Goal: Task Accomplishment & Management: Complete application form

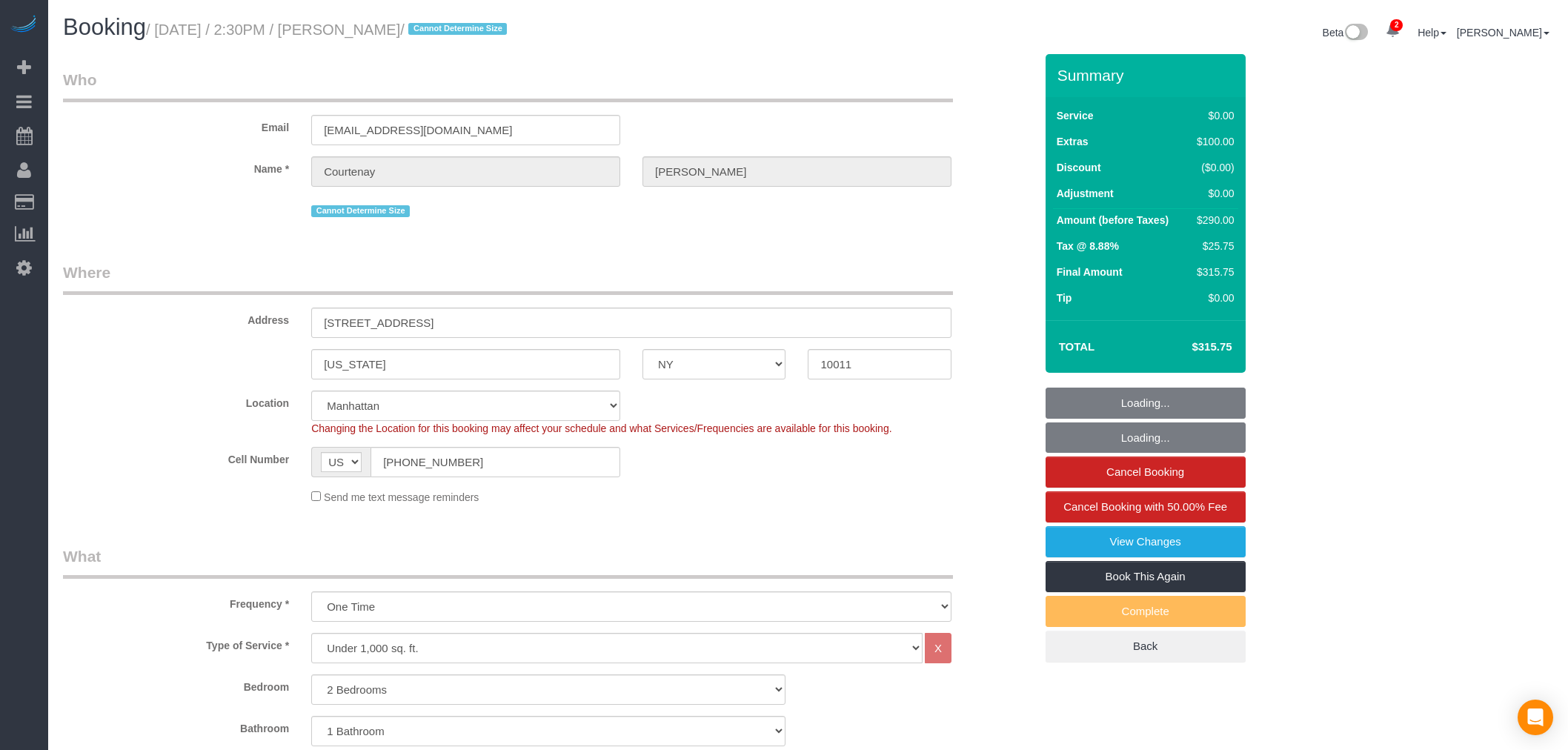
select select "NY"
select select "2"
select select "string:stripe-pm_1RwpLJ4VGloSiKo7v6odXzfJ"
select select "number:60"
select select "number:76"
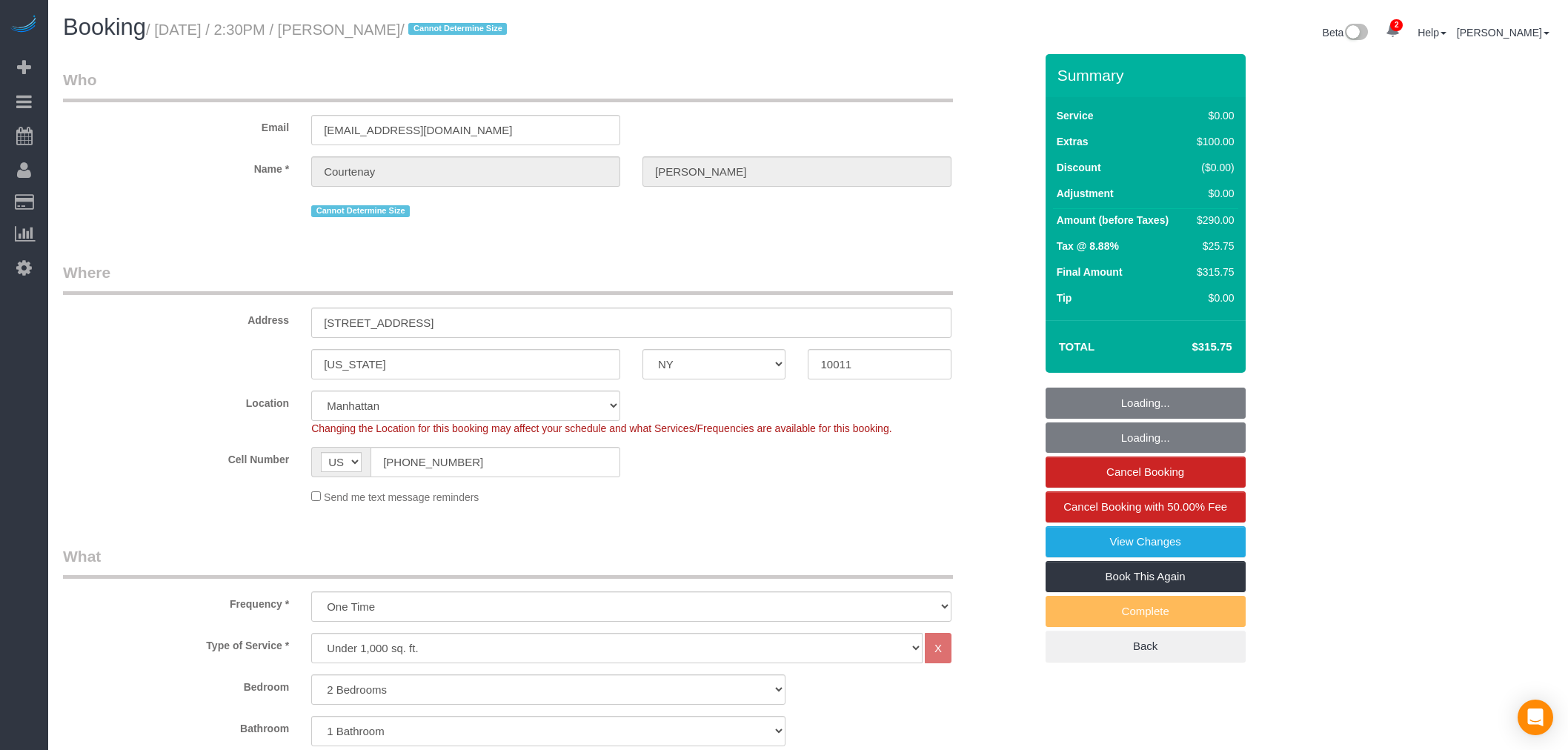
select select "number:15"
select select "number:5"
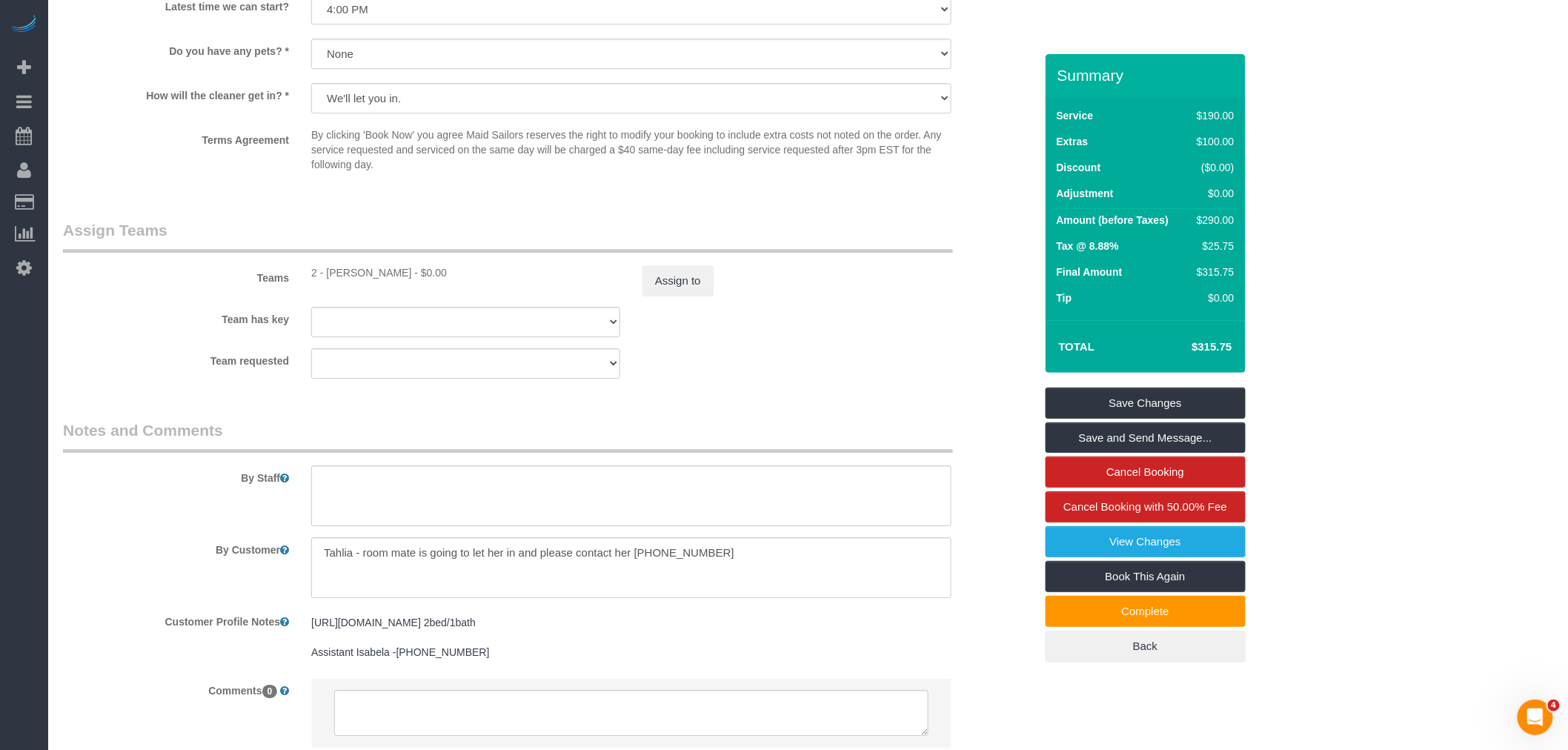
scroll to position [1937, 0]
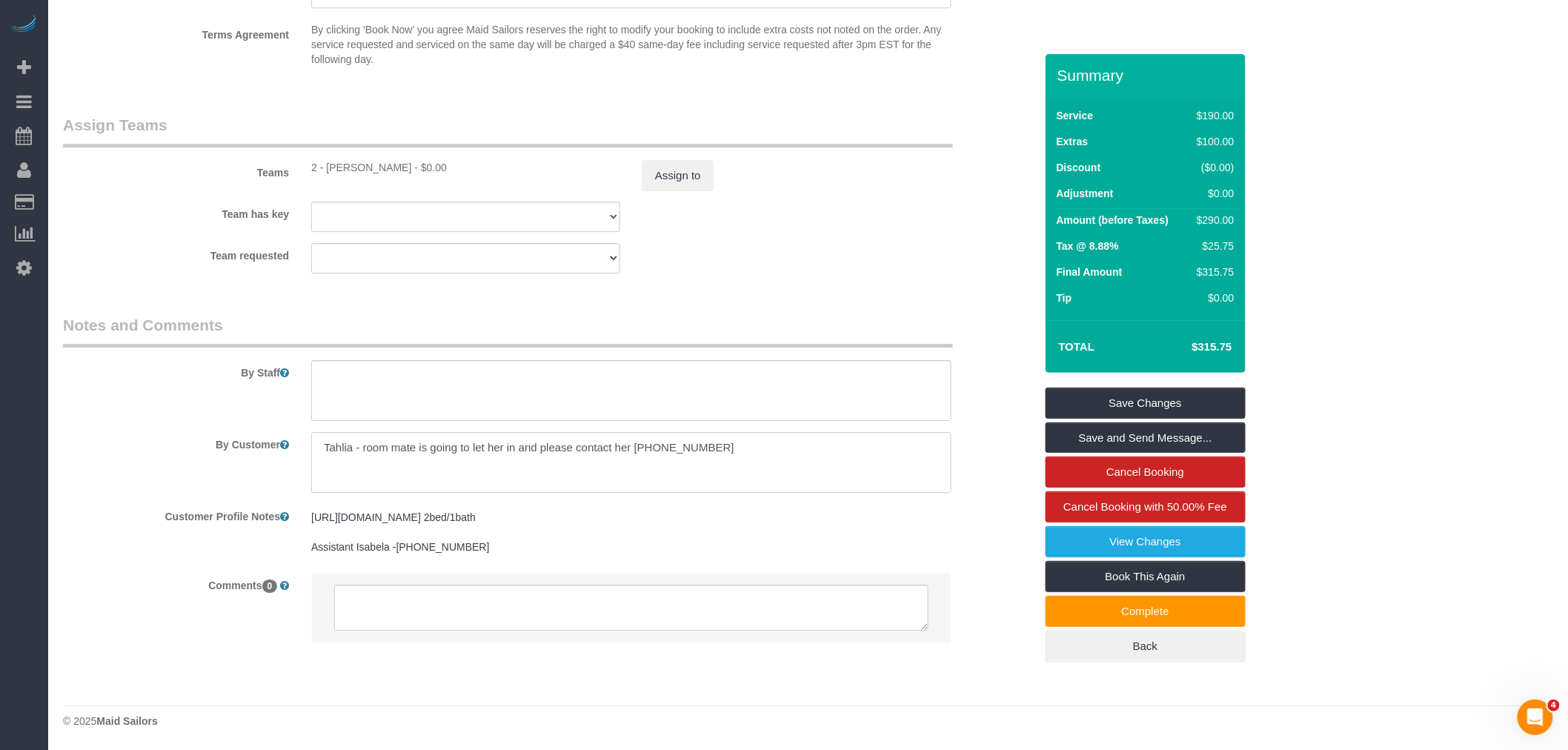
click at [694, 440] on textarea at bounding box center [632, 462] width 640 height 61
drag, startPoint x: 784, startPoint y: 275, endPoint x: 703, endPoint y: 393, distance: 143.1
click at [783, 276] on fieldset "Assign Teams Teams 2 - Katherine Poveda - $0.00 Assign to Team has key 2 - Kath…" at bounding box center [548, 200] width 972 height 172
click at [672, 451] on textarea at bounding box center [632, 462] width 640 height 61
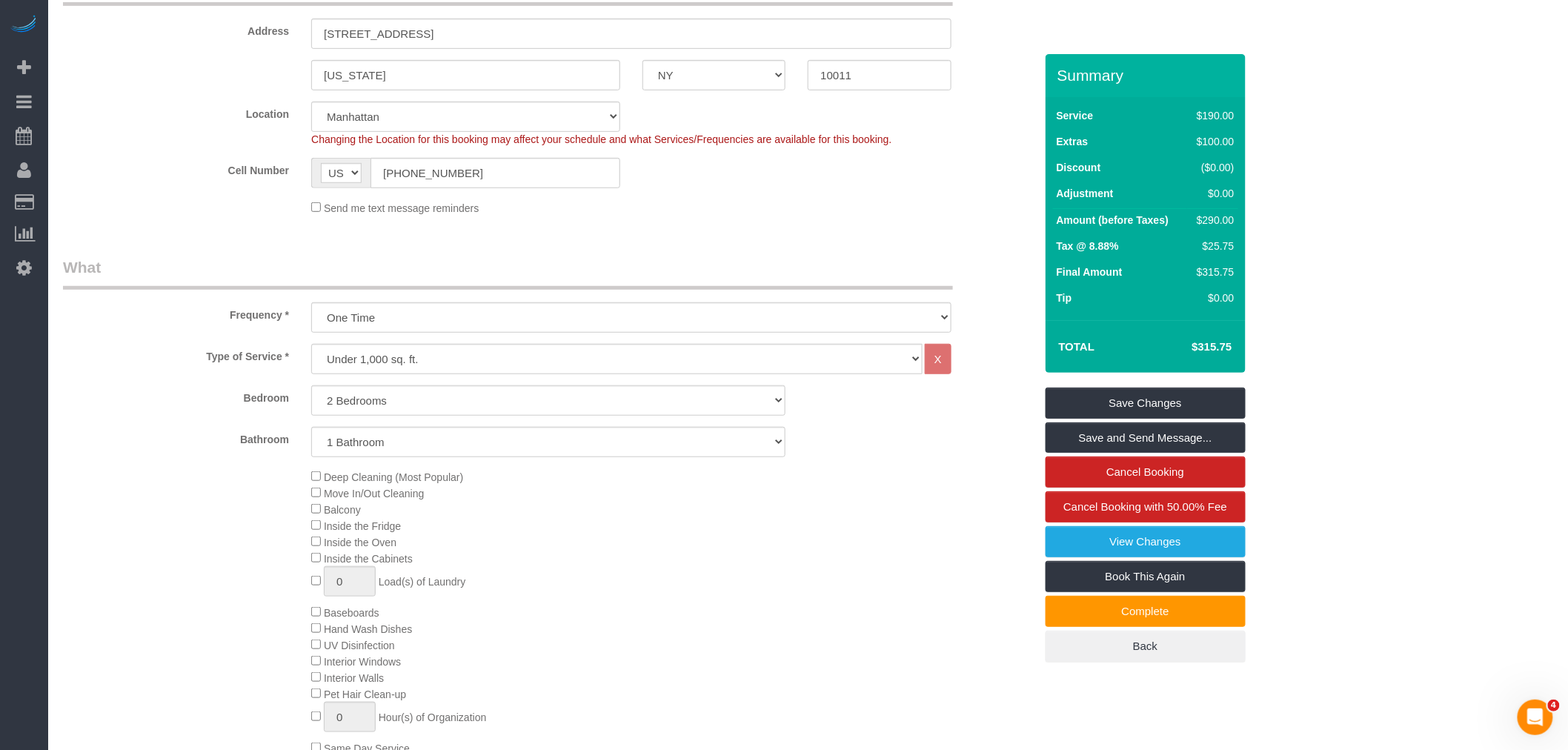
scroll to position [0, 0]
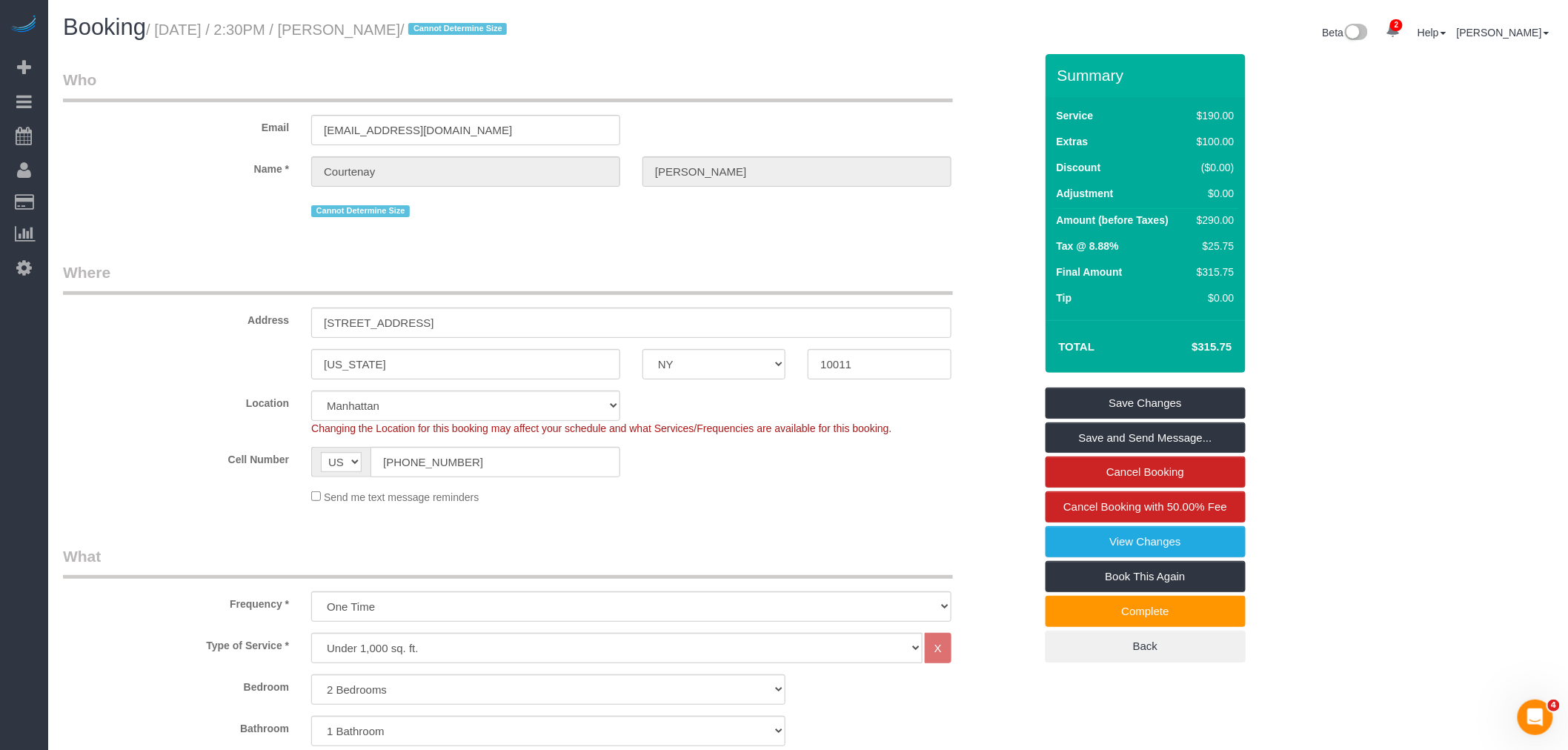
click at [186, 32] on small "/ August 23, 2025 / 2:30PM / Courtenay Valenti / Cannot Determine Size" at bounding box center [329, 29] width 365 height 17
click at [437, 20] on h1 "Booking / August 23, 2025 / 2:30PM / Courtenay Valenti / Cannot Determine Size" at bounding box center [430, 28] width 735 height 25
copy small "August 23, 2025 / 2:30PM / Courtenay Valenti"
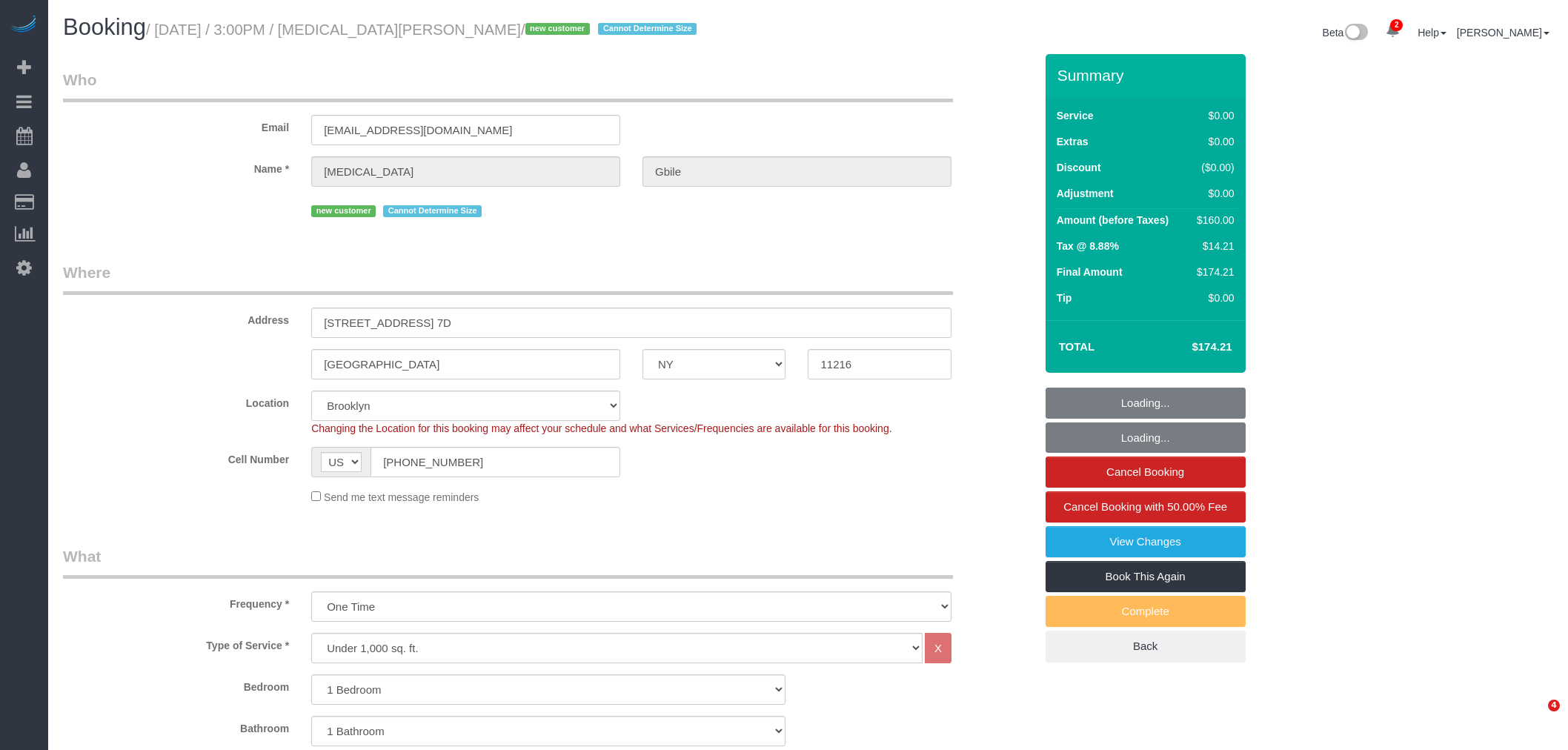
select select "NY"
select select "spot1"
select select "spot54"
select select "1"
select select "number:62"
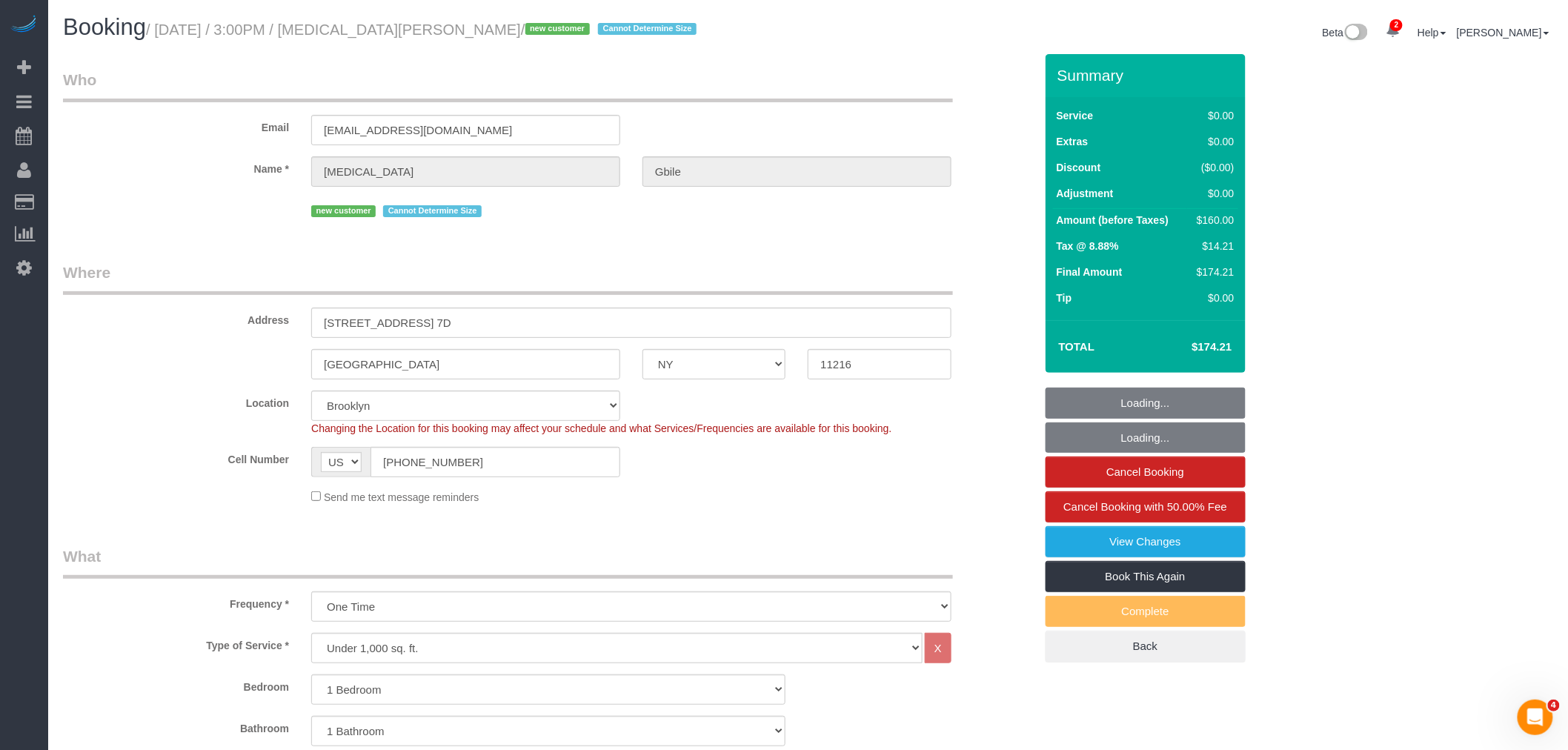
select select "number:90"
select select "number:15"
select select "number:5"
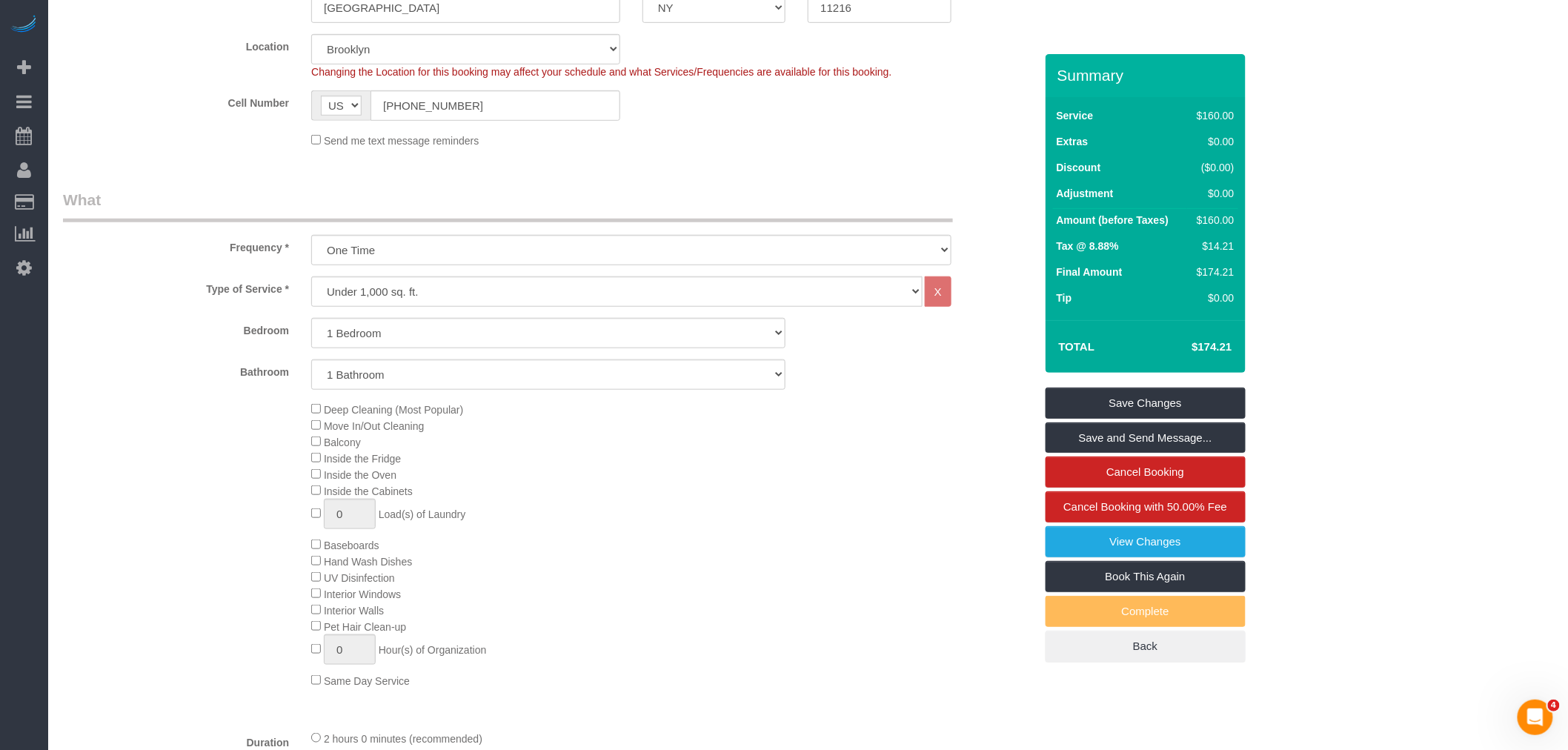
scroll to position [493, 0]
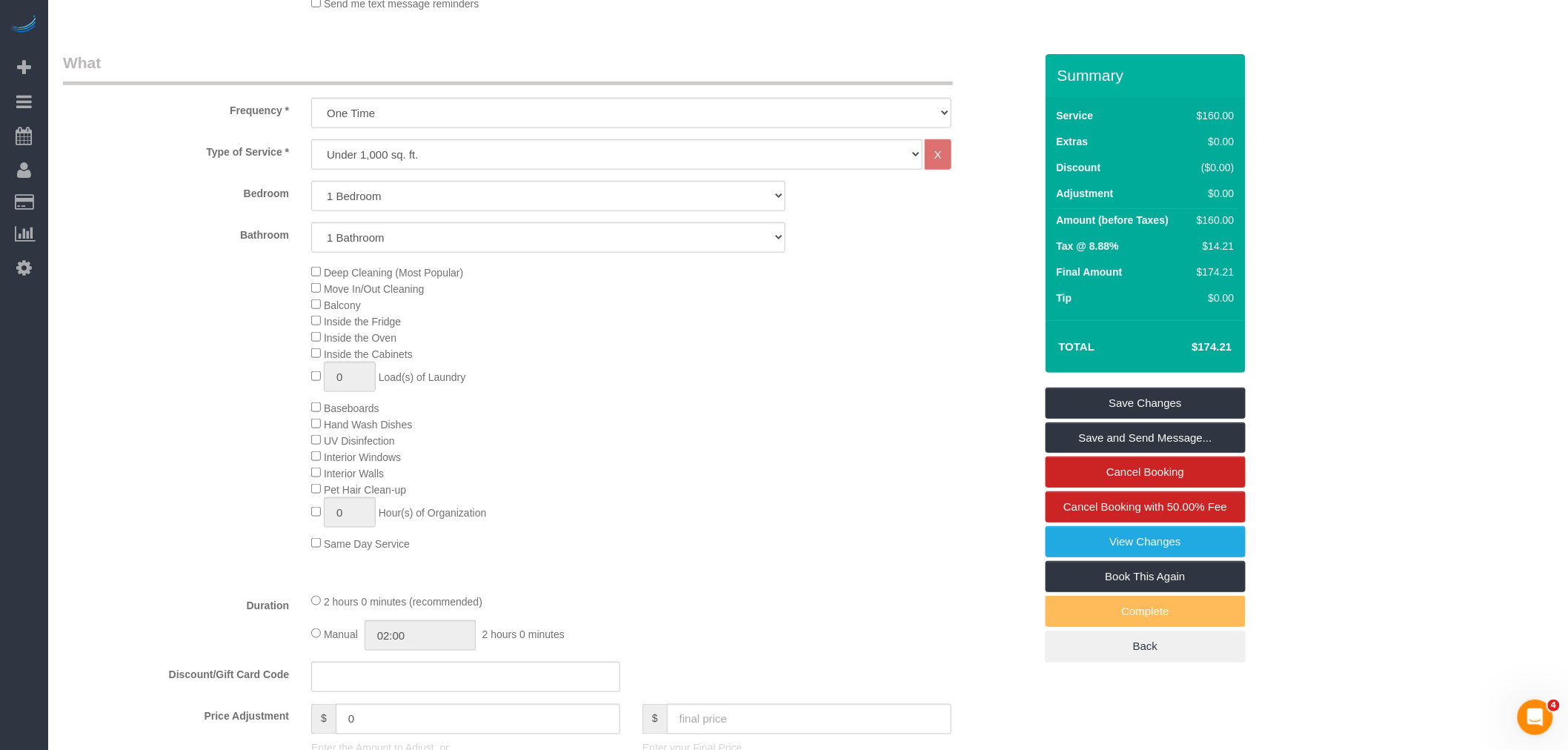
click at [734, 445] on div "Deep Cleaning (Most Popular) Move In/Out Cleaning Balcony Inside the Fridge Ins…" at bounding box center [673, 408] width 745 height 288
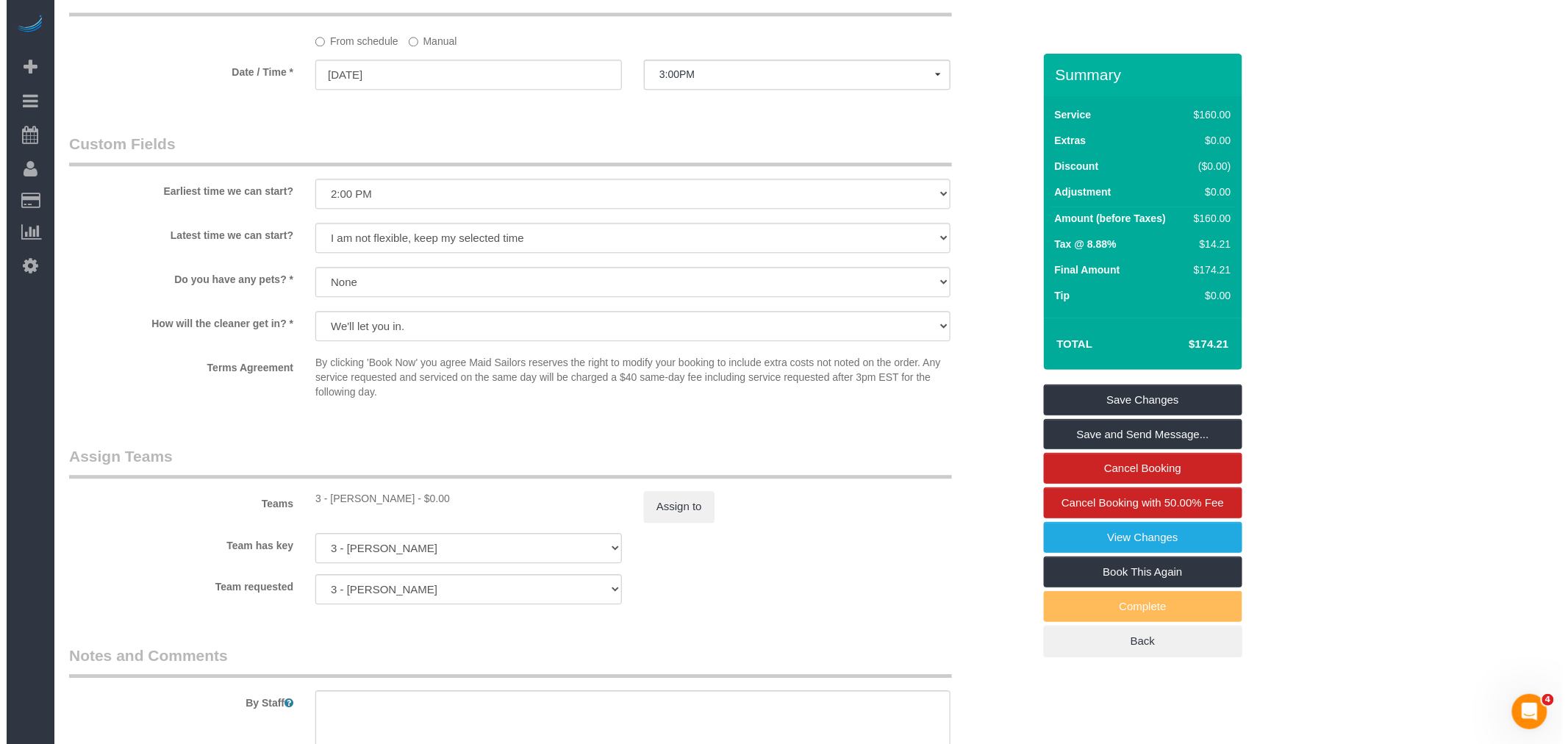
scroll to position [1634, 0]
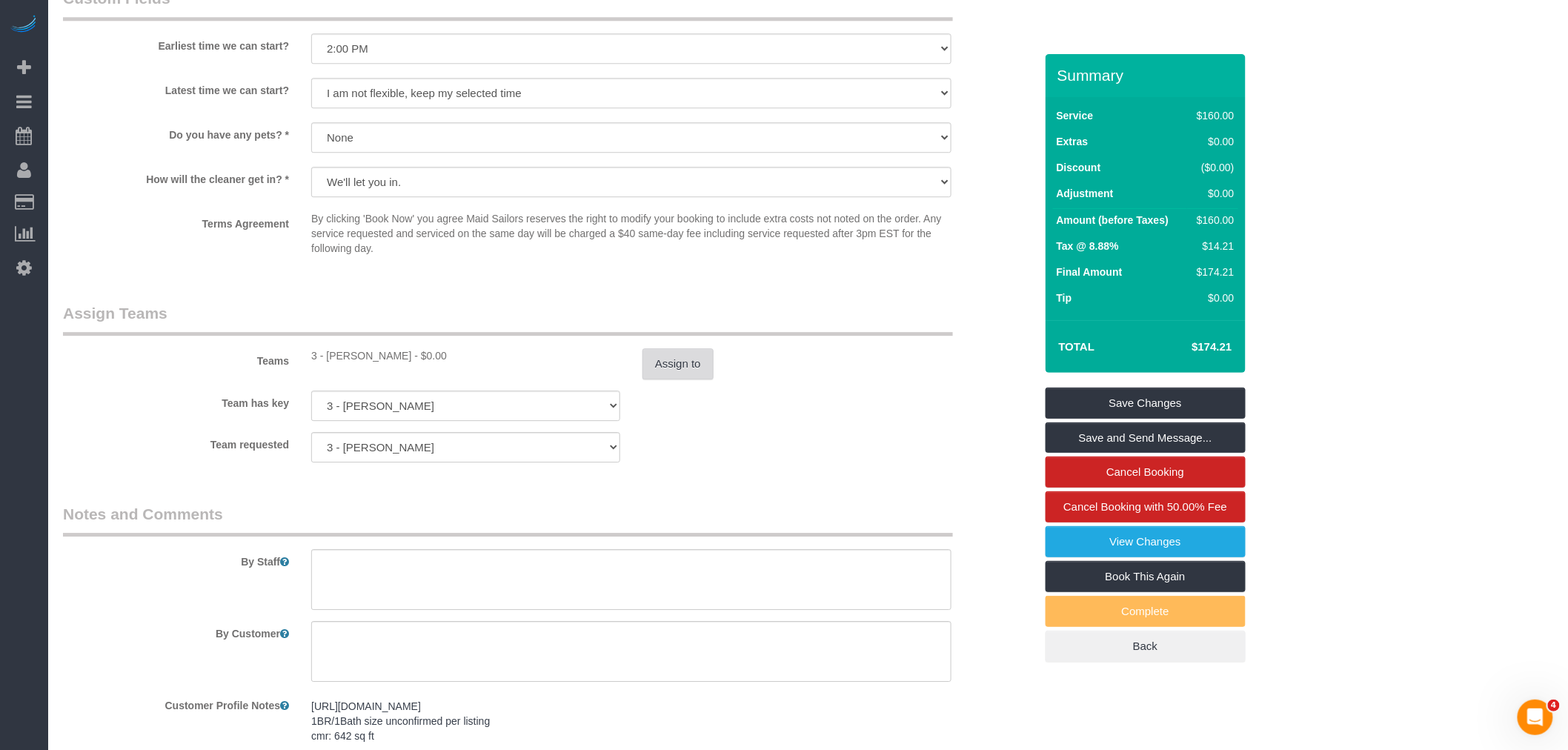
click at [707, 378] on button "Assign to" at bounding box center [678, 364] width 71 height 31
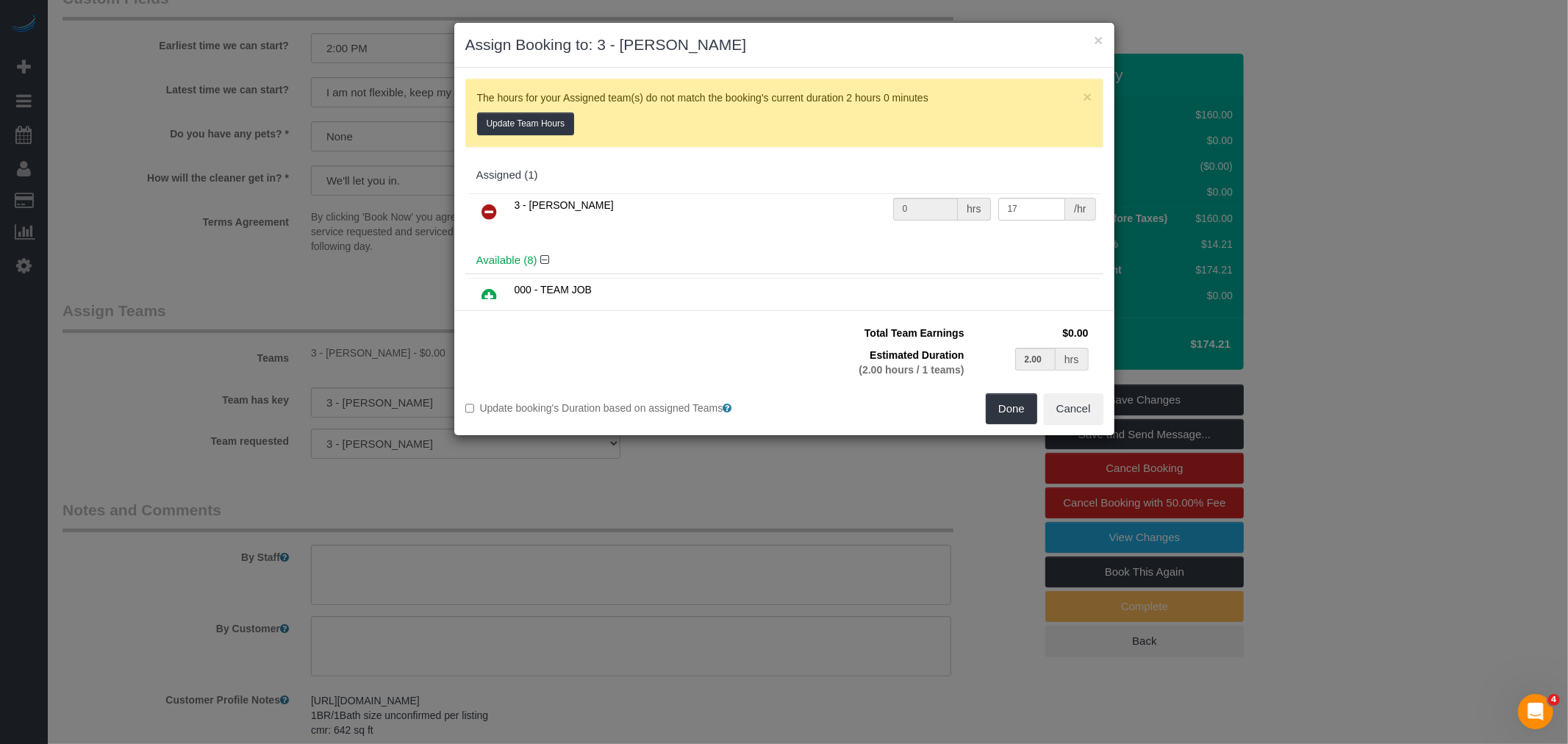
click at [491, 208] on icon at bounding box center [490, 212] width 16 height 18
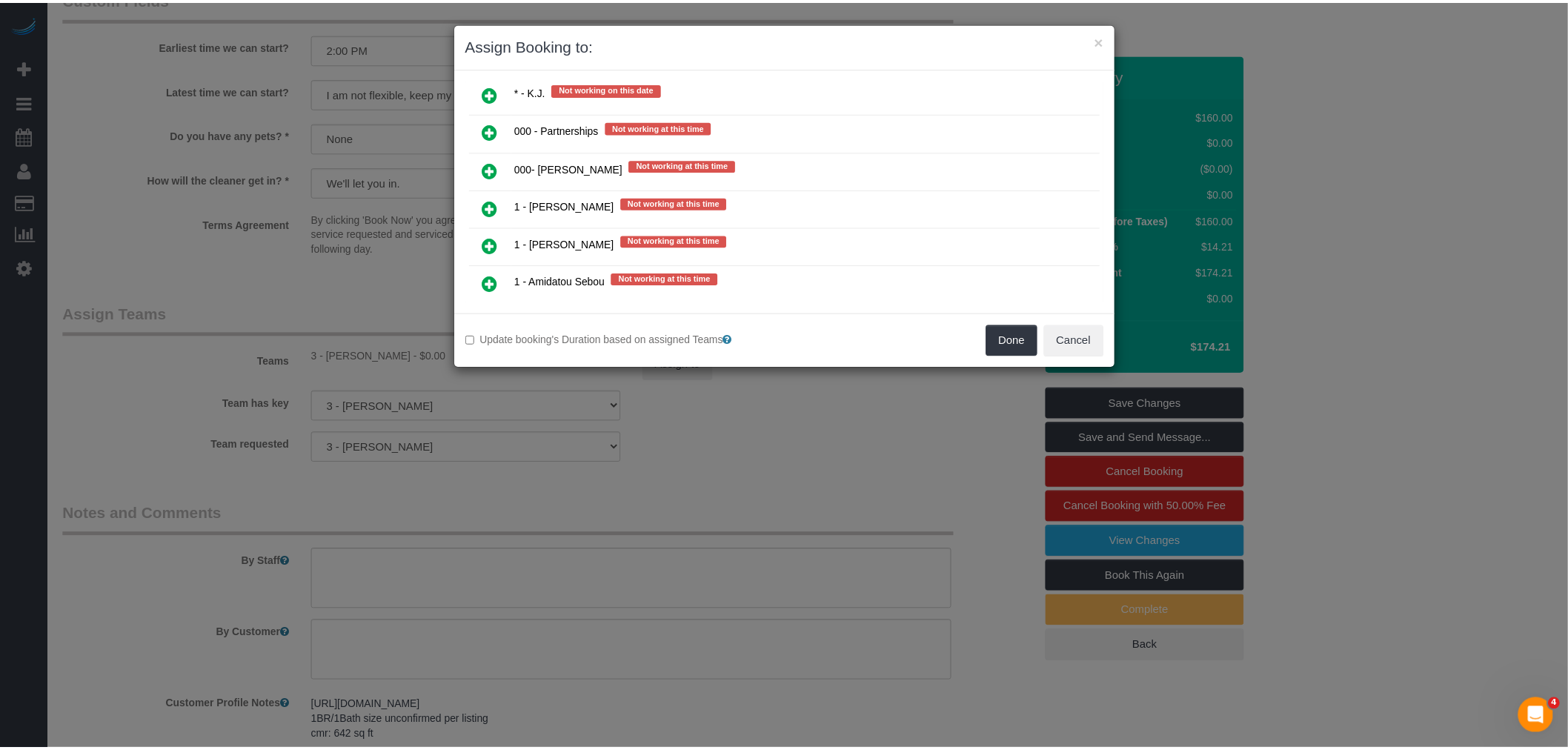
scroll to position [493, 0]
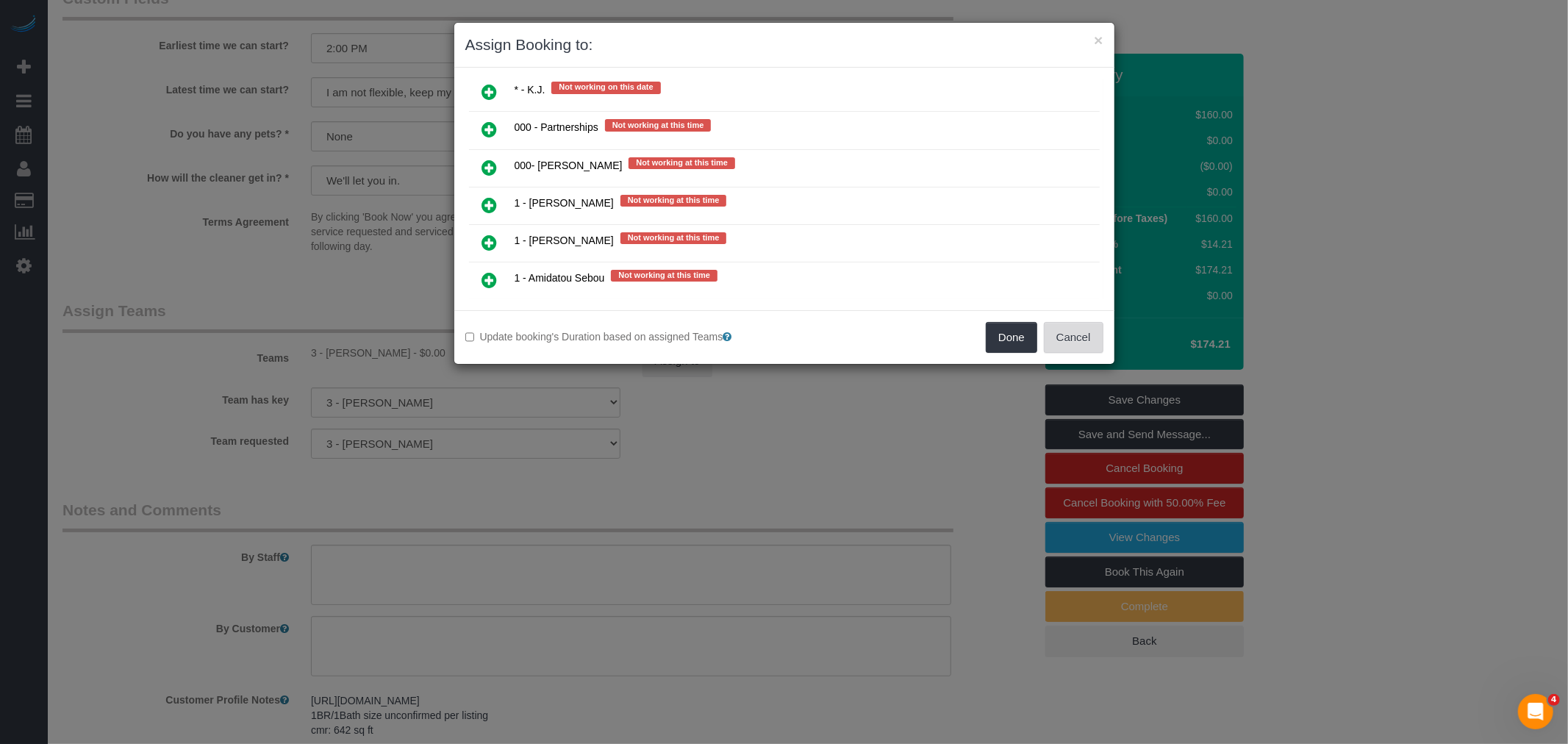
click at [1077, 351] on button "Cancel" at bounding box center [1074, 338] width 59 height 31
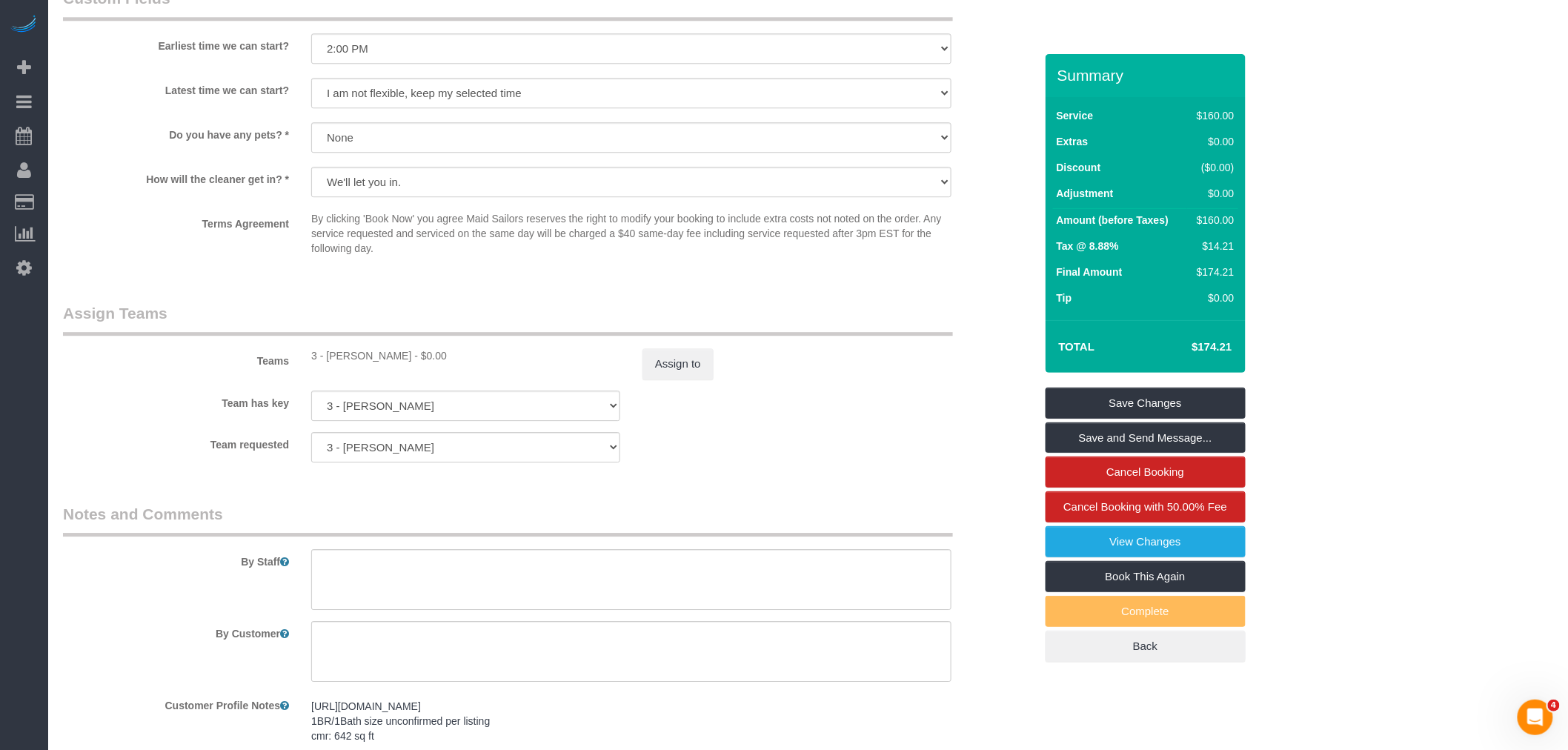
click at [787, 379] on div "Assign to" at bounding box center [797, 364] width 331 height 31
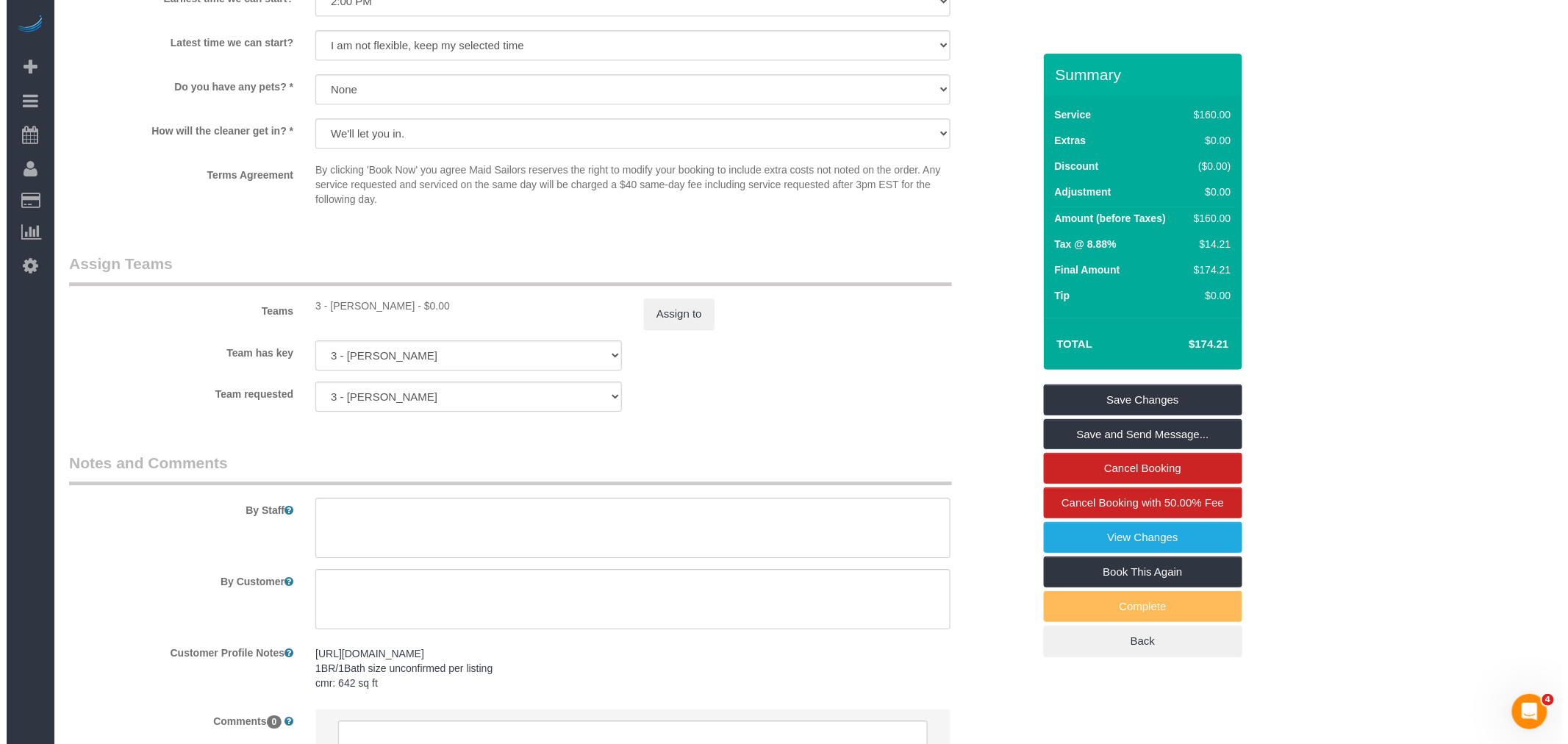
scroll to position [1797, 0]
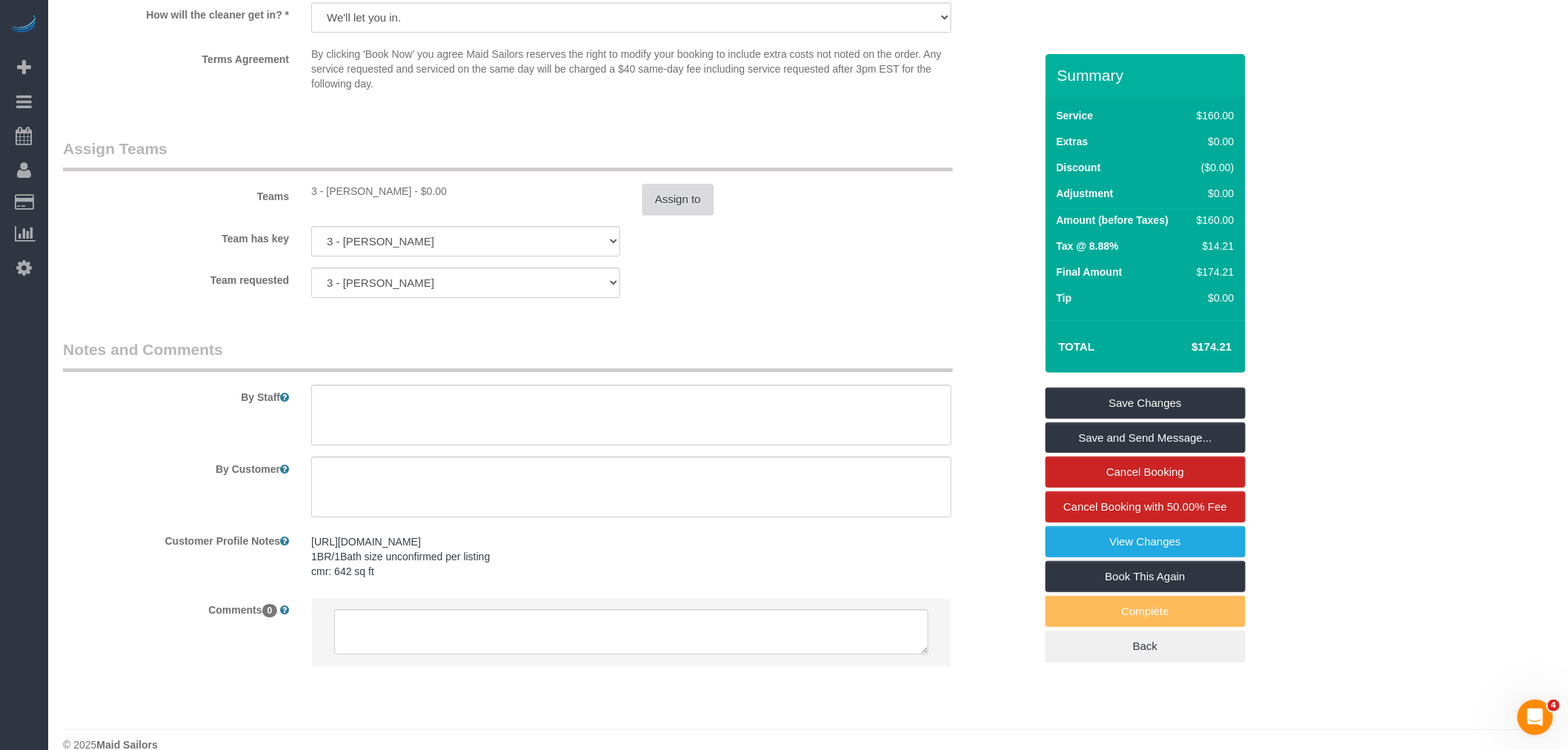
click at [677, 215] on button "Assign to" at bounding box center [678, 200] width 71 height 31
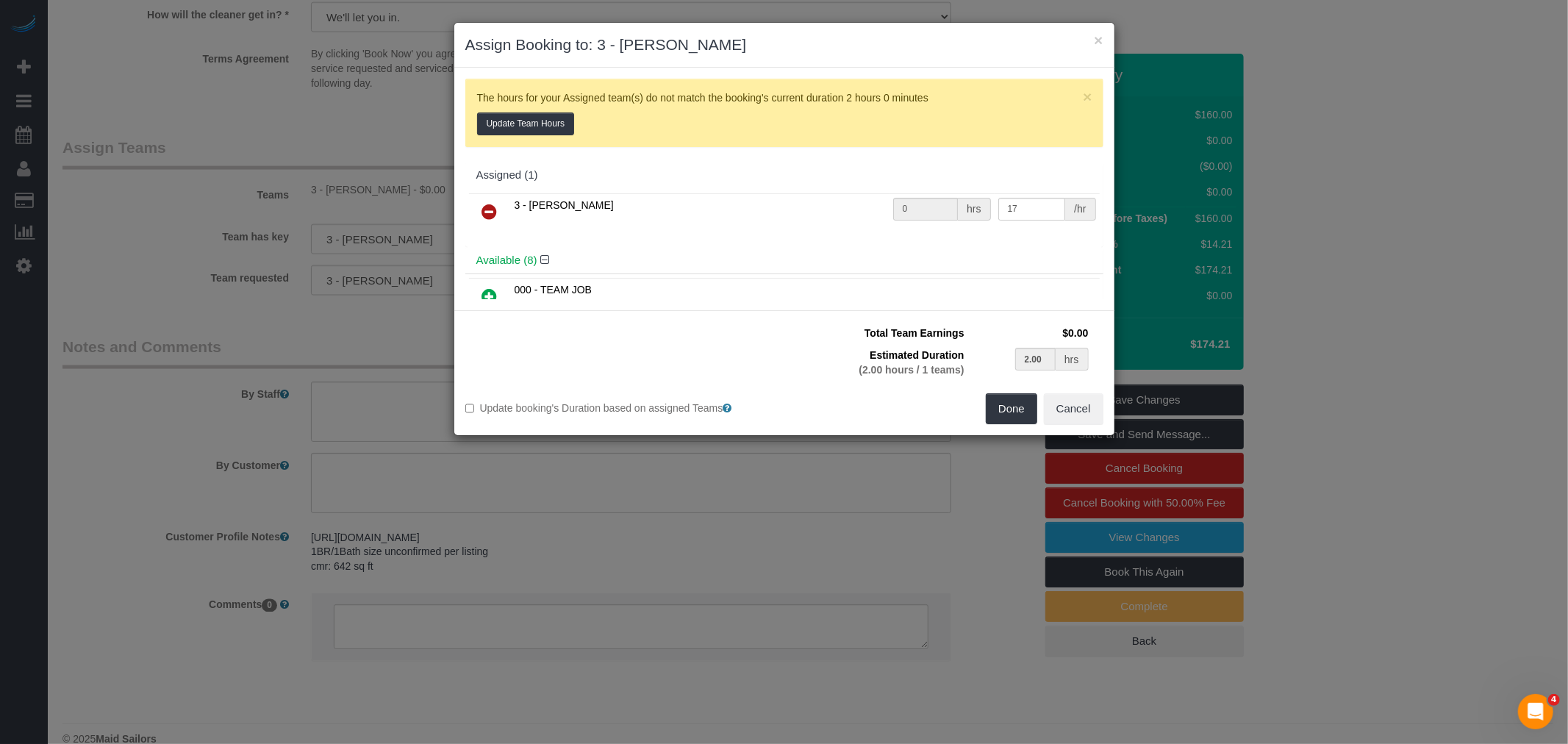
click at [491, 208] on icon at bounding box center [490, 212] width 16 height 18
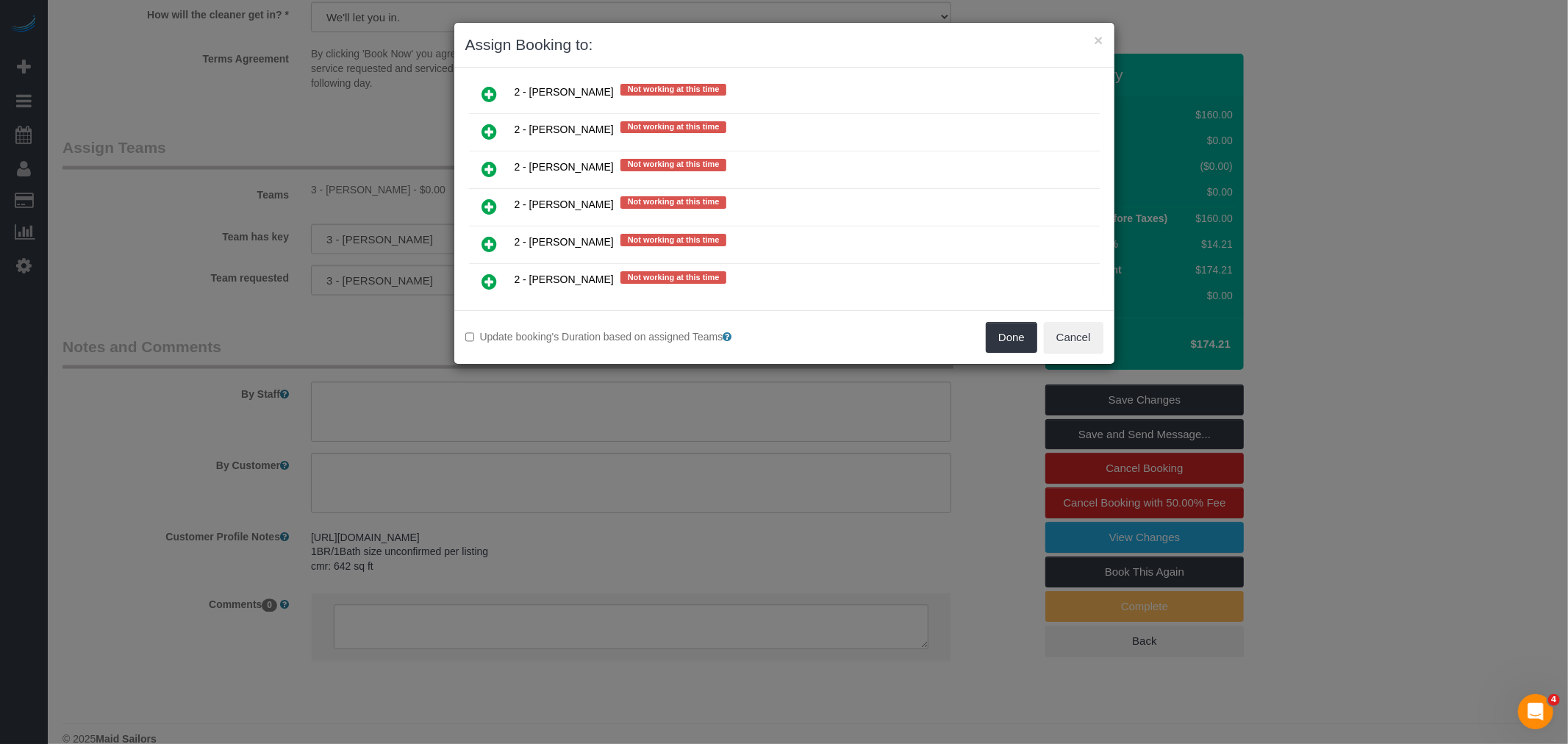
scroll to position [1961, 0]
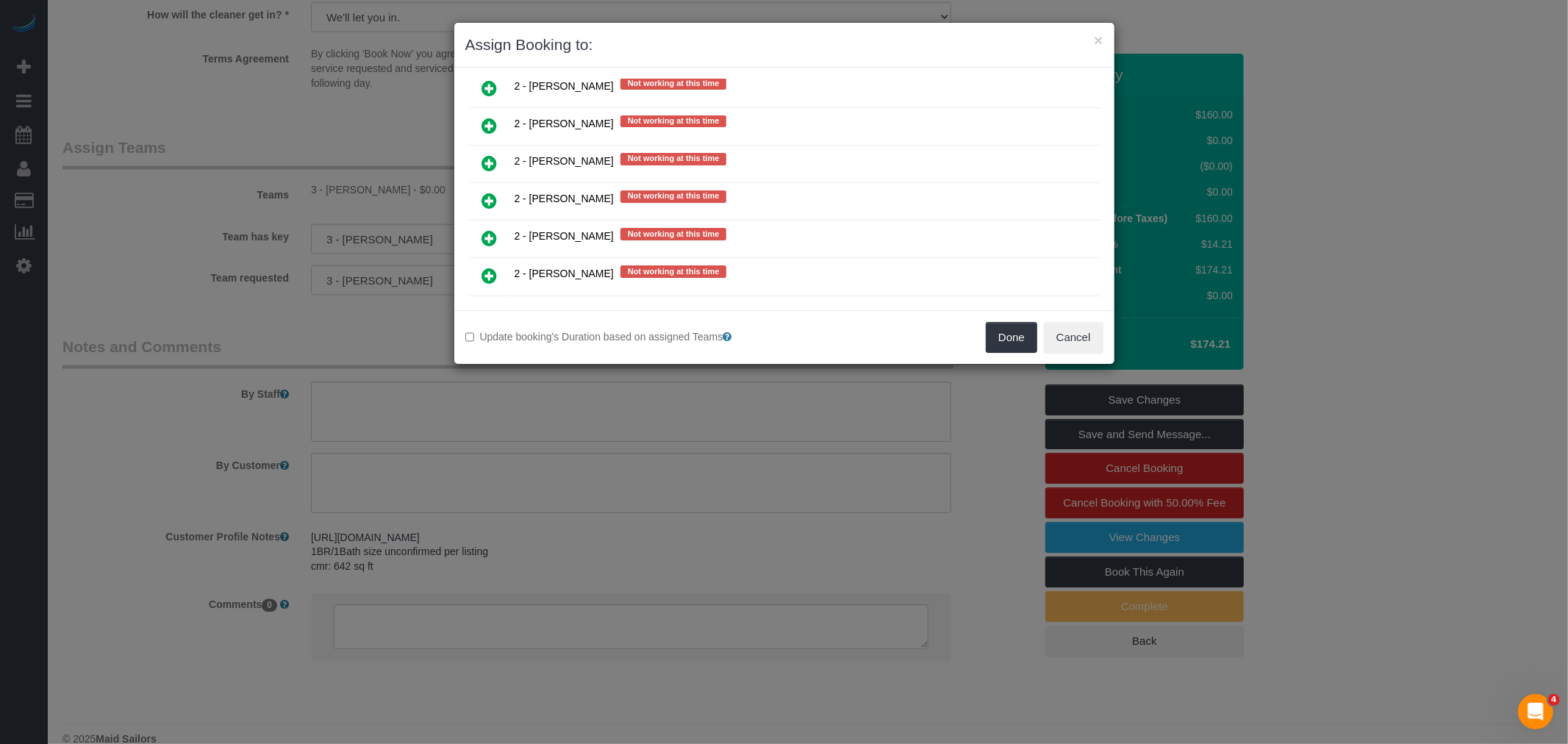
click at [488, 230] on icon at bounding box center [490, 238] width 16 height 18
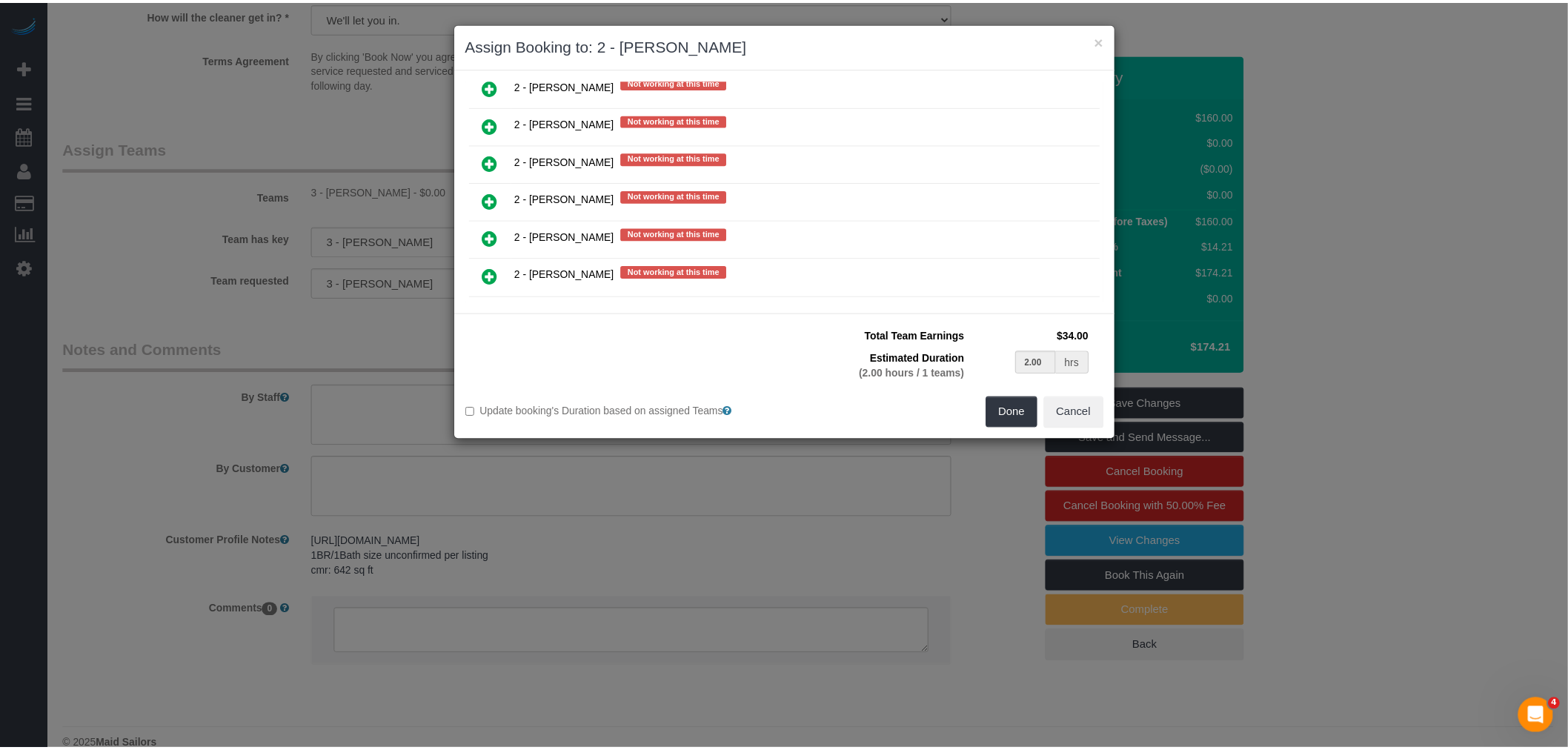
scroll to position [2012, 0]
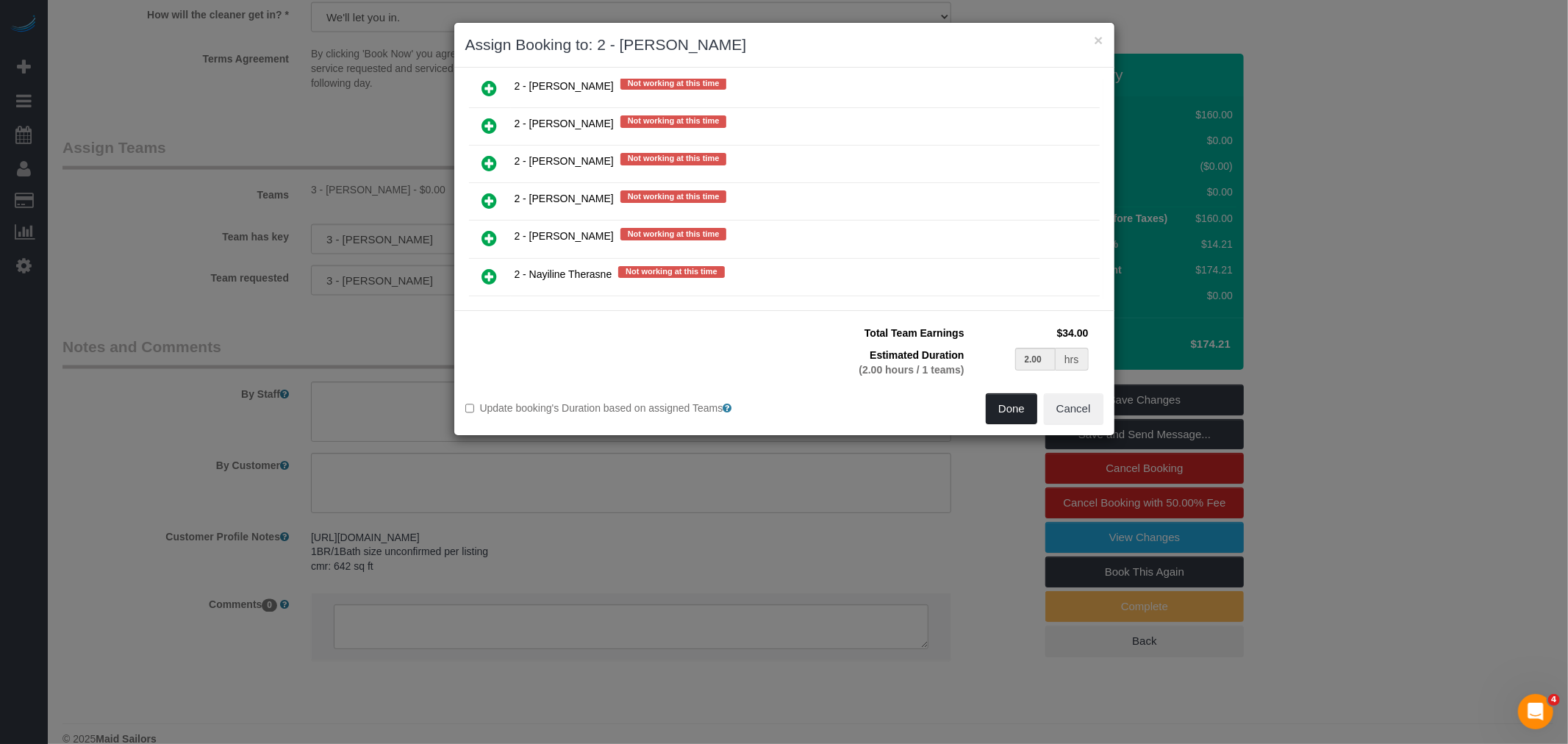
click at [1013, 410] on button "Done" at bounding box center [1012, 409] width 52 height 31
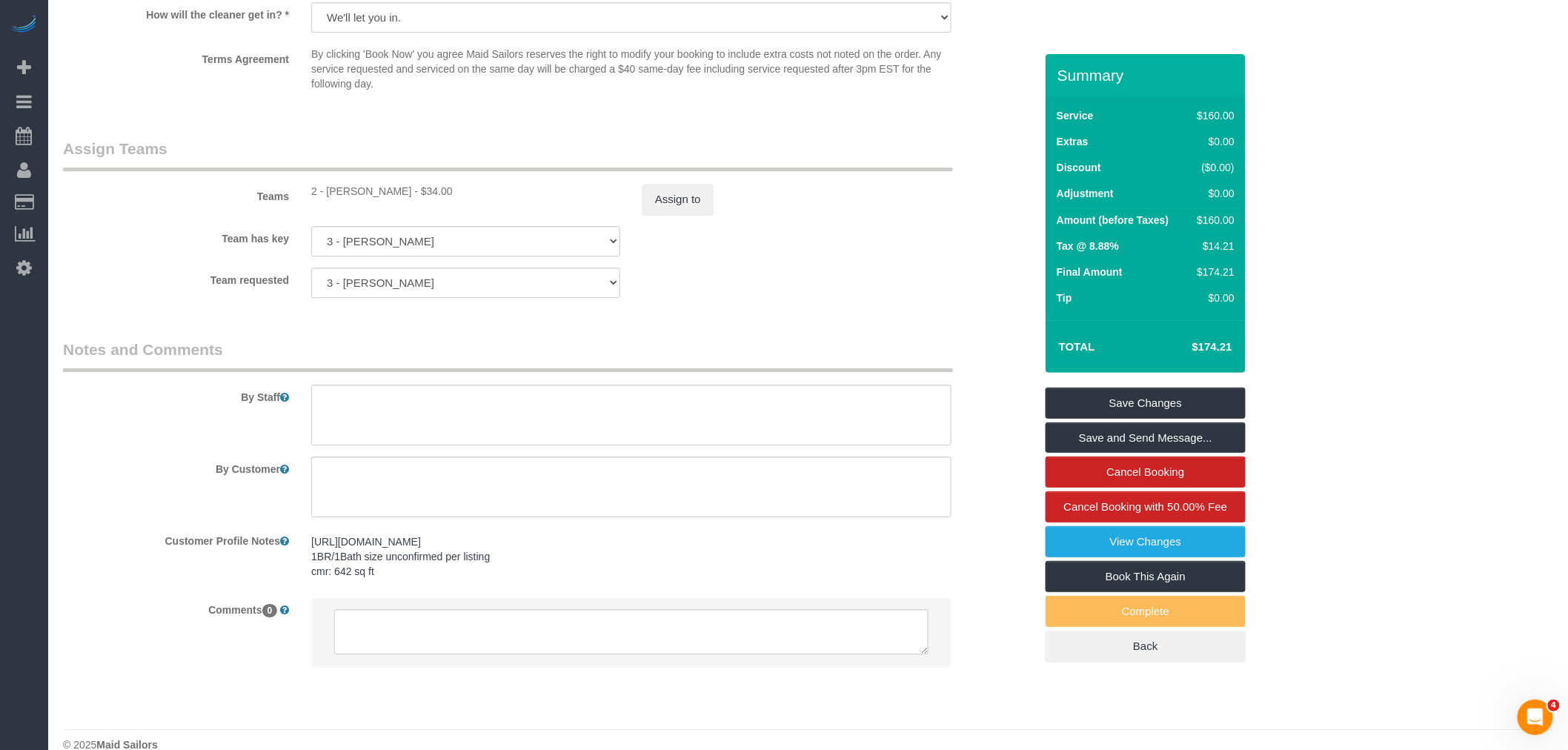
click at [890, 357] on legend "Notes and Comments" at bounding box center [507, 356] width 890 height 33
click at [1168, 401] on link "Save Changes" at bounding box center [1146, 404] width 200 height 31
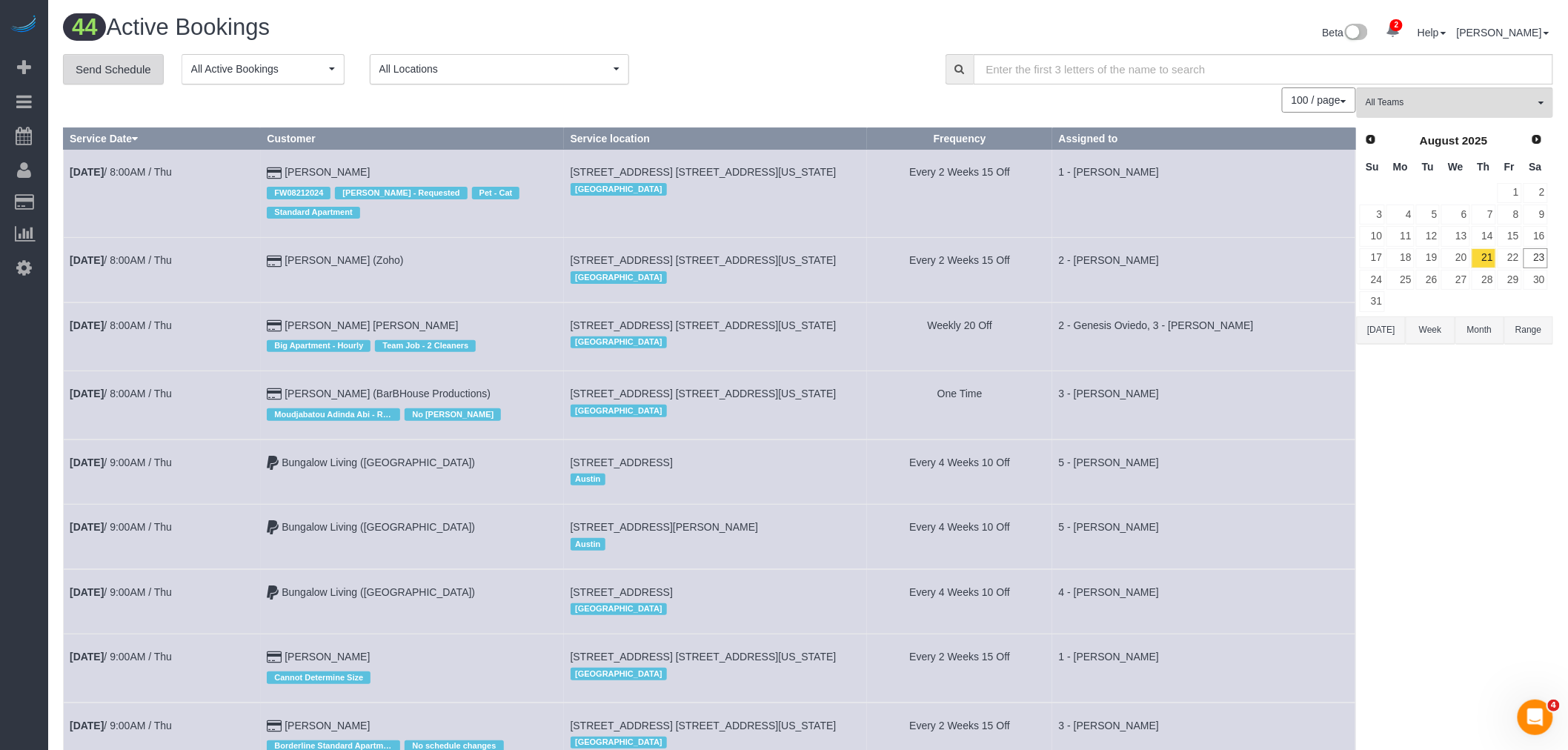
click at [94, 71] on link "Send Schedule" at bounding box center [113, 70] width 101 height 31
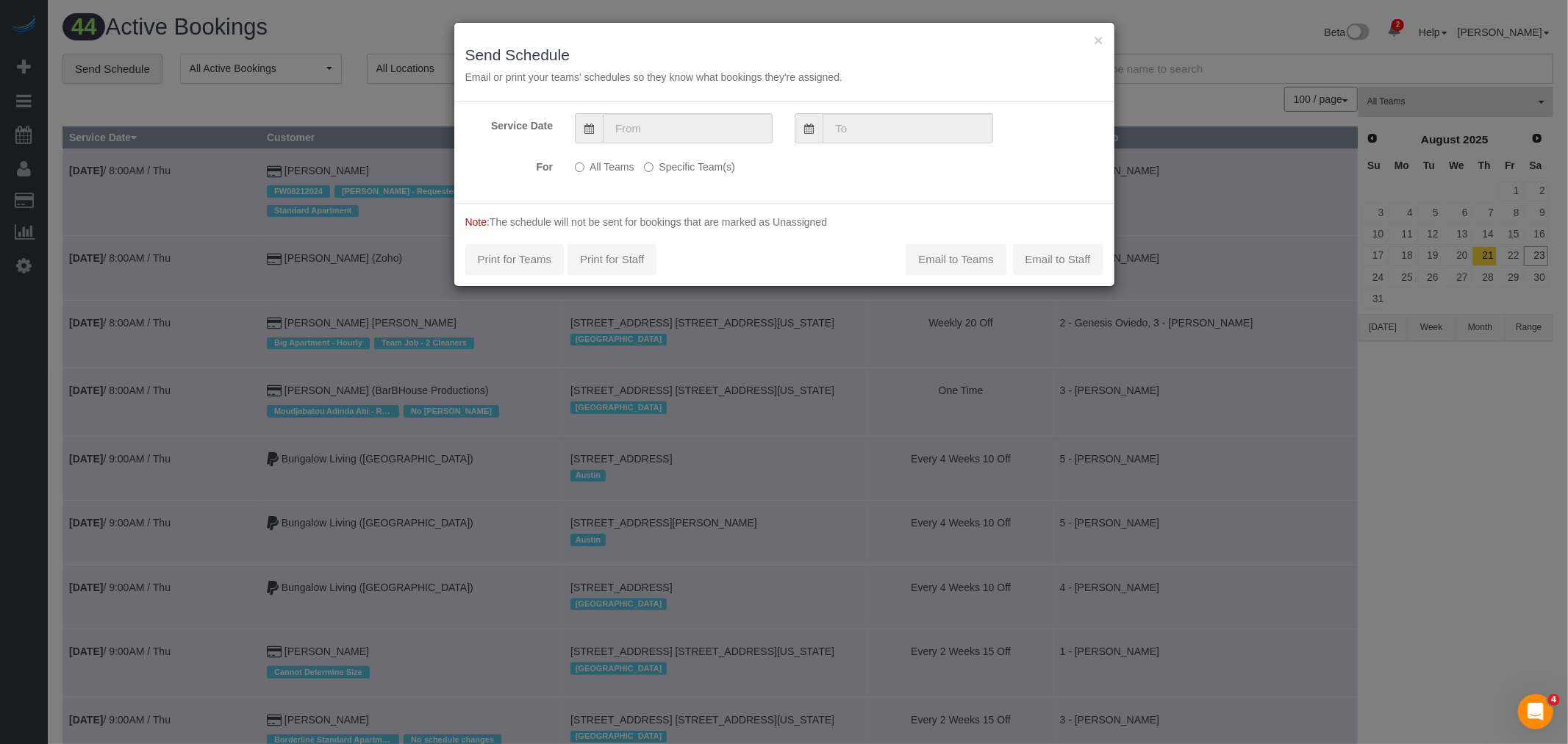
click at [773, 130] on div at bounding box center [674, 128] width 220 height 30
click at [699, 131] on input "text" at bounding box center [688, 128] width 170 height 30
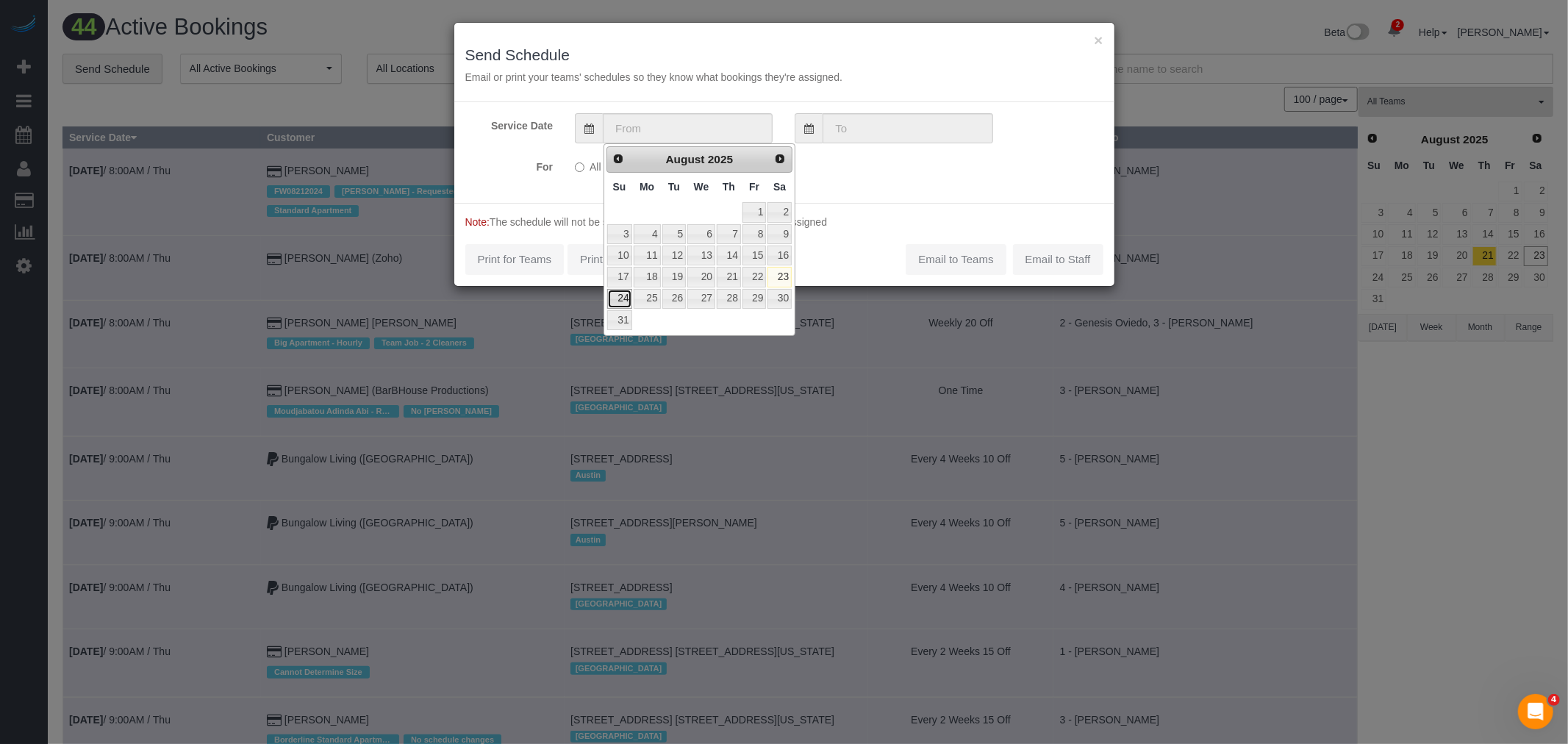
drag, startPoint x: 620, startPoint y: 304, endPoint x: 628, endPoint y: 280, distance: 25.3
click at [620, 303] on link "24" at bounding box center [620, 298] width 25 height 20
type input "08/24/2025"
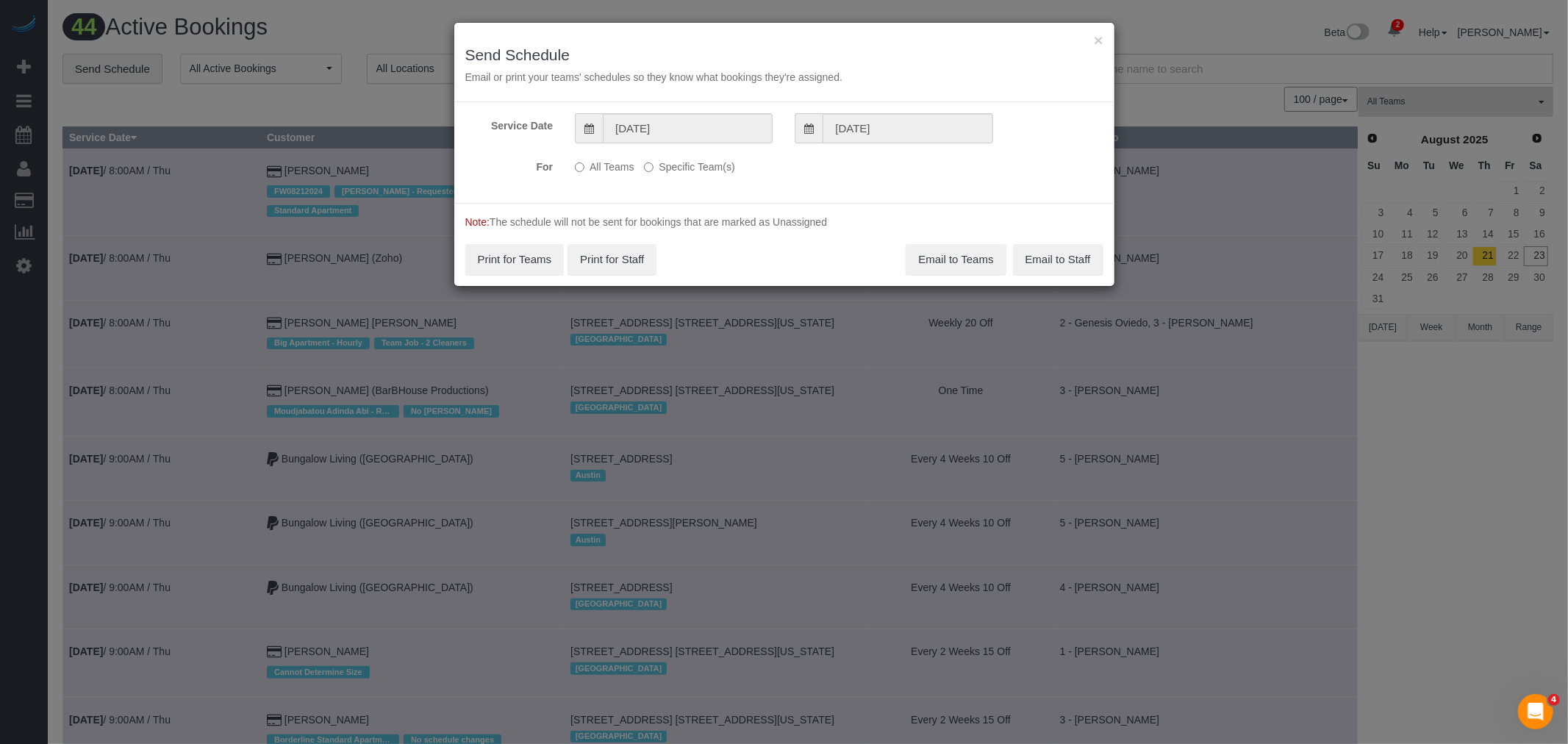
click at [670, 150] on div "Service Date 08/24/2025 08/24/2025 For All Teams Specific Team(s) Choose Team(s…" at bounding box center [784, 152] width 660 height 101
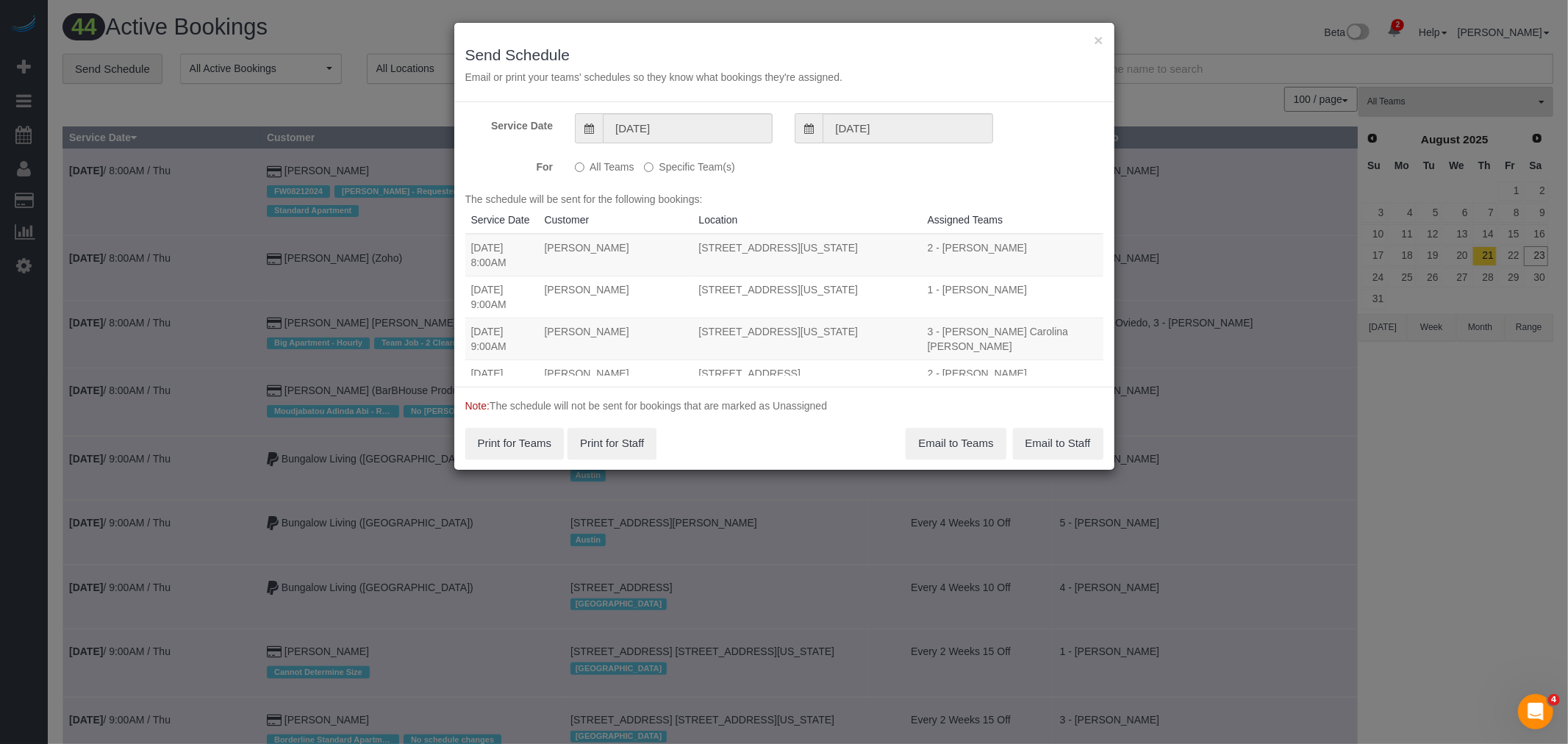
click at [673, 168] on label "Specific Team(s)" at bounding box center [689, 164] width 91 height 20
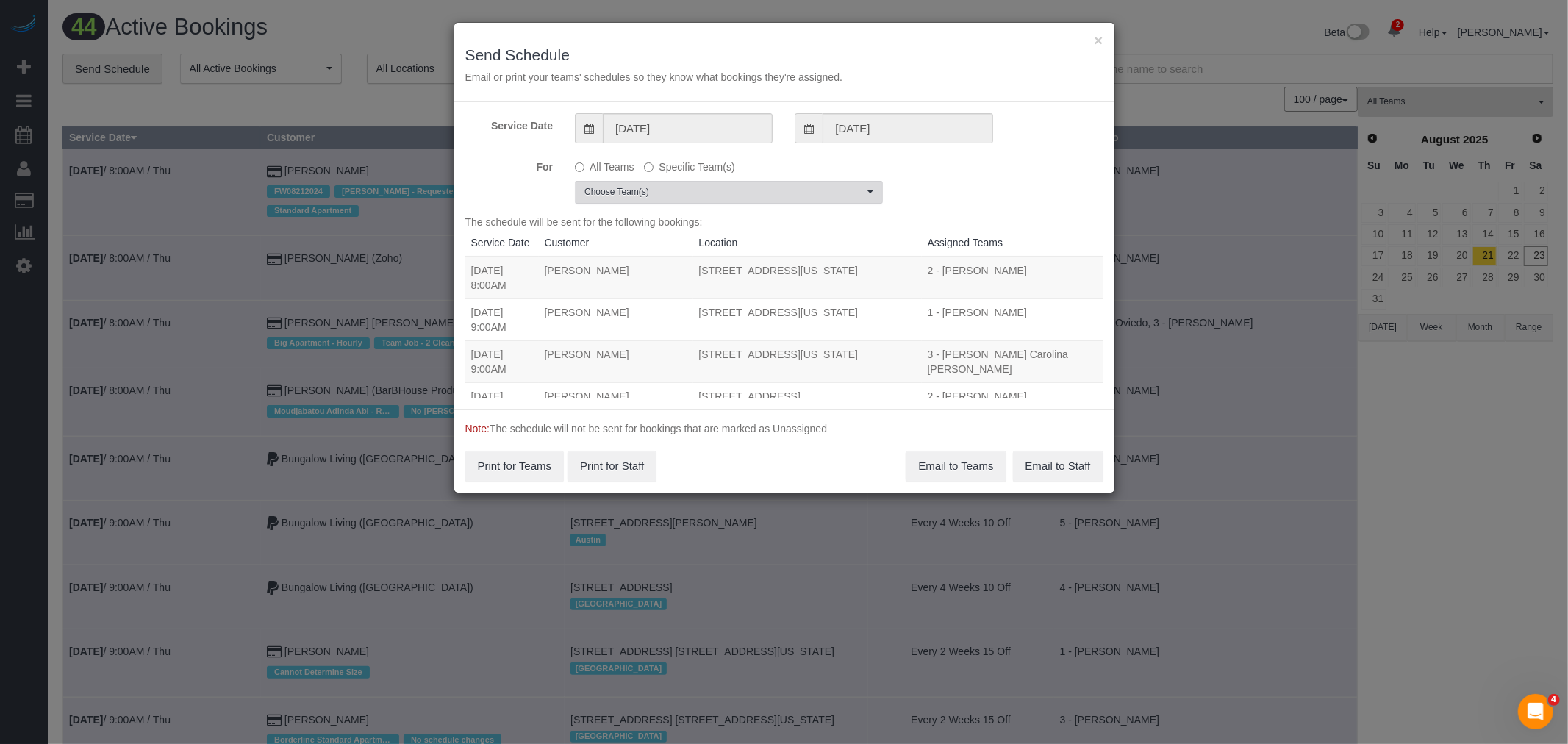
click at [709, 187] on span "Choose Team(s)" at bounding box center [724, 192] width 279 height 12
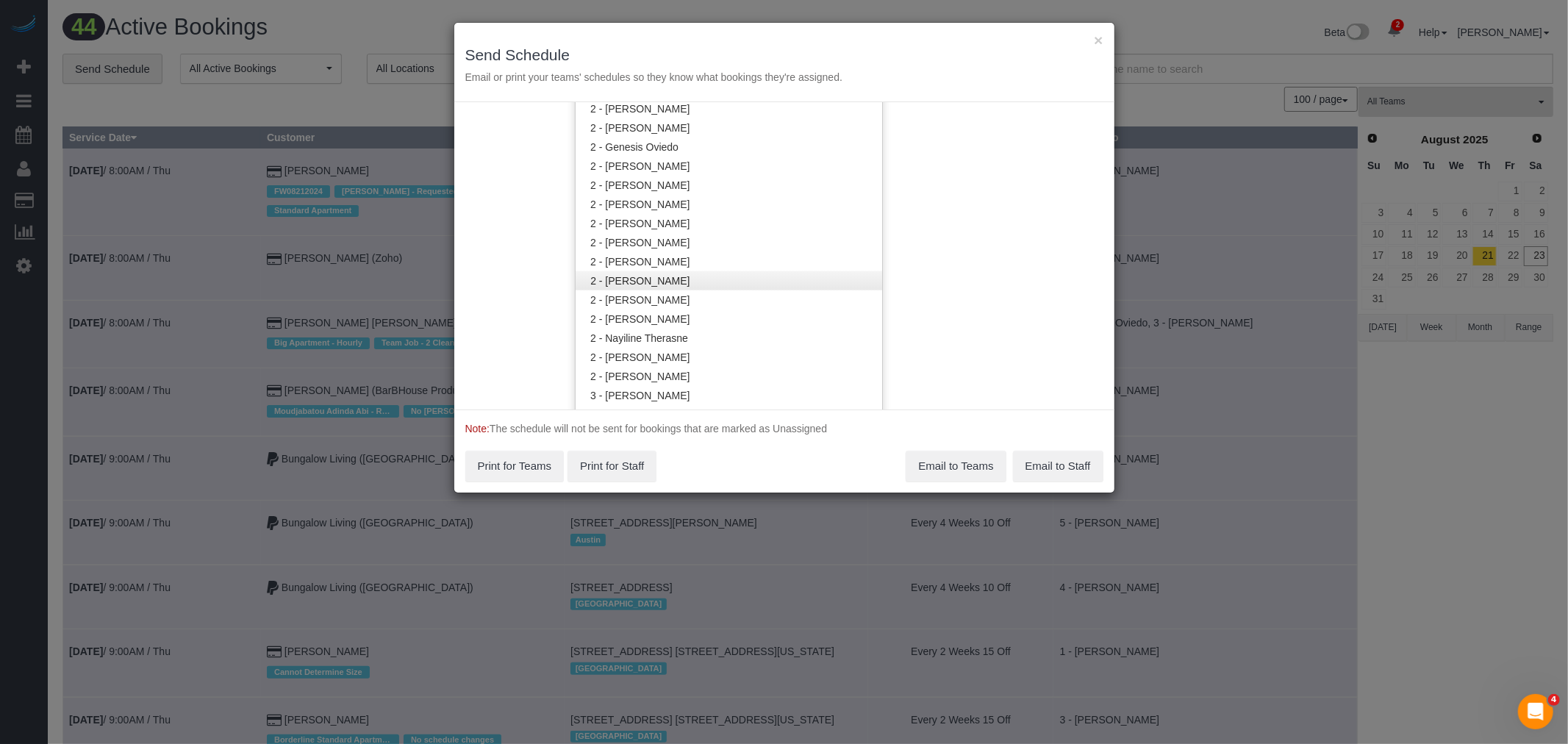
scroll to position [981, 0]
drag, startPoint x: 730, startPoint y: 261, endPoint x: 741, endPoint y: 262, distance: 11.0
click at [730, 262] on link "2 - [PERSON_NAME]" at bounding box center [729, 271] width 307 height 19
click at [980, 240] on div "Service Date 08/24/2025 08/24/2025 For All Teams Specific Team(s) 2 - Marilu Qu…" at bounding box center [784, 256] width 660 height 308
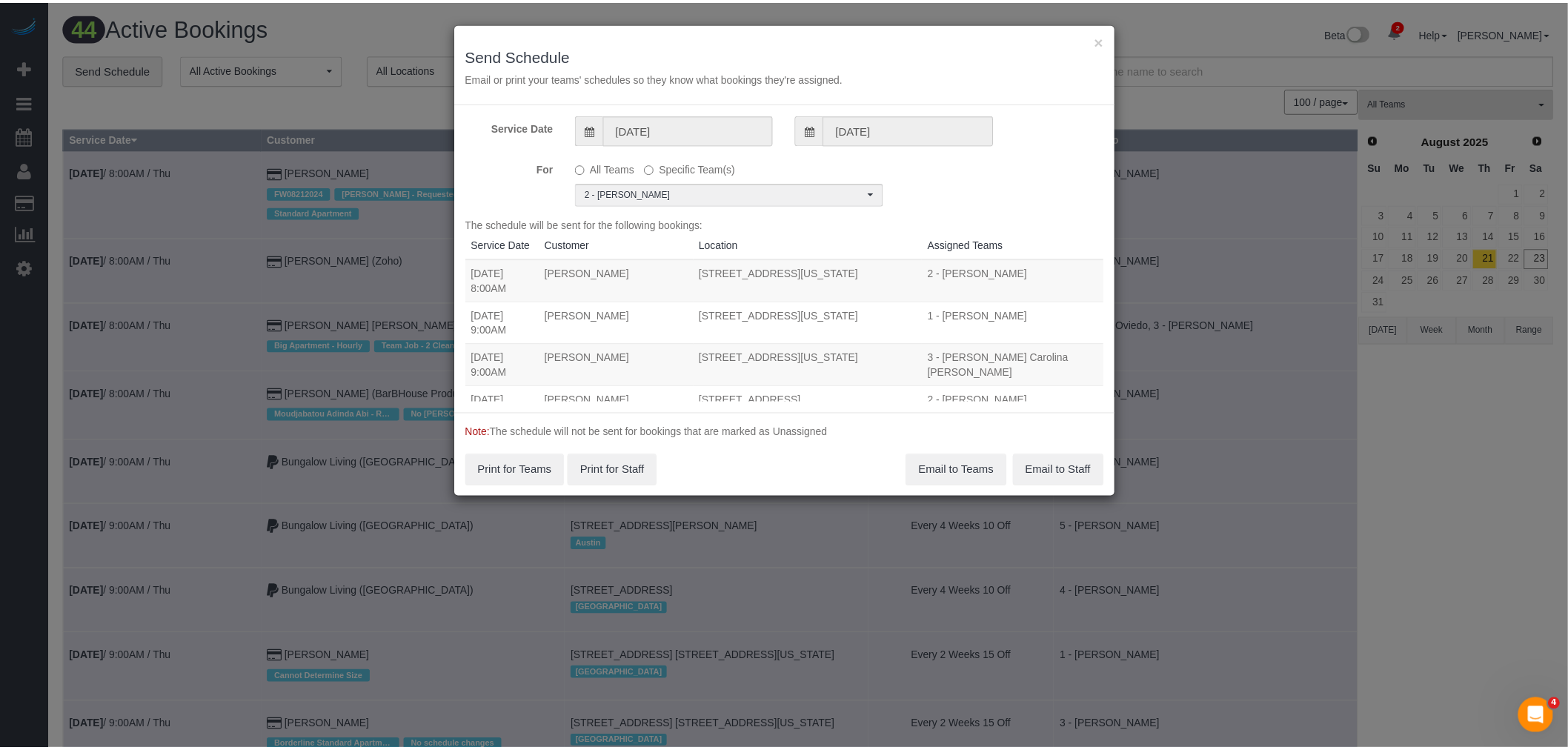
scroll to position [0, 0]
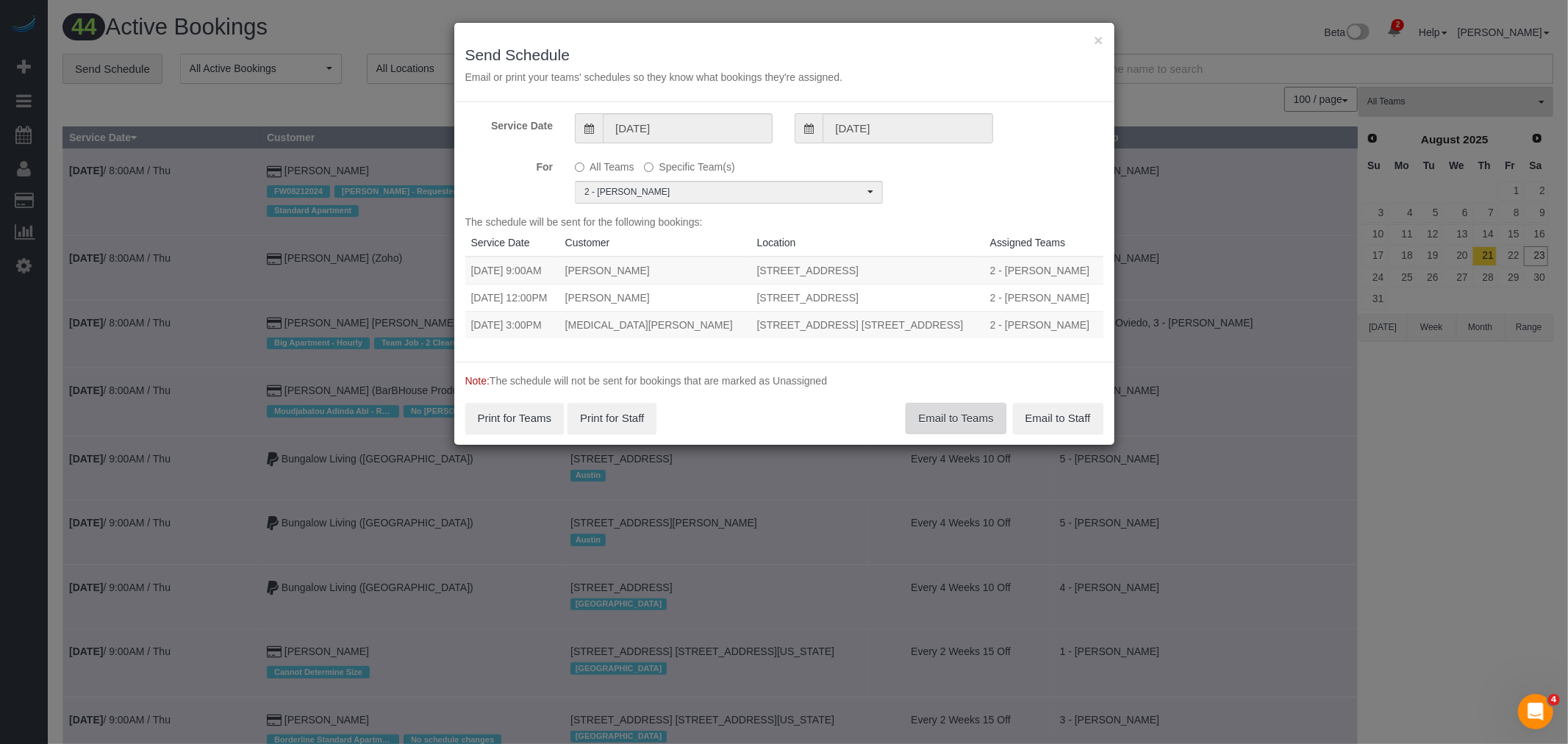
click at [966, 416] on button "Email to Teams" at bounding box center [956, 418] width 100 height 31
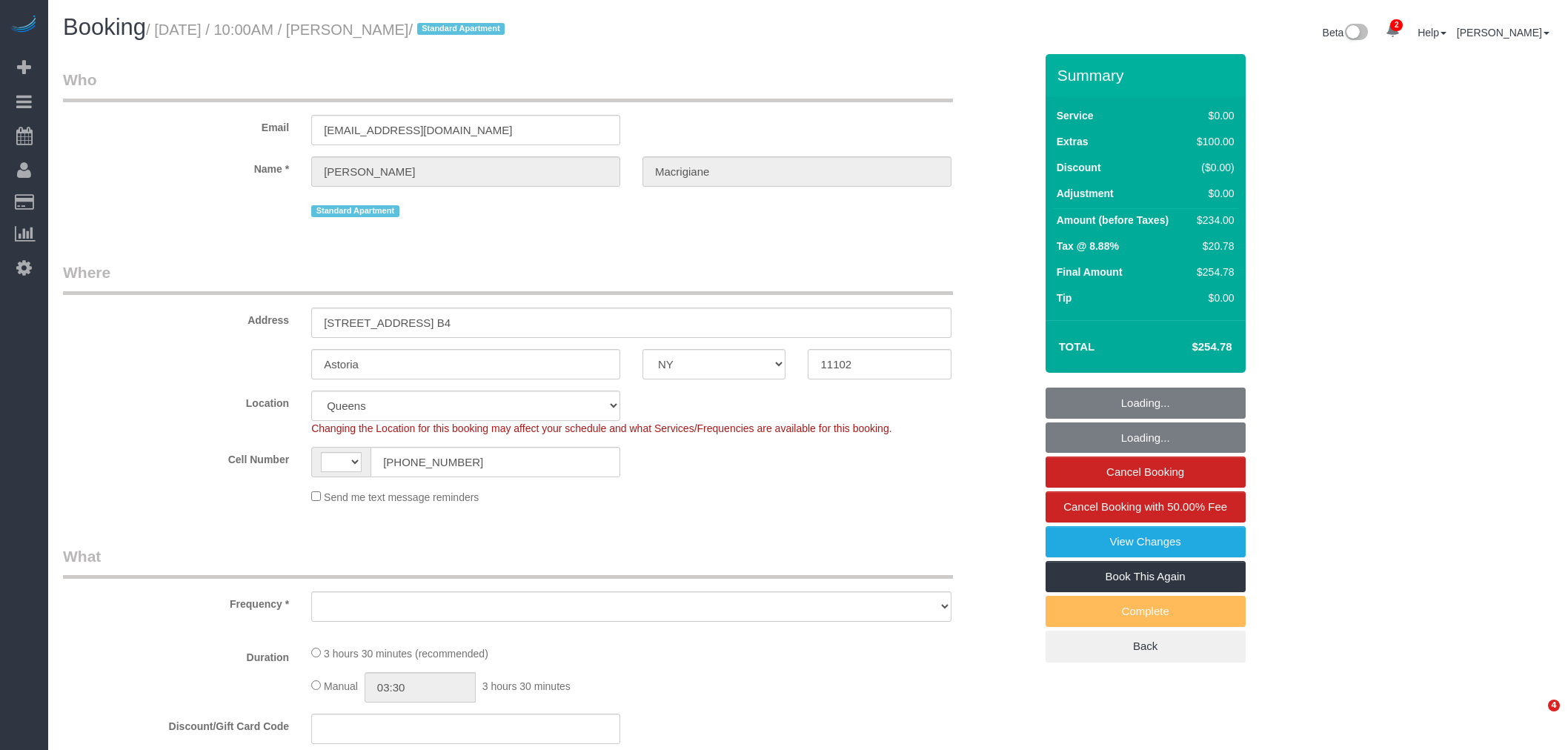
select select "NY"
select select "number:59"
select select "number:73"
select select "number:15"
select select "number:5"
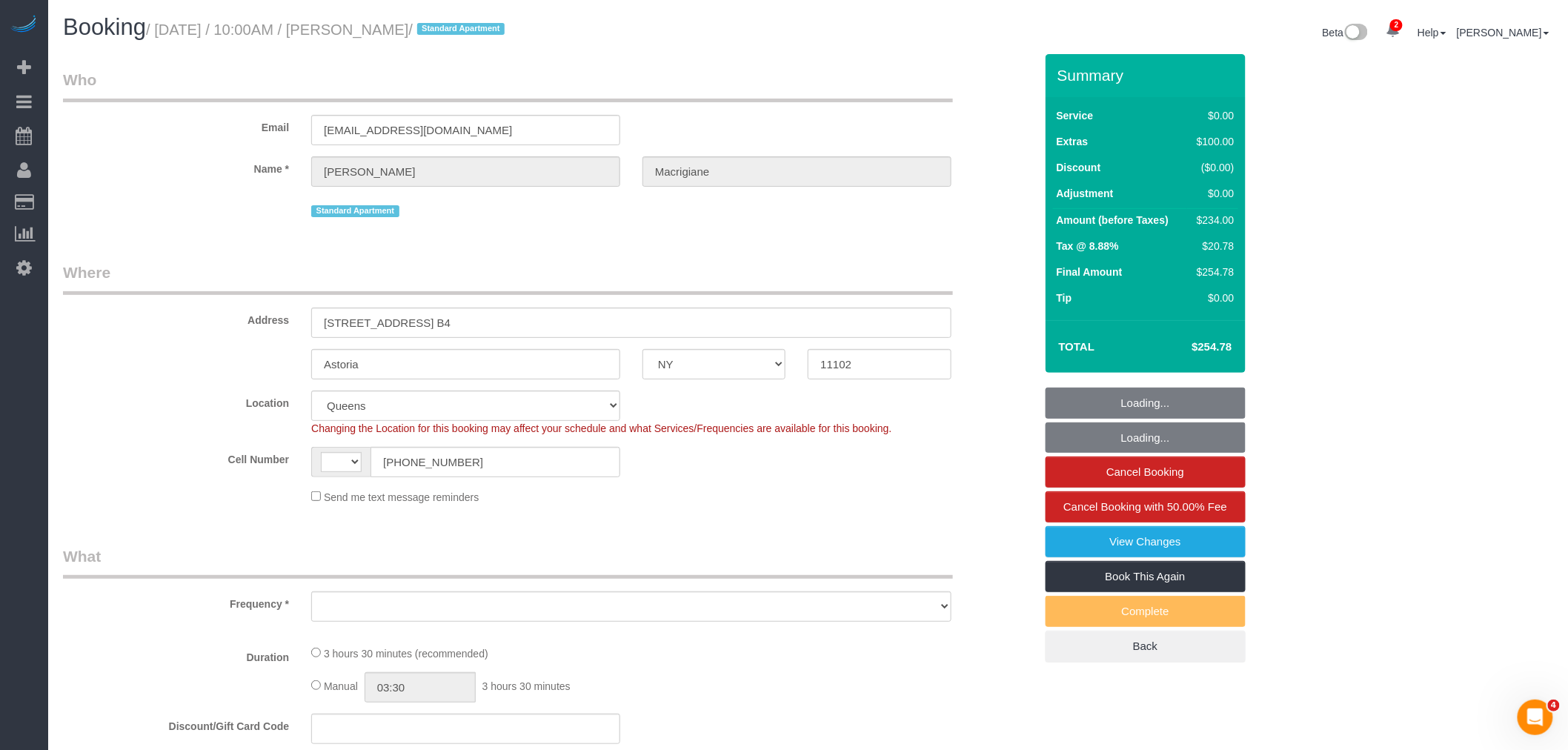
select select "string:[GEOGRAPHIC_DATA]"
select select "object:793"
select select "string:stripe-pm_1RUufj4VGloSiKo7Kr9elXu8"
select select "spot1"
select select "object:1194"
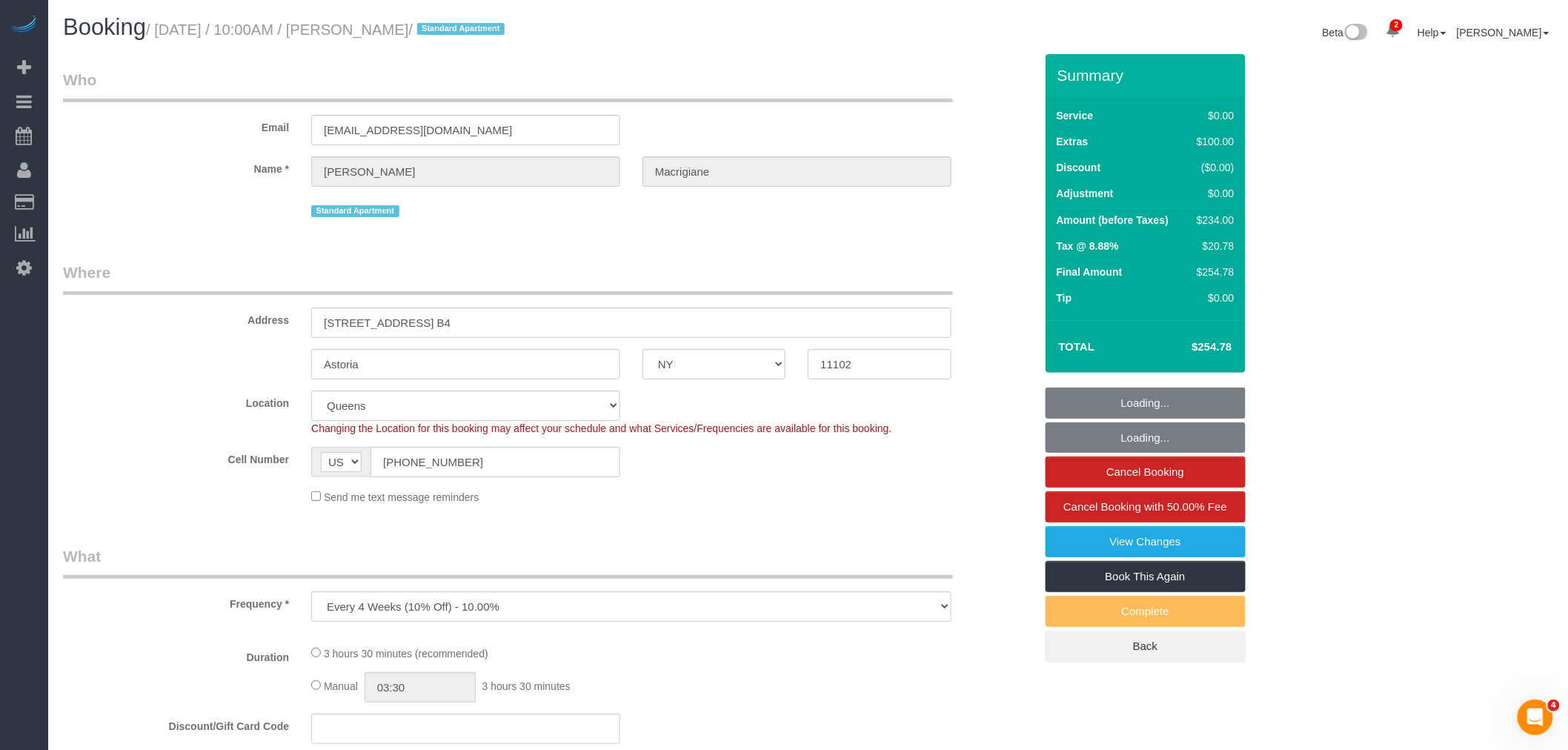
select select "1"
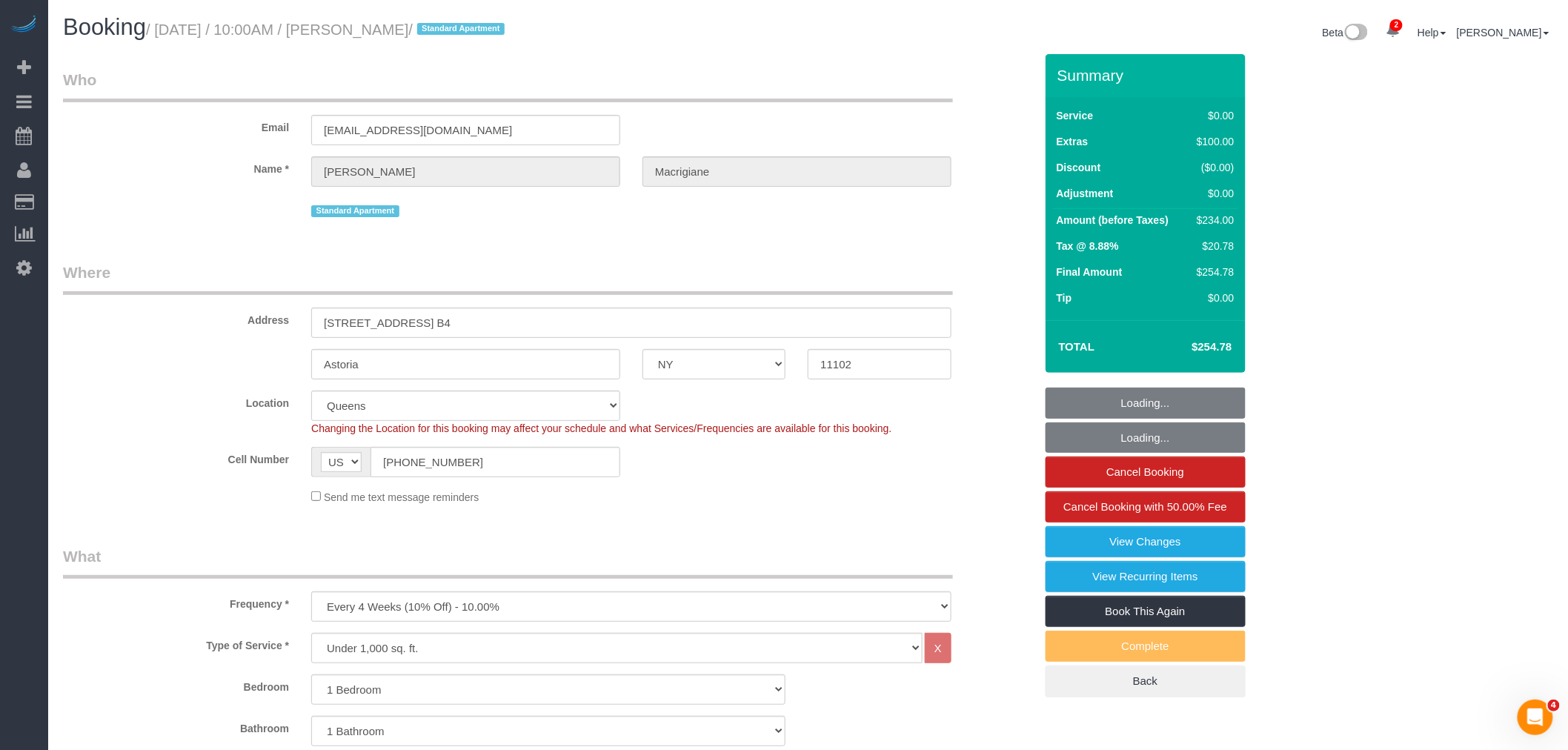
select select "1"
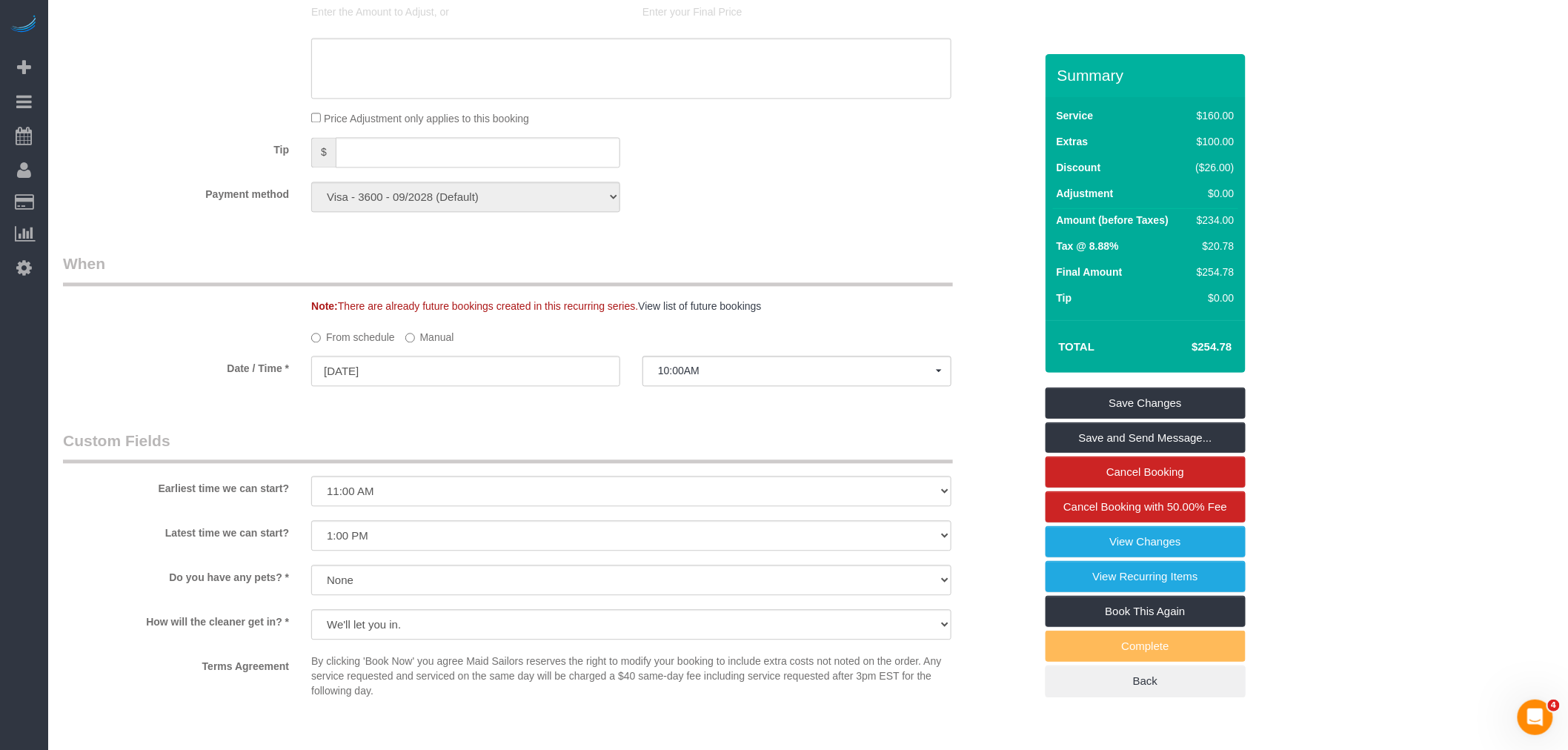
scroll to position [1400, 0]
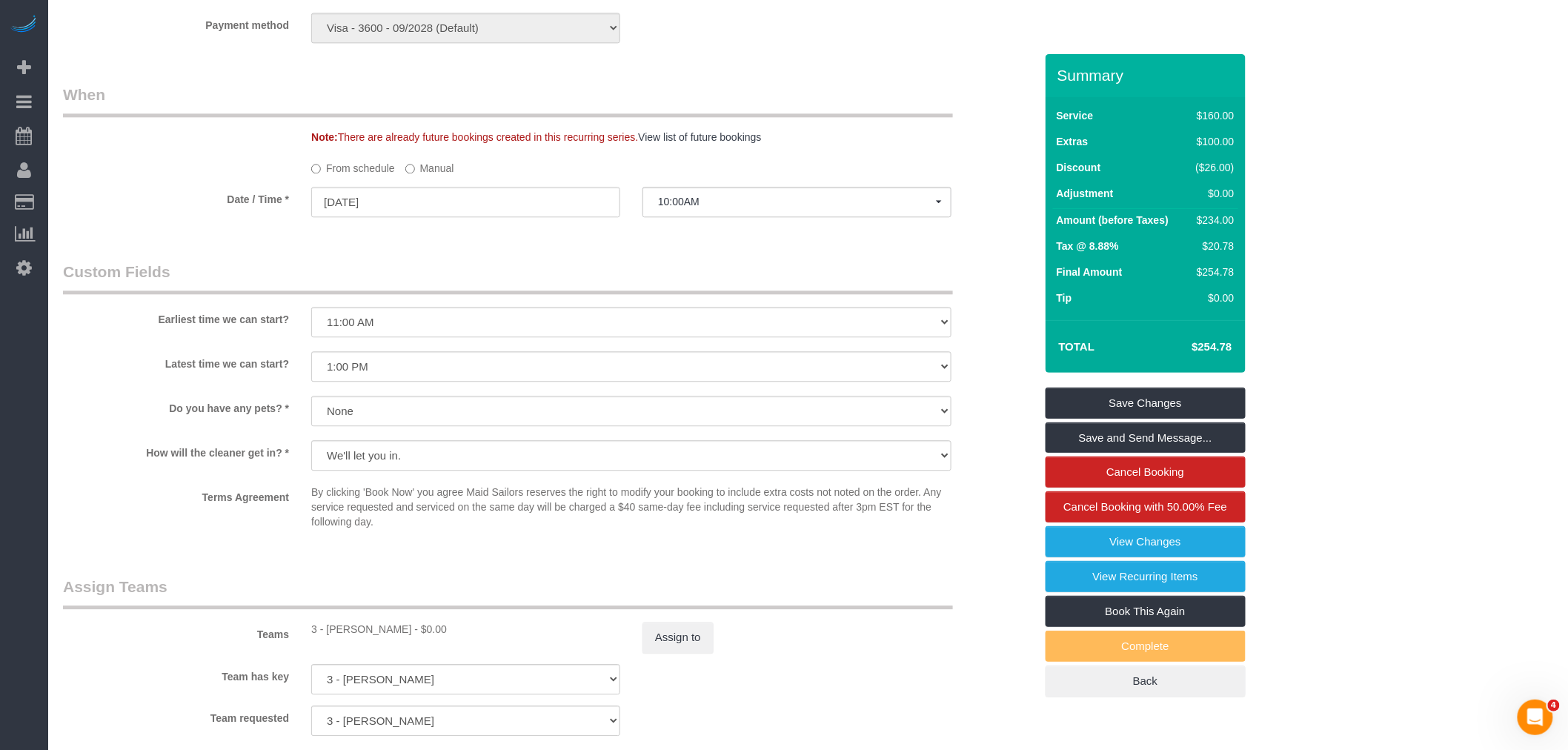
click at [438, 175] on label "Manual" at bounding box center [430, 165] width 49 height 20
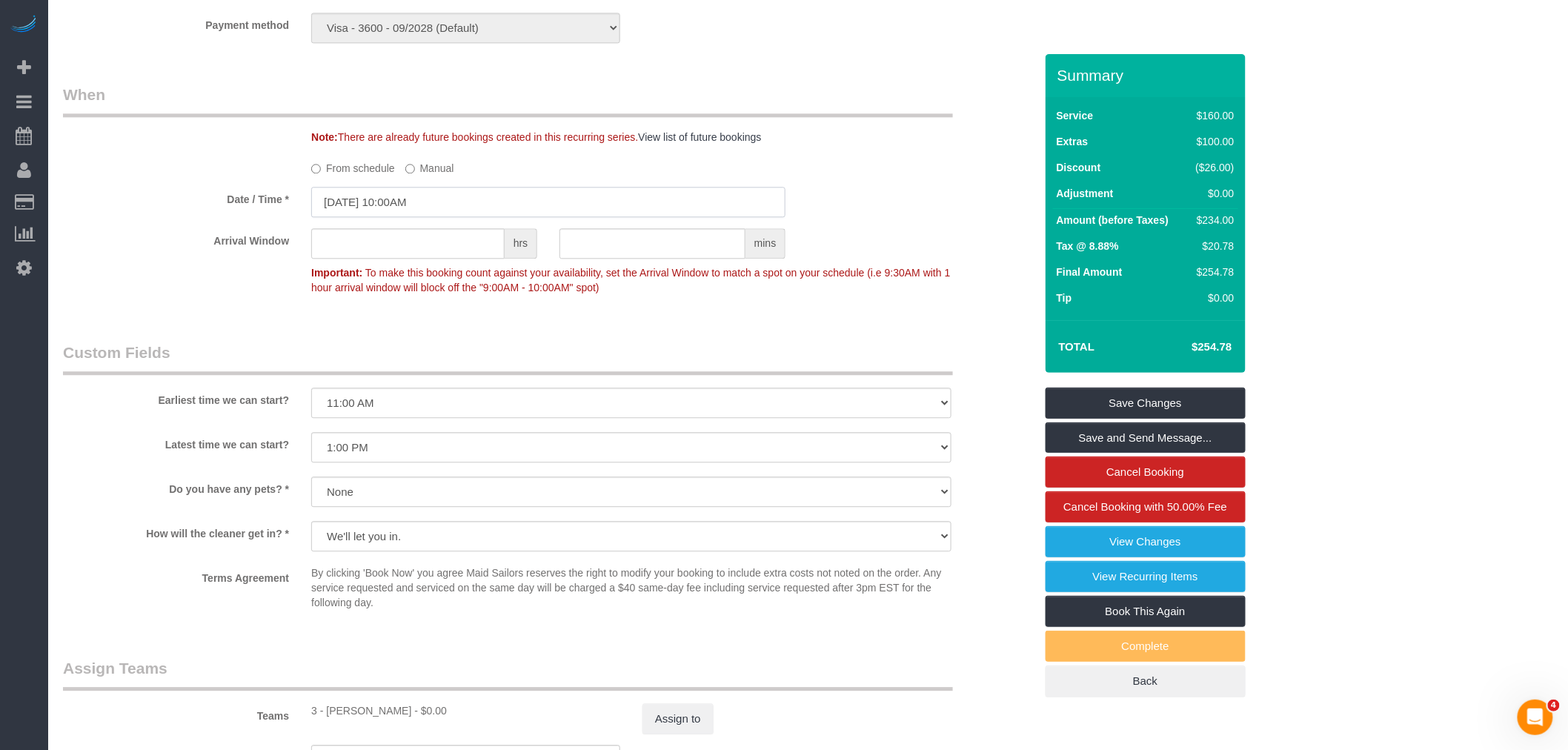
click at [431, 217] on input "08/24/2025 10:00AM" at bounding box center [548, 201] width 474 height 31
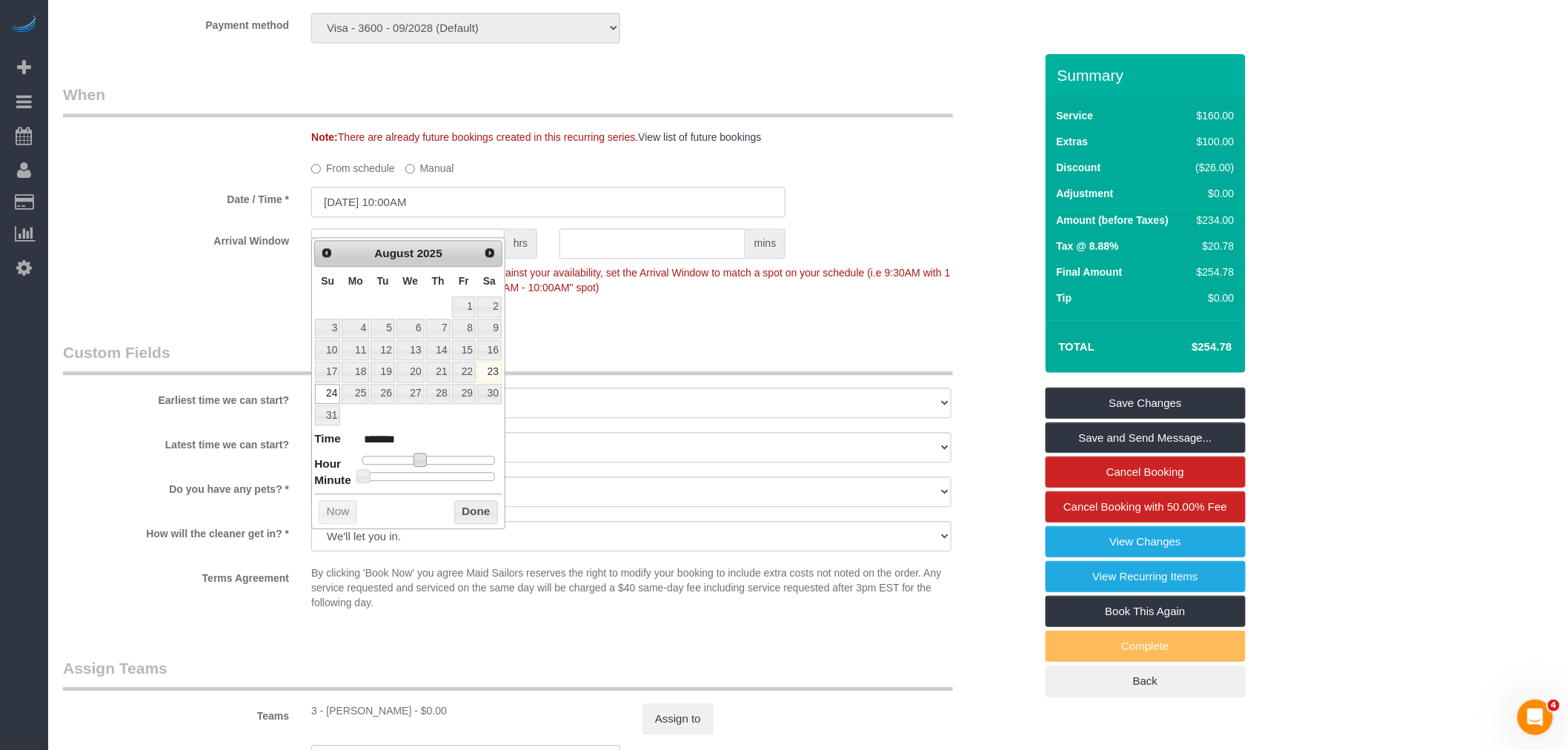
click at [419, 465] on span at bounding box center [420, 460] width 13 height 13
type input "08/24/2025 11:00AM"
type input "*******"
type input "08/24/2025 12:00PM"
type input "*******"
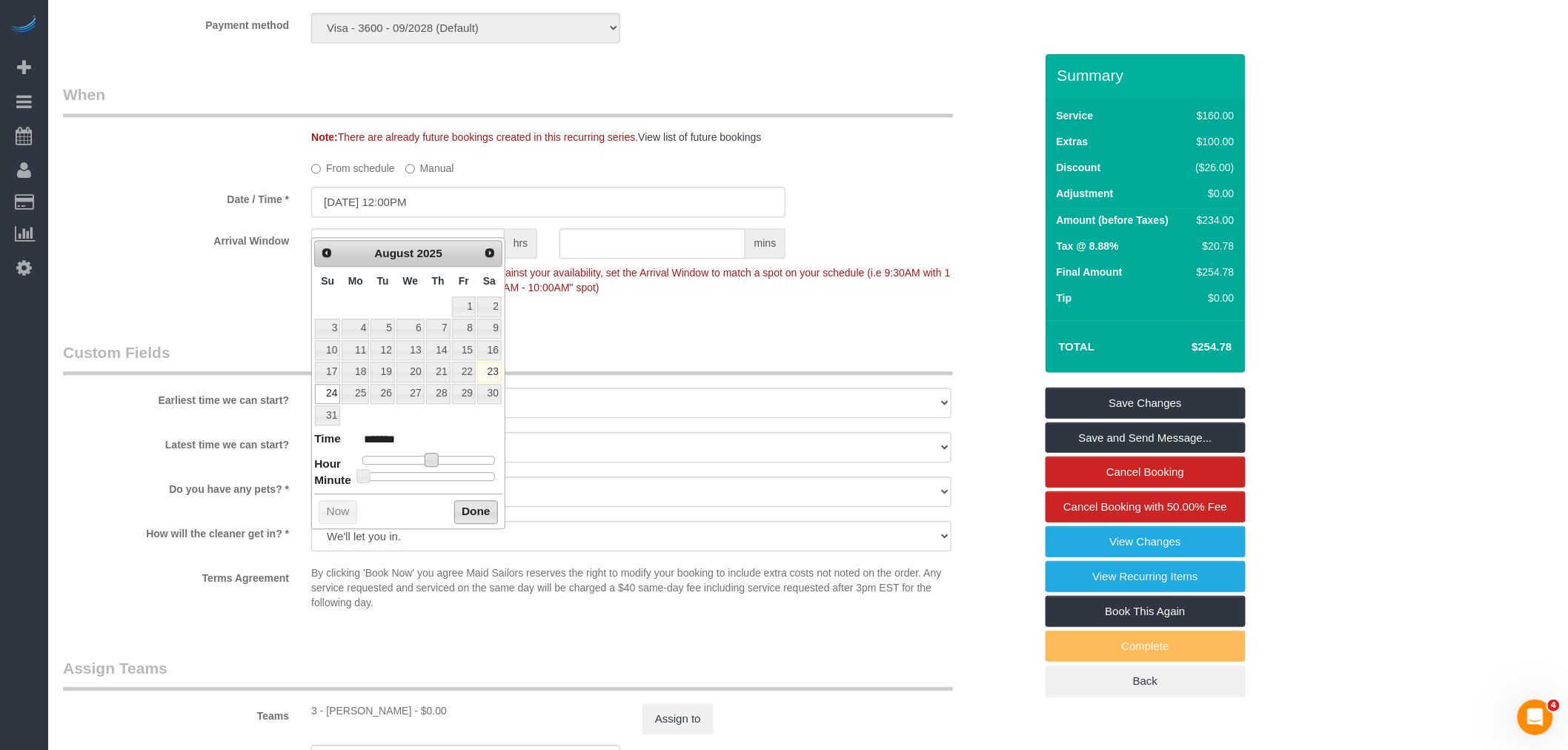
click at [468, 508] on button "Done" at bounding box center [476, 512] width 44 height 24
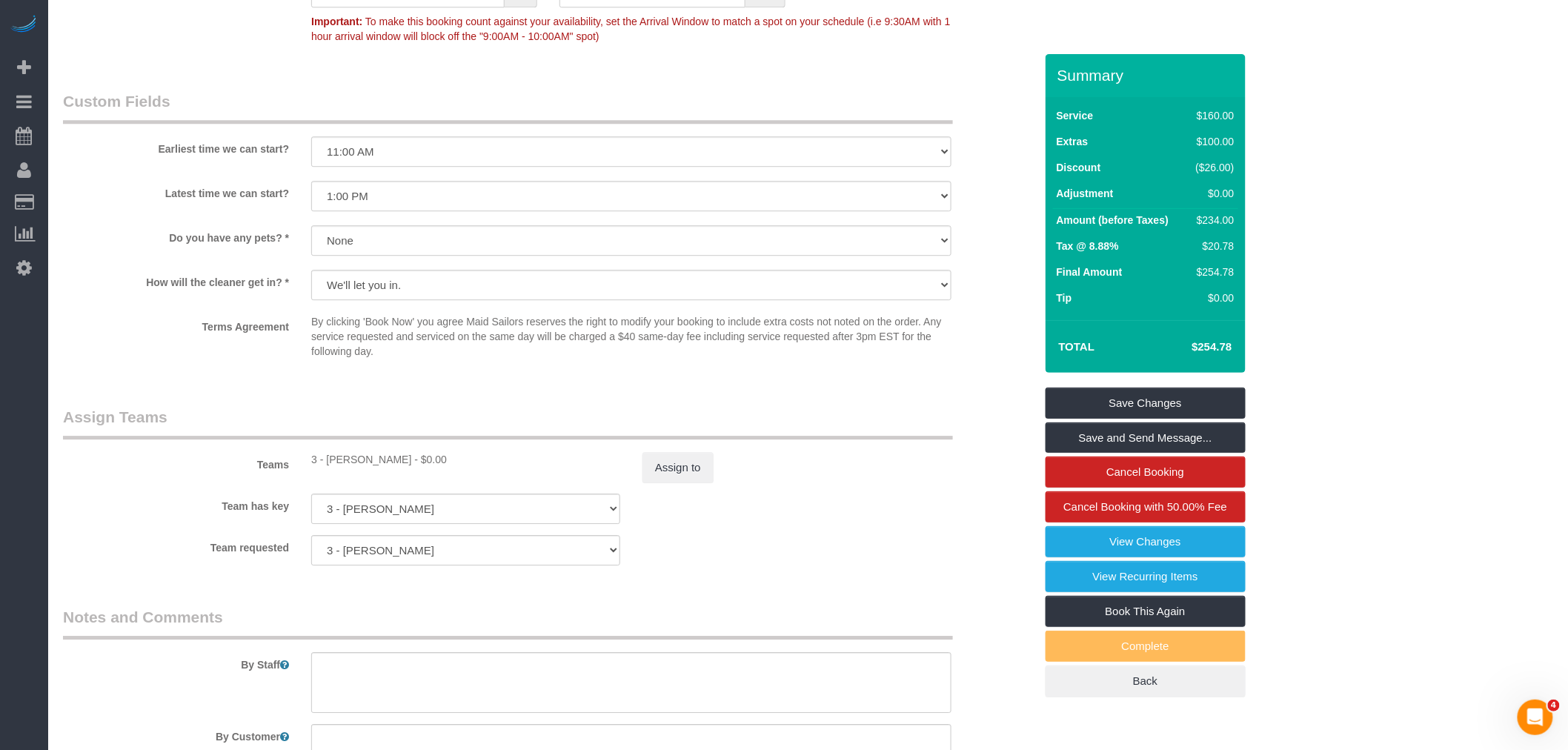
scroll to position [1812, 0]
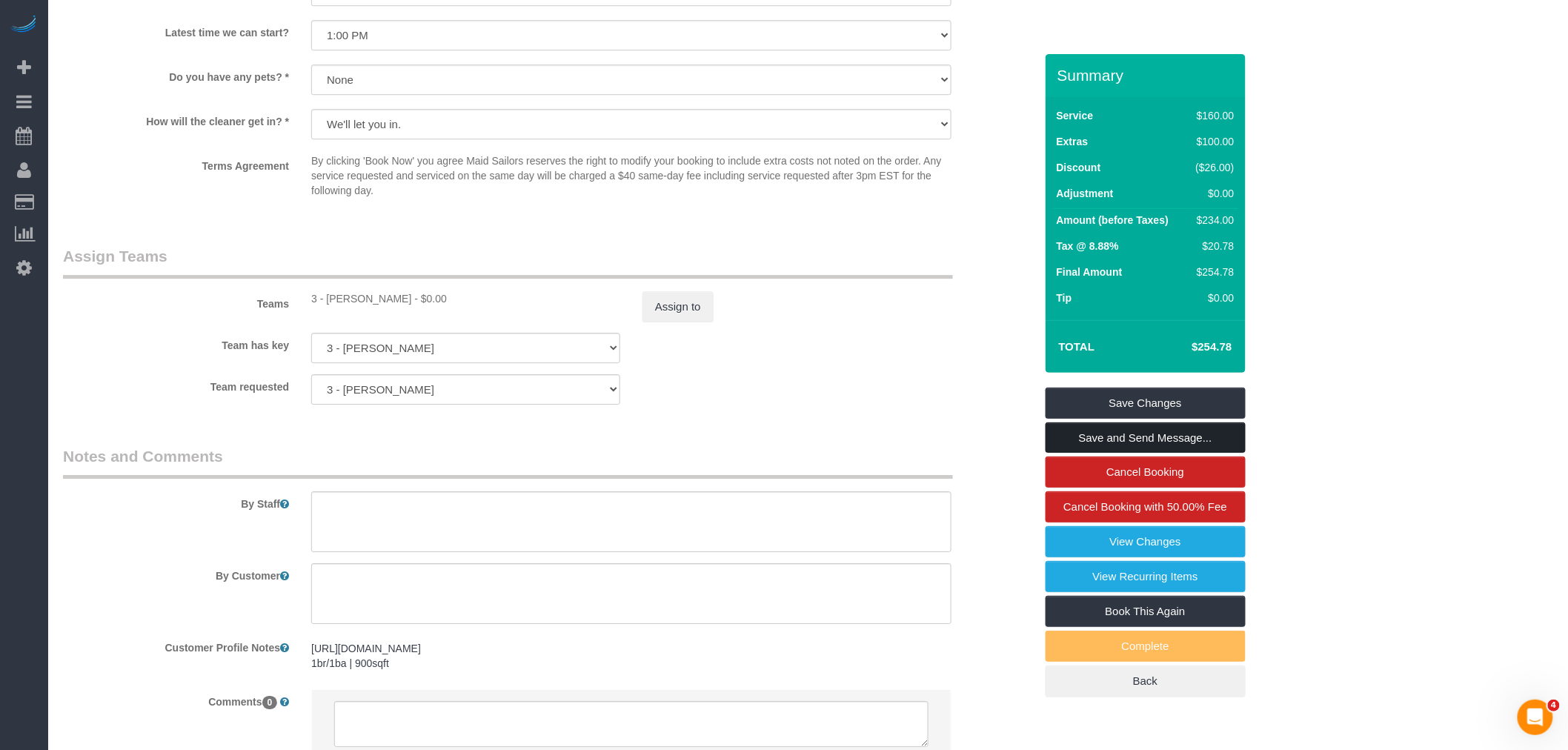
click at [1133, 442] on link "Save and Send Message..." at bounding box center [1146, 438] width 200 height 31
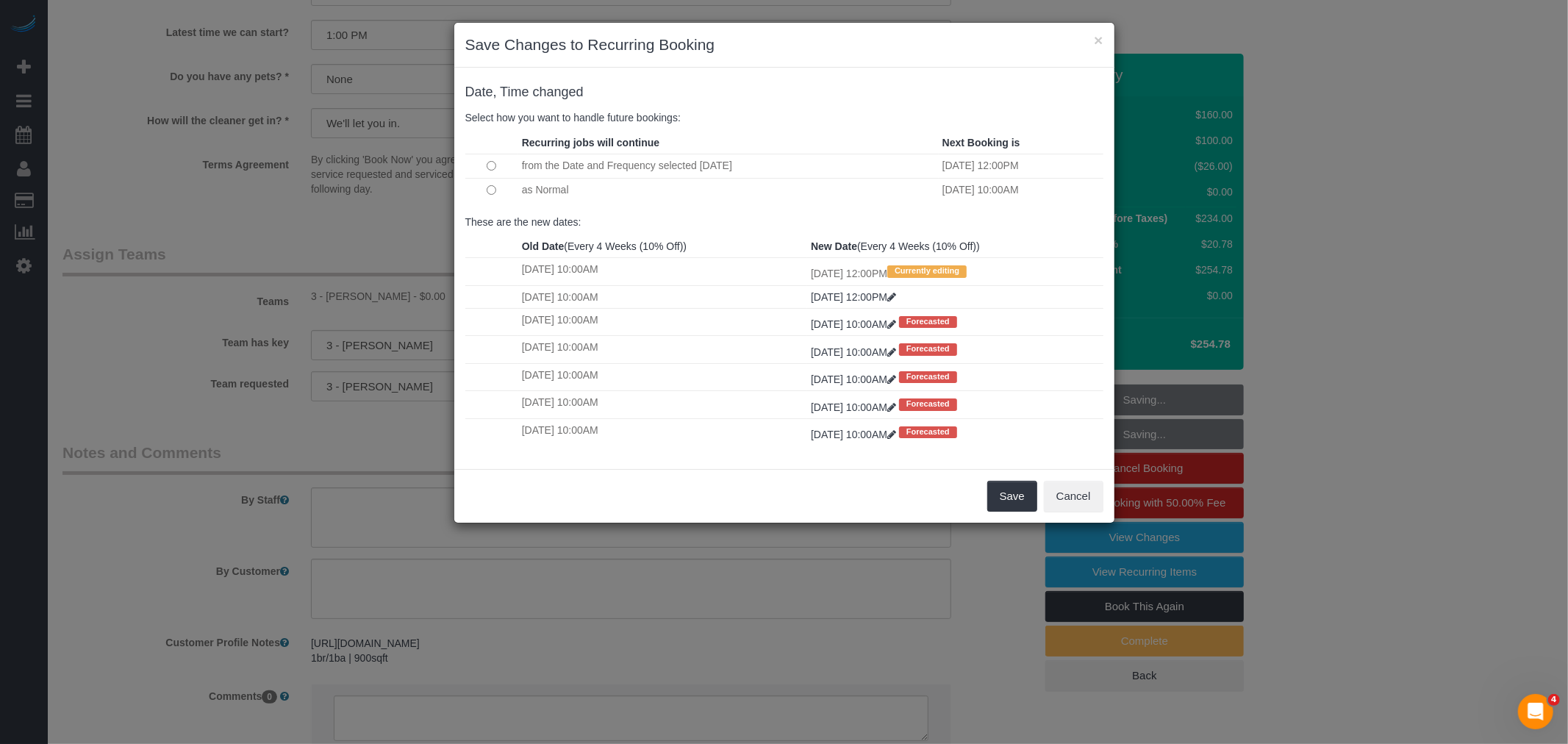
click at [485, 184] on td at bounding box center [492, 190] width 53 height 23
click at [1004, 499] on button "Save" at bounding box center [1012, 497] width 50 height 31
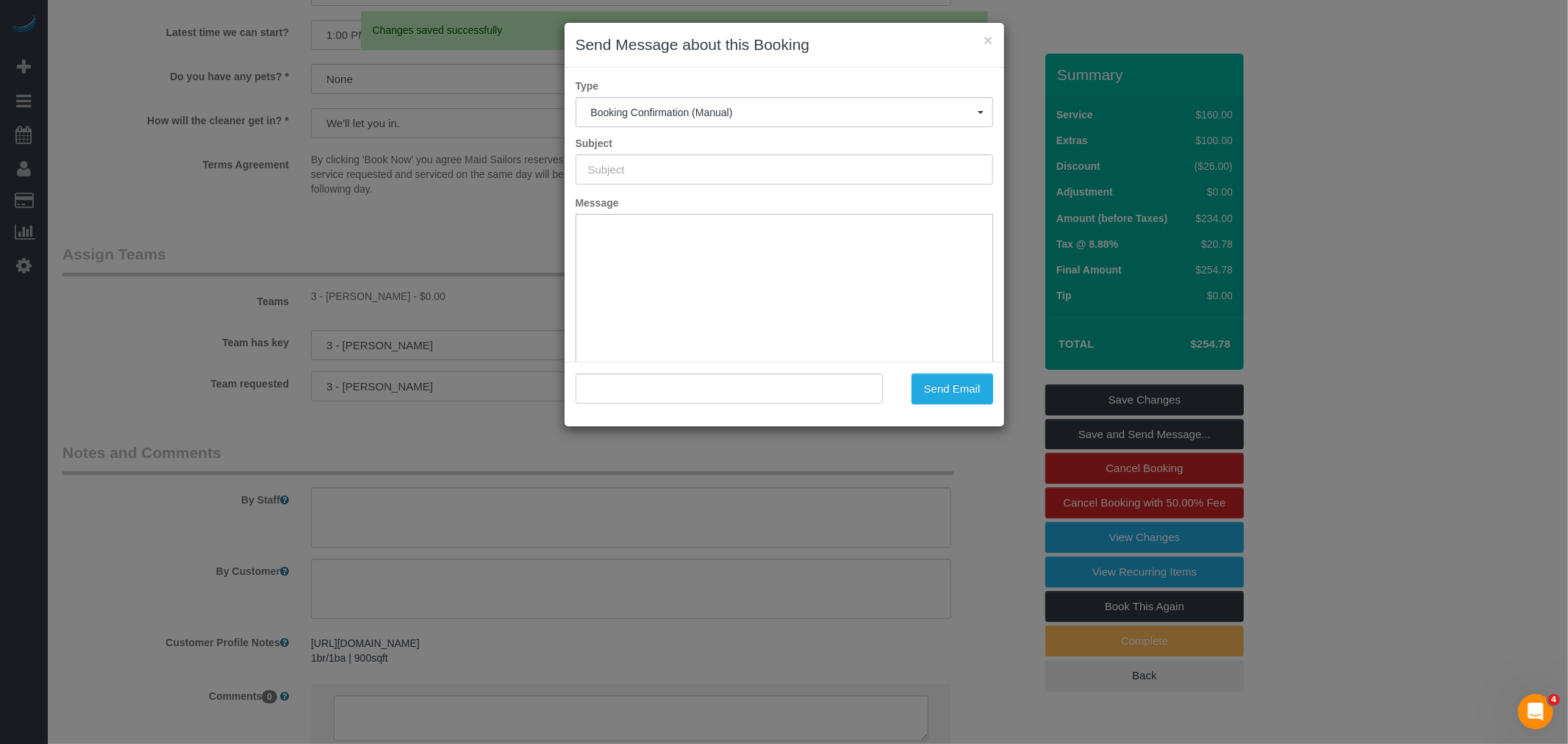
type input "Cleaning Confirmed for 08/24/2025 at 12:00pm"
type input ""Helena Macrigiane" <helenaa.mac@gmail.com>"
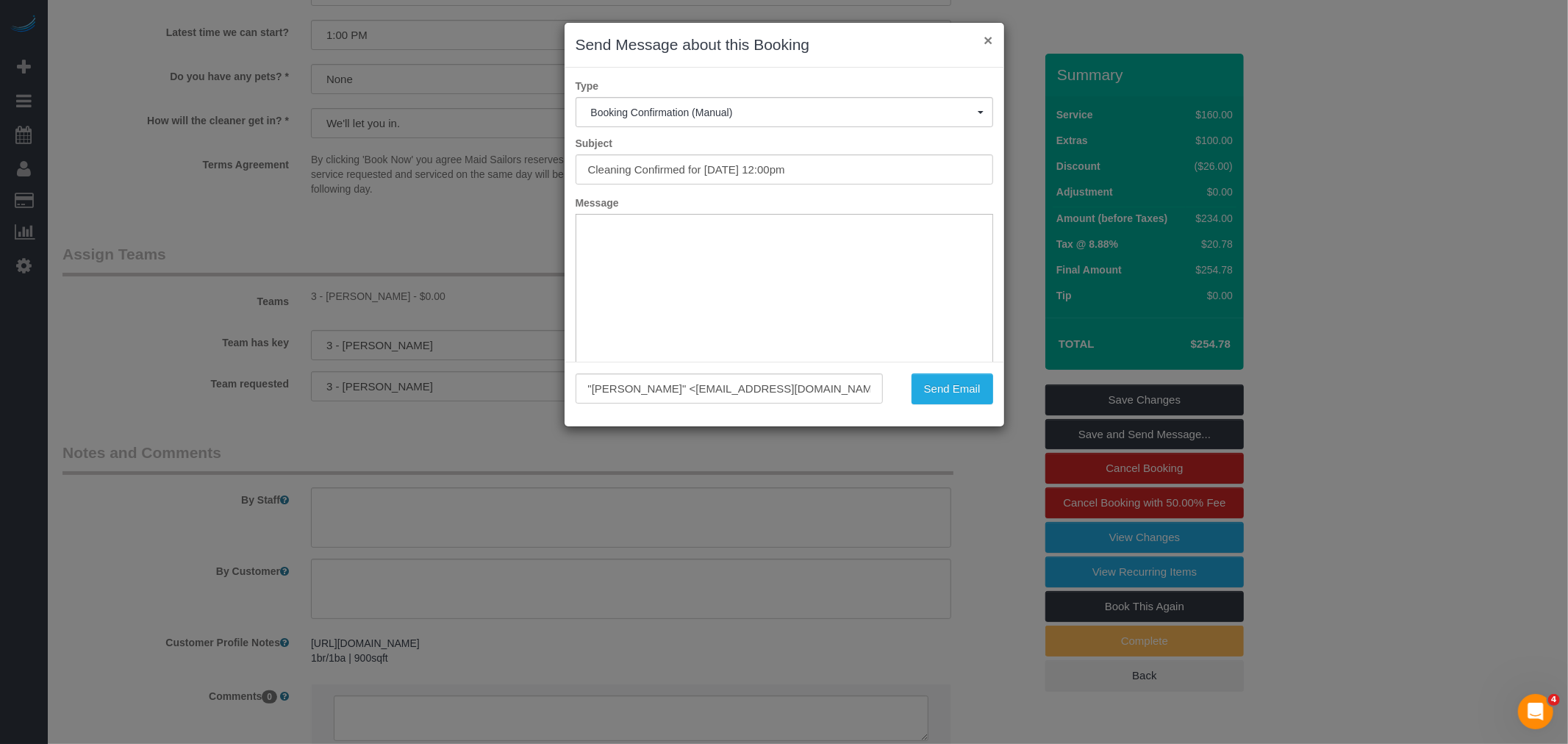
click at [988, 41] on button "×" at bounding box center [988, 40] width 9 height 16
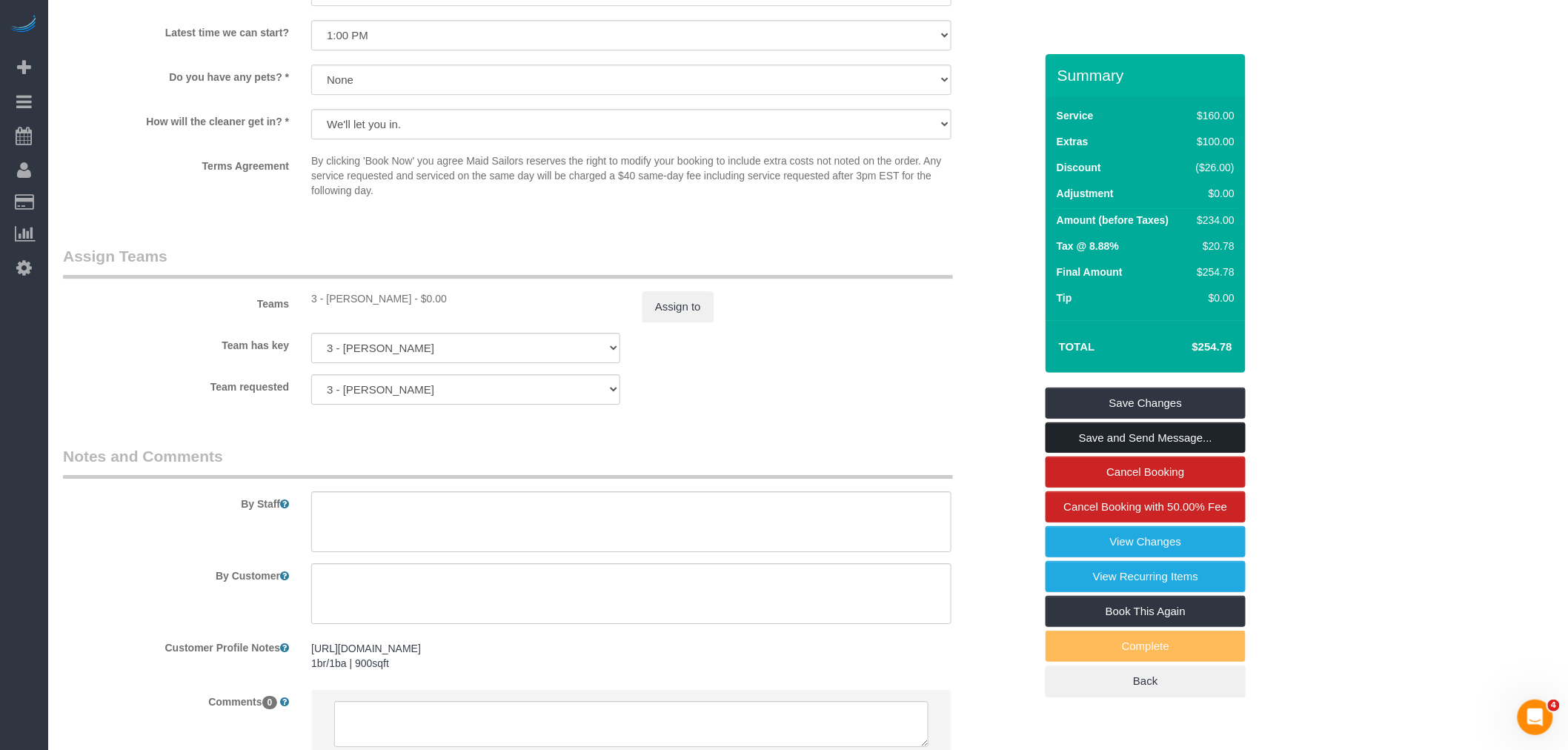
click at [1160, 438] on link "Save and Send Message..." at bounding box center [1146, 438] width 200 height 31
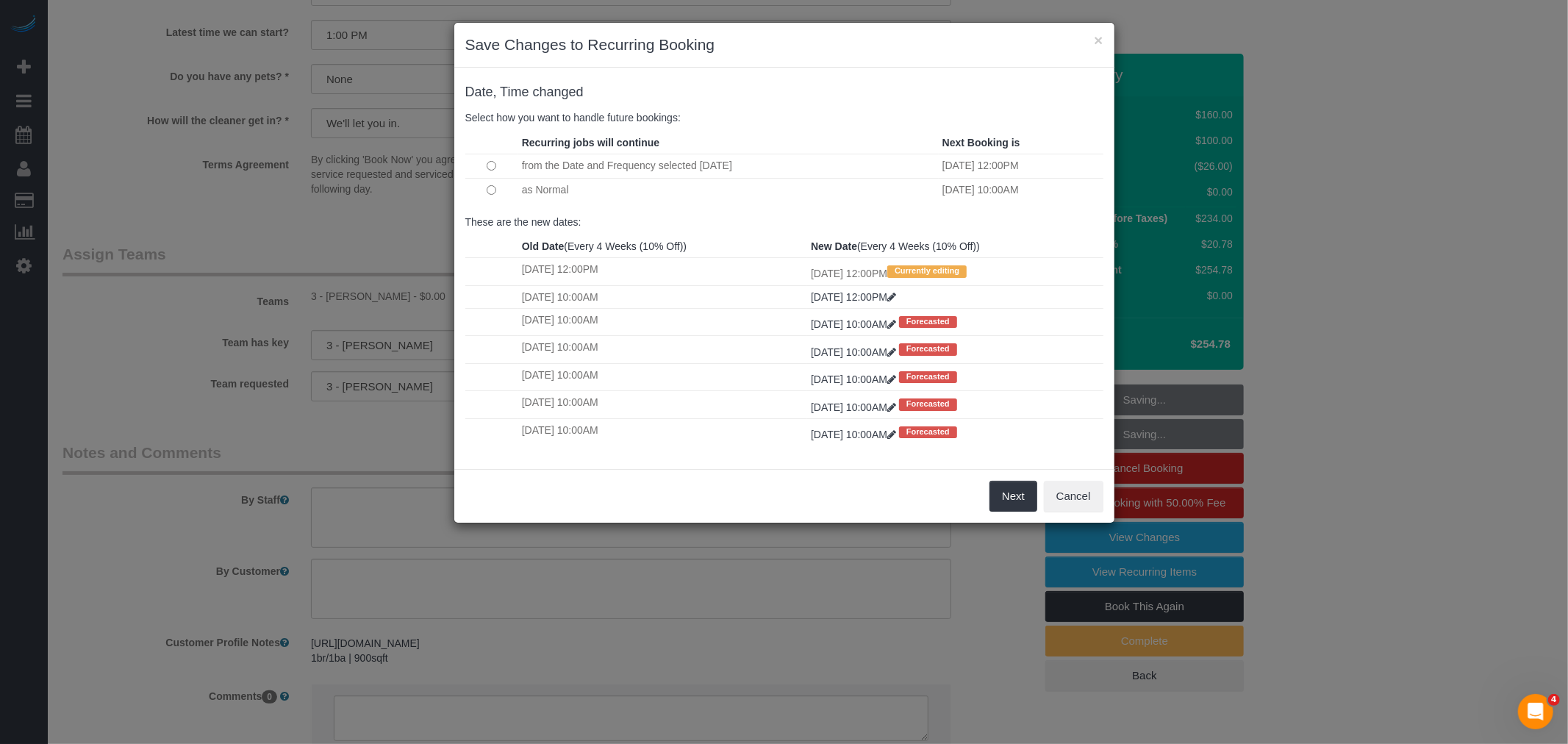
click at [495, 186] on td at bounding box center [492, 190] width 53 height 23
click at [1016, 507] on button "Next" at bounding box center [1013, 497] width 48 height 31
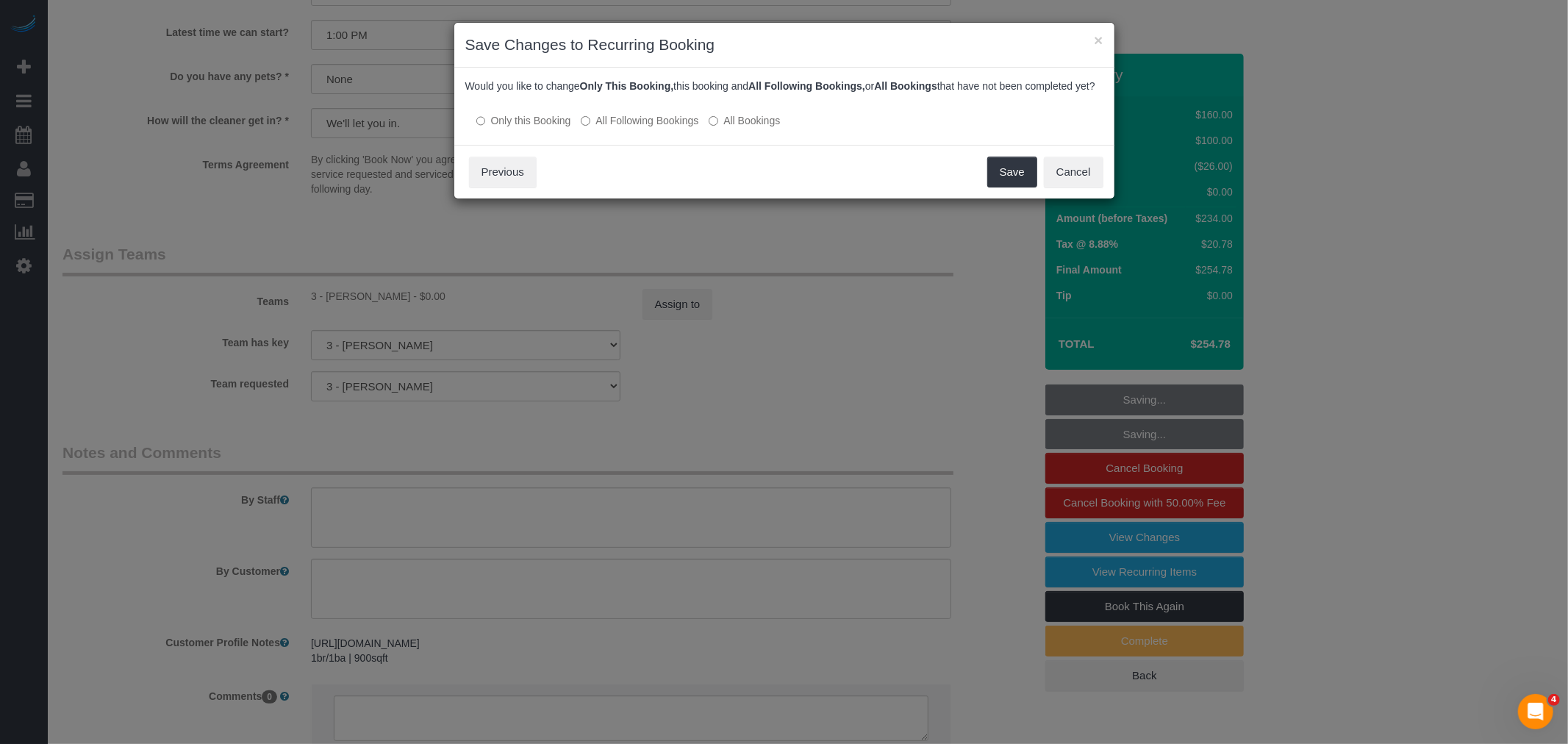
click at [1012, 169] on div "Save Cancel Previous" at bounding box center [784, 172] width 660 height 54
click at [1005, 187] on button "Save" at bounding box center [1012, 173] width 50 height 31
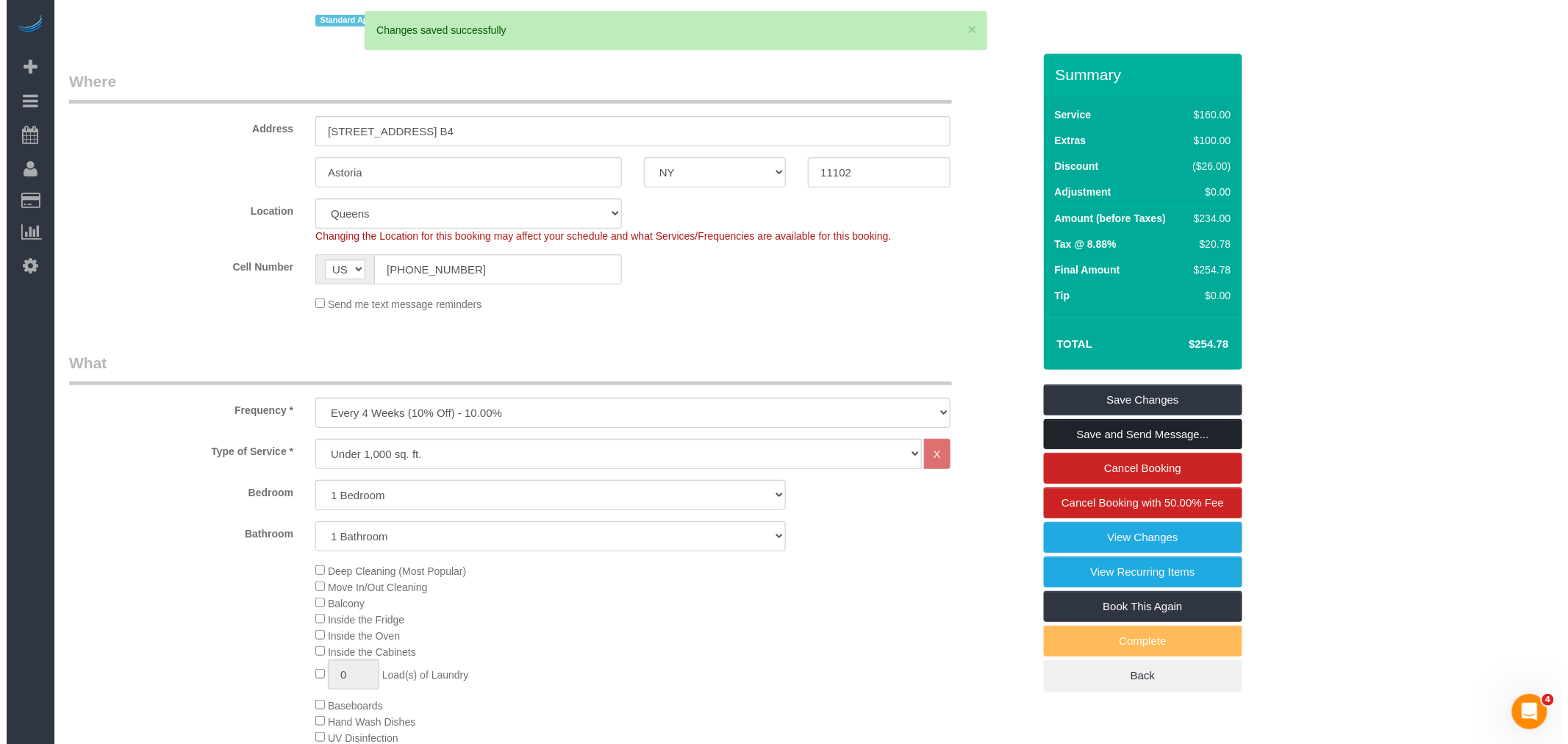
scroll to position [0, 0]
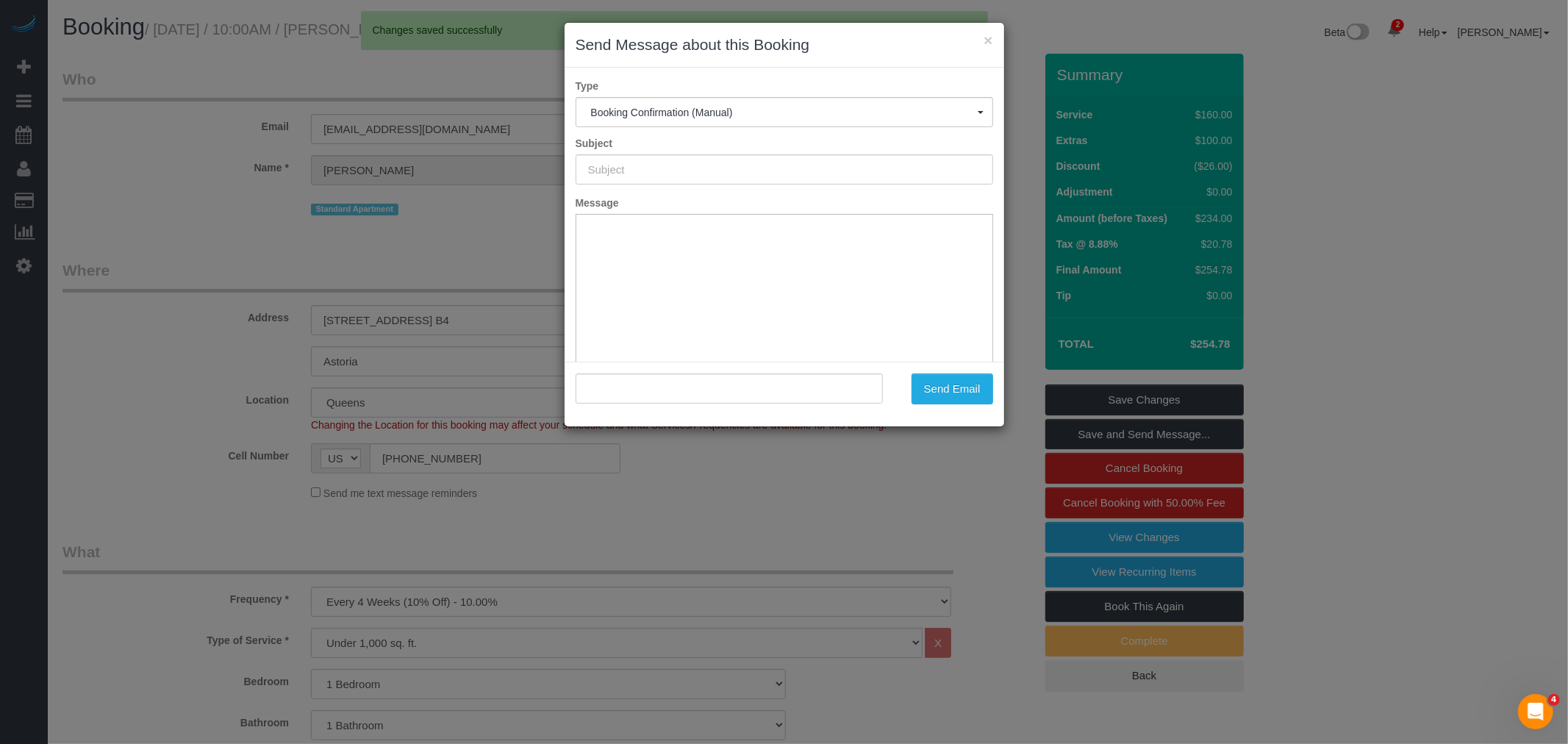
type input "Cleaning Confirmed for 08/24/2025 at 12:00pm"
type input ""Helena Macrigiane" <helenaa.mac@gmail.com>"
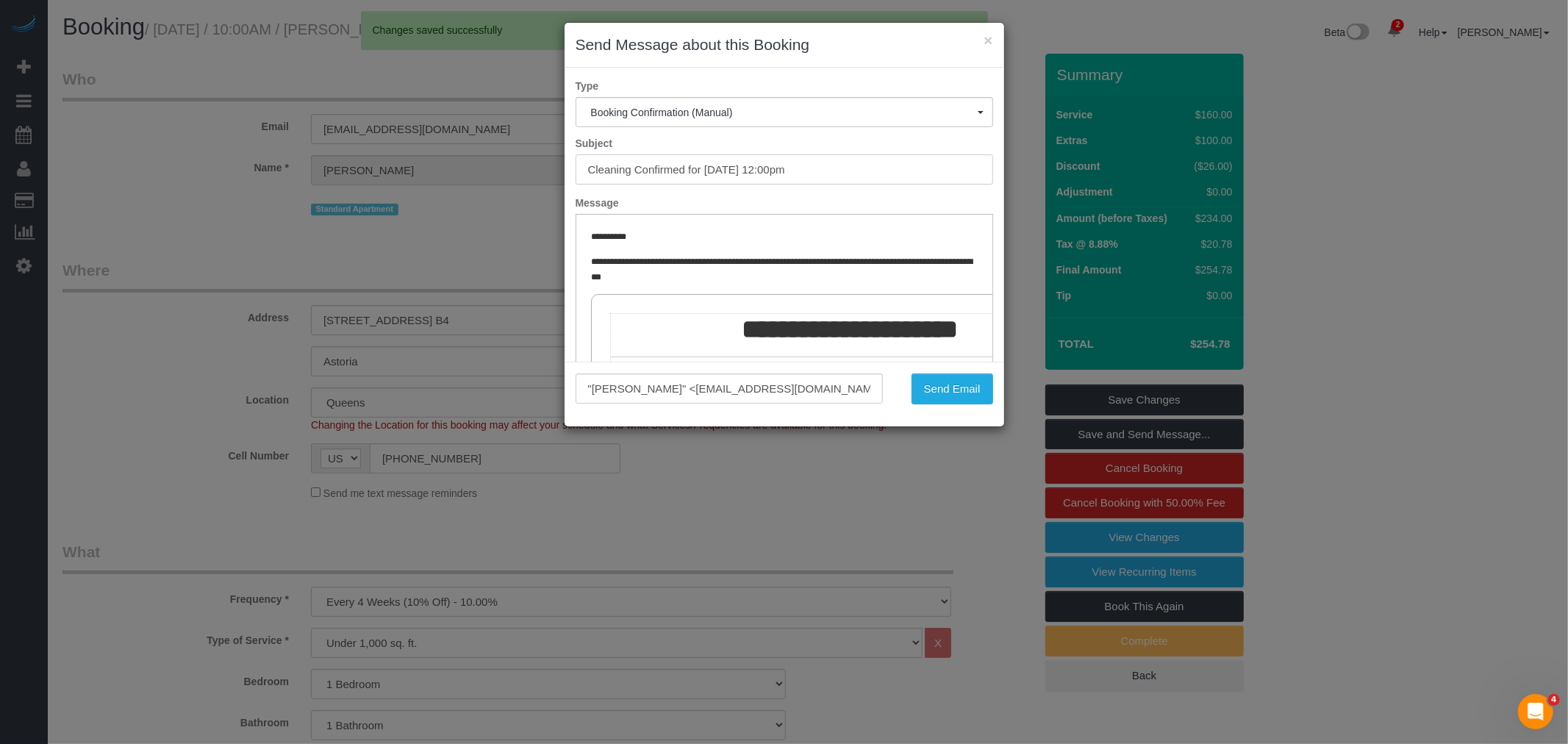
drag, startPoint x: 846, startPoint y: 166, endPoint x: 290, endPoint y: 208, distance: 557.6
click at [280, 208] on div "× Send Message about this Booking Type Booking Confirmation (Manual) Booking Co…" at bounding box center [784, 372] width 1568 height 744
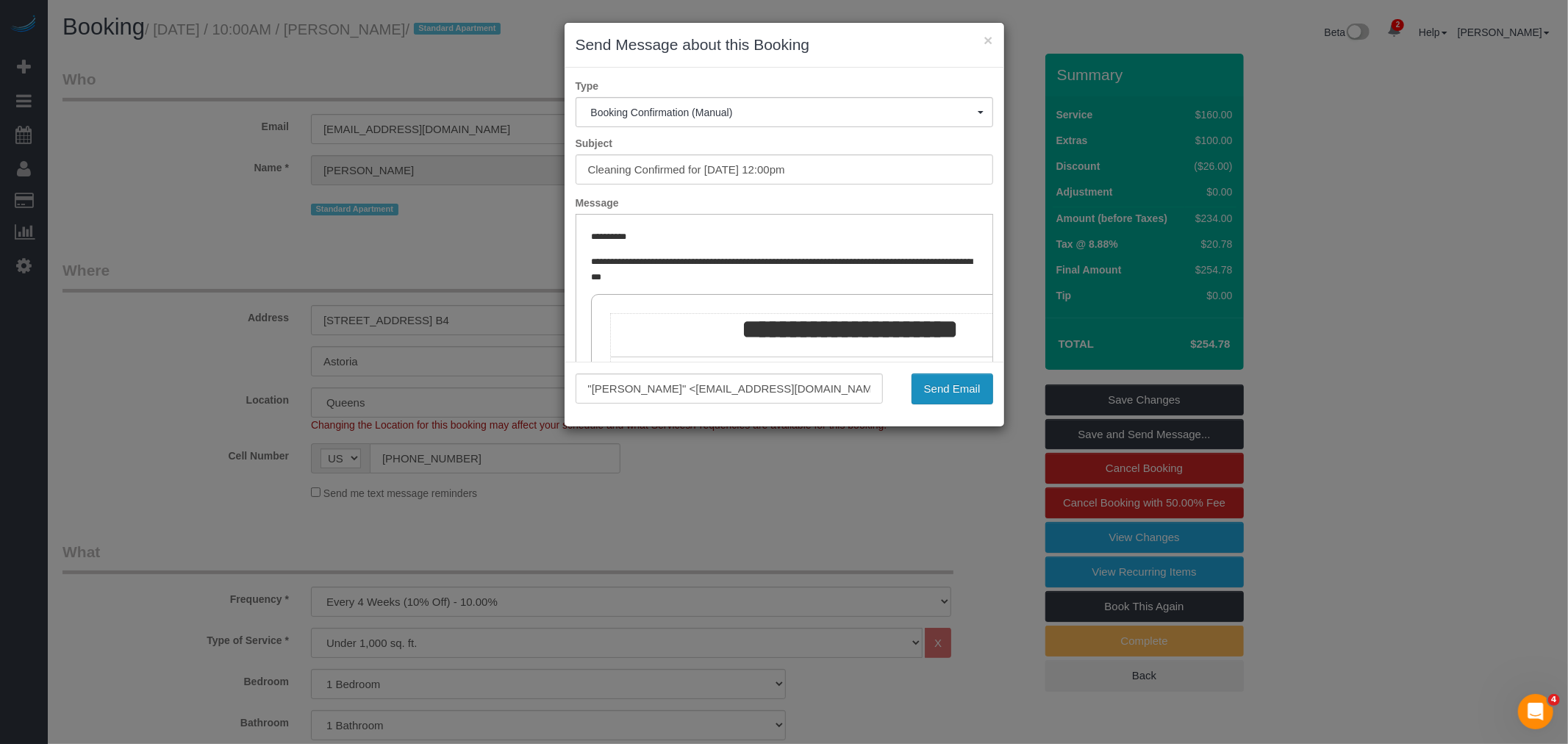
drag, startPoint x: 937, startPoint y: 391, endPoint x: 1395, endPoint y: 411, distance: 458.4
click at [938, 391] on button "Send Email" at bounding box center [952, 390] width 82 height 31
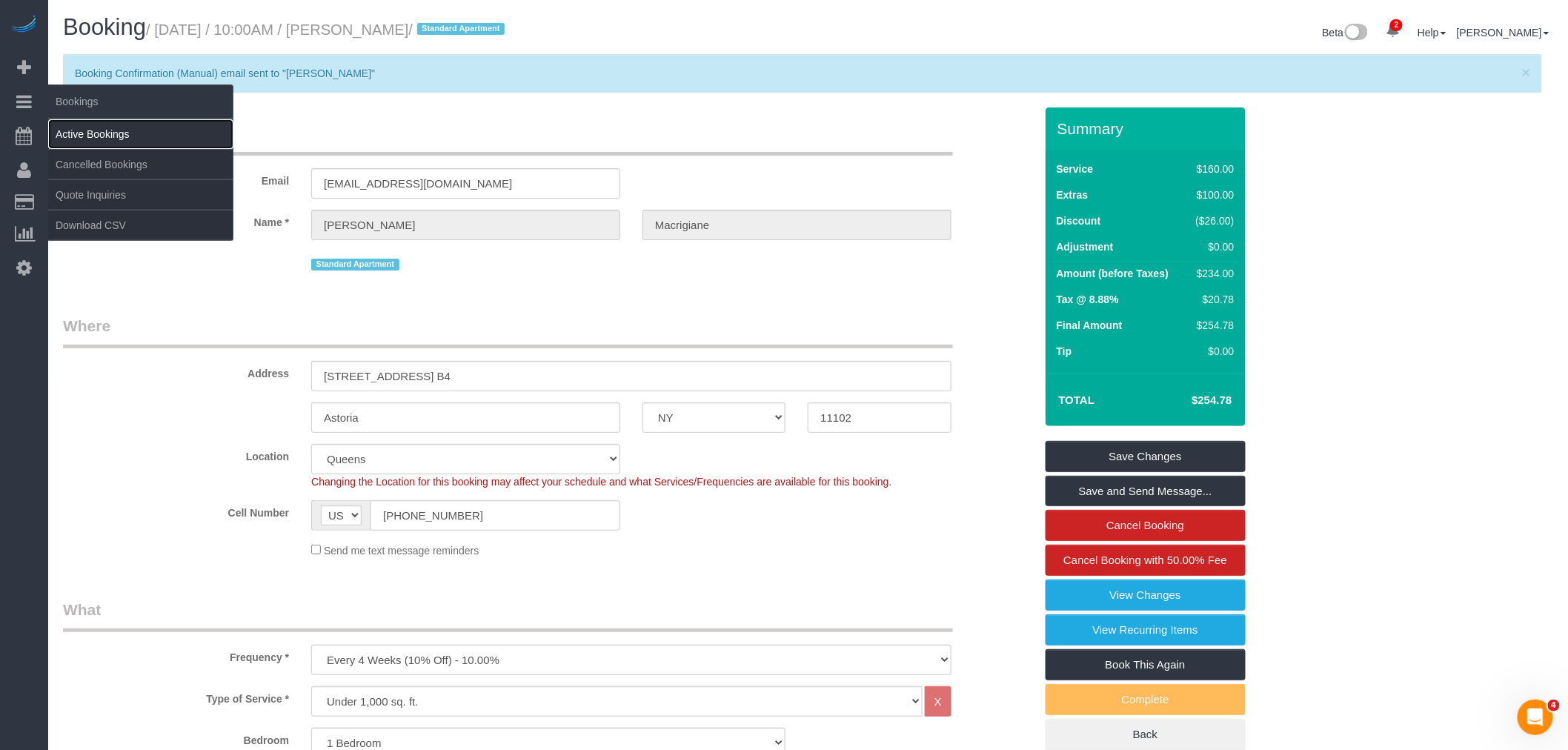
drag, startPoint x: 107, startPoint y: 139, endPoint x: 260, endPoint y: 123, distance: 153.8
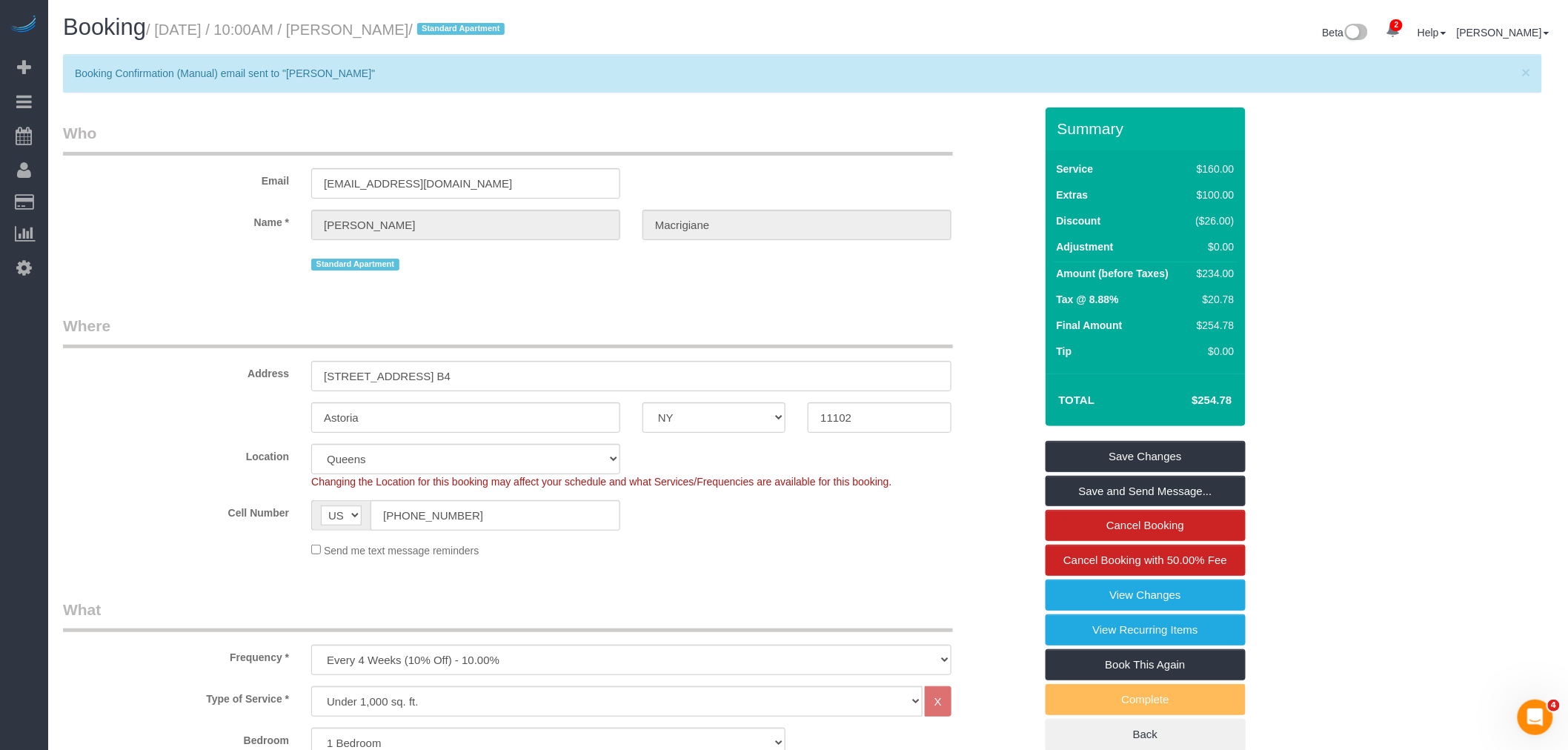
click at [107, 139] on link "Active Bookings" at bounding box center [141, 135] width 186 height 30
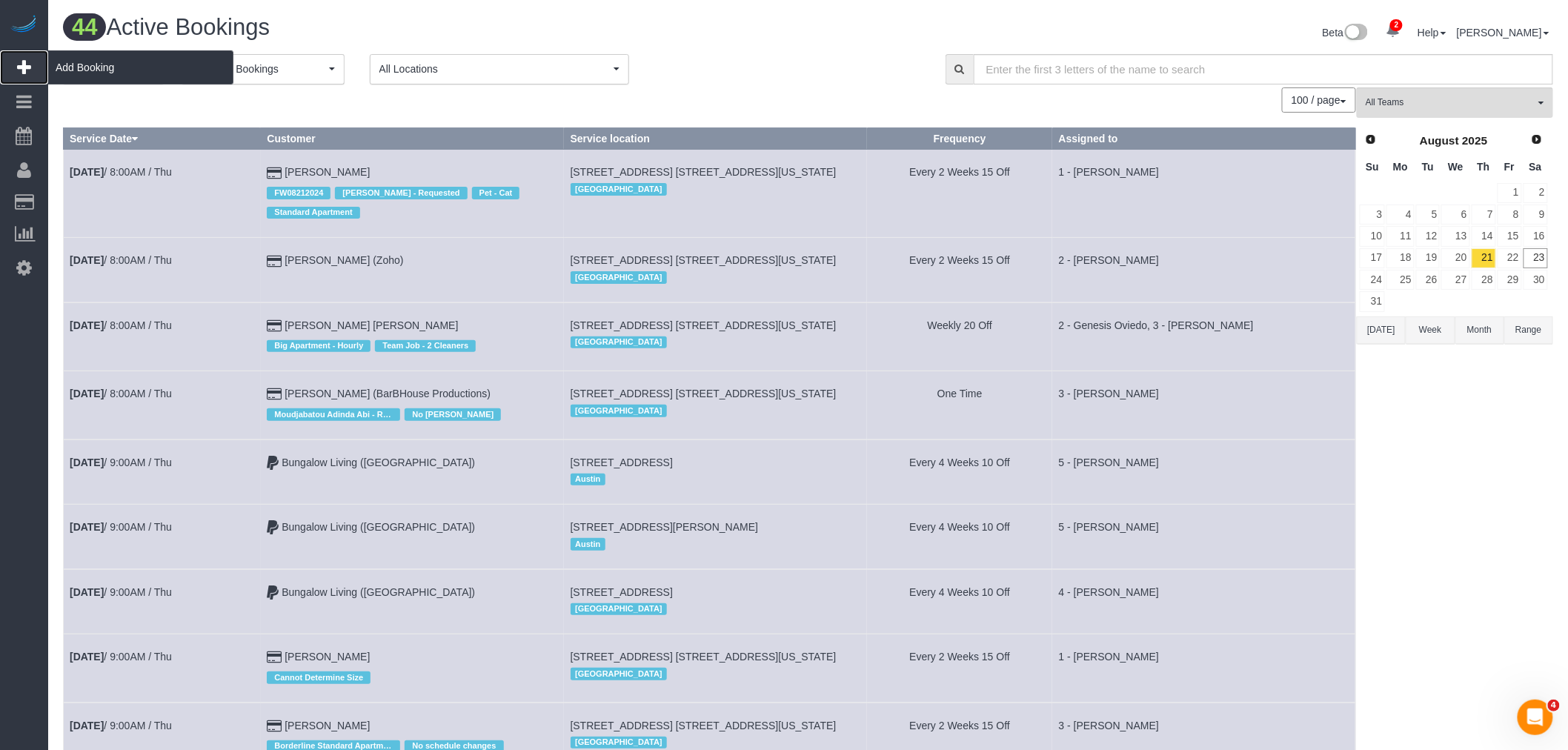
click at [74, 67] on span "Add Booking" at bounding box center [141, 67] width 186 height 34
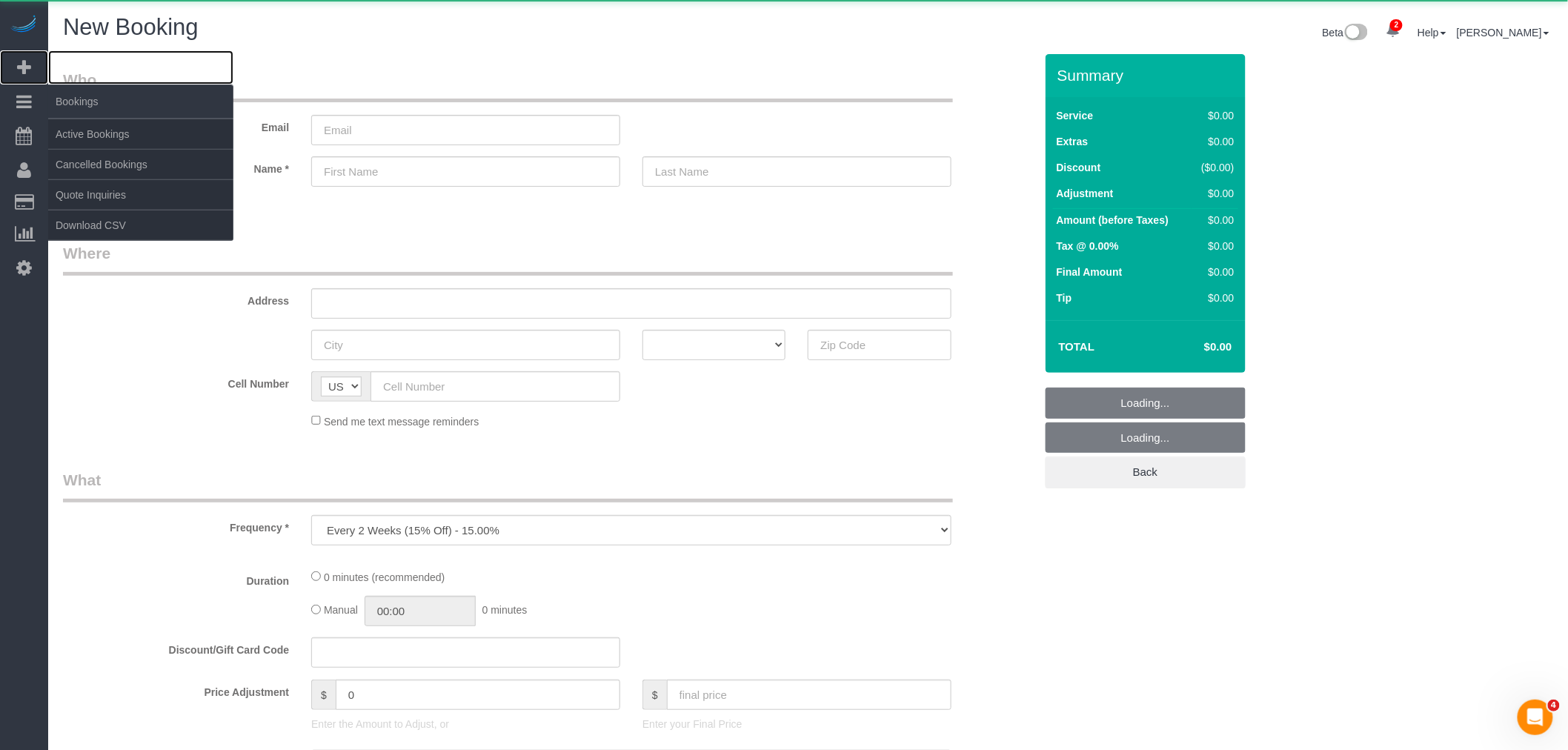
select select "object:4172"
select select "number:89"
select select "number:90"
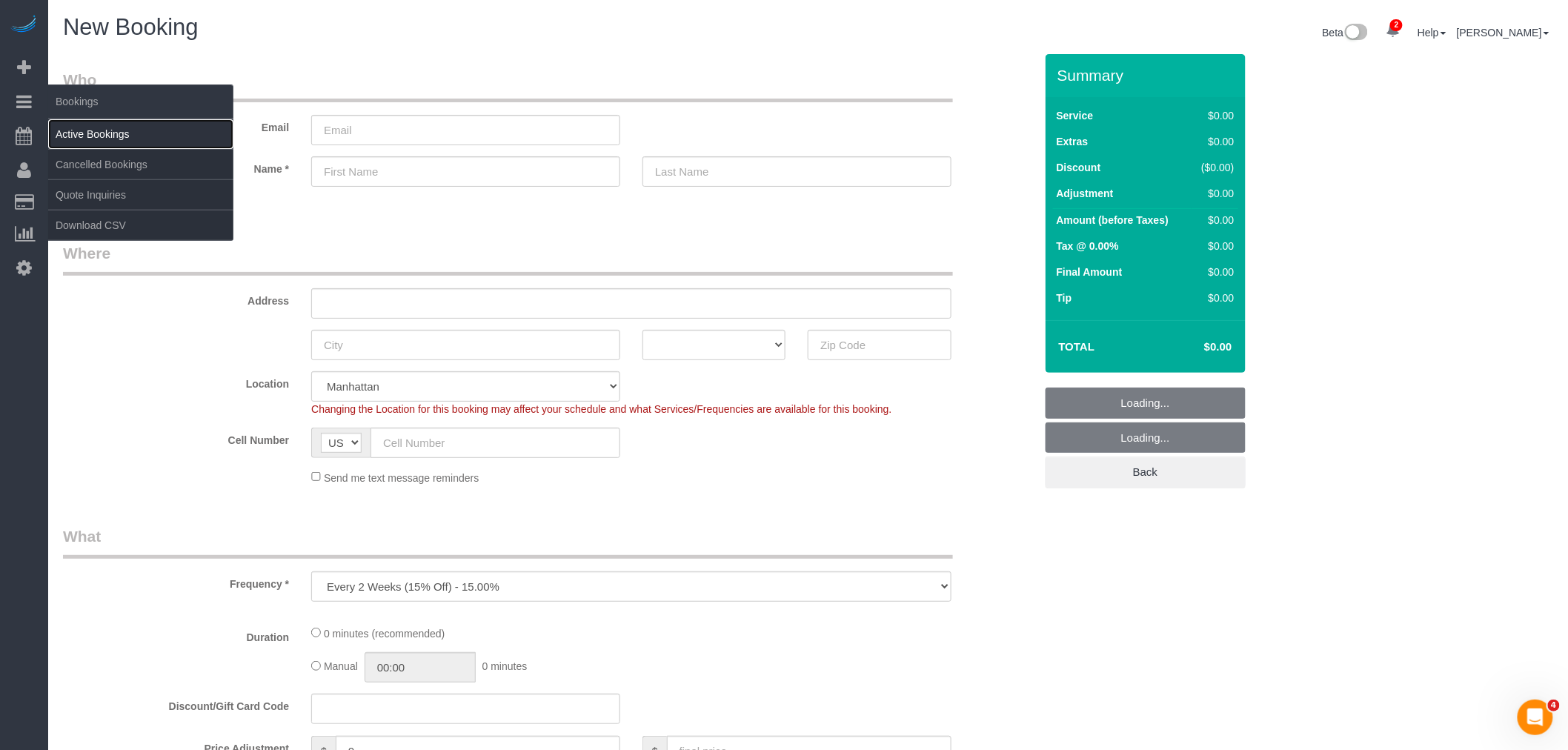
drag, startPoint x: 76, startPoint y: 126, endPoint x: 279, endPoint y: 98, distance: 204.9
click at [76, 126] on link "Active Bookings" at bounding box center [141, 135] width 186 height 30
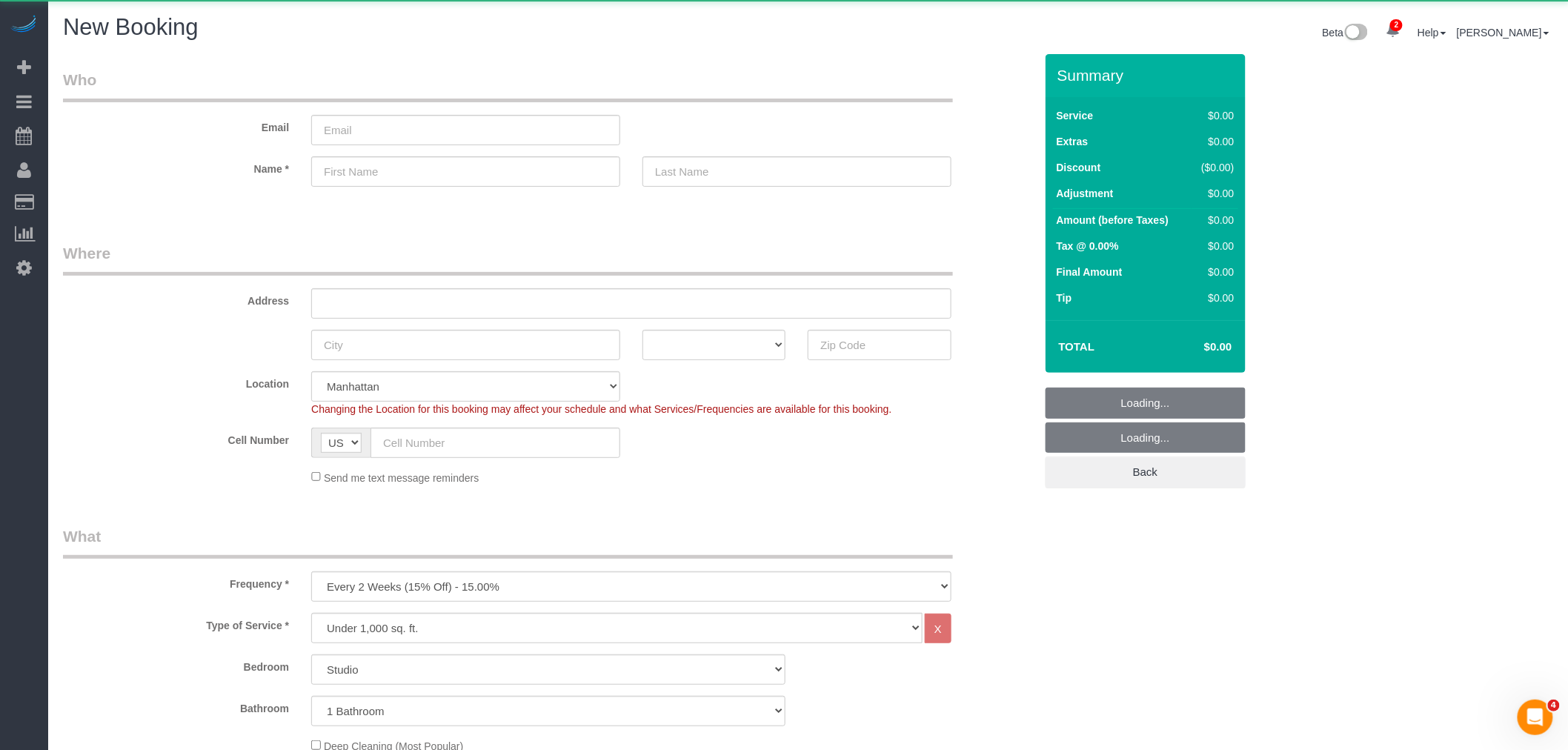
select select "object:4734"
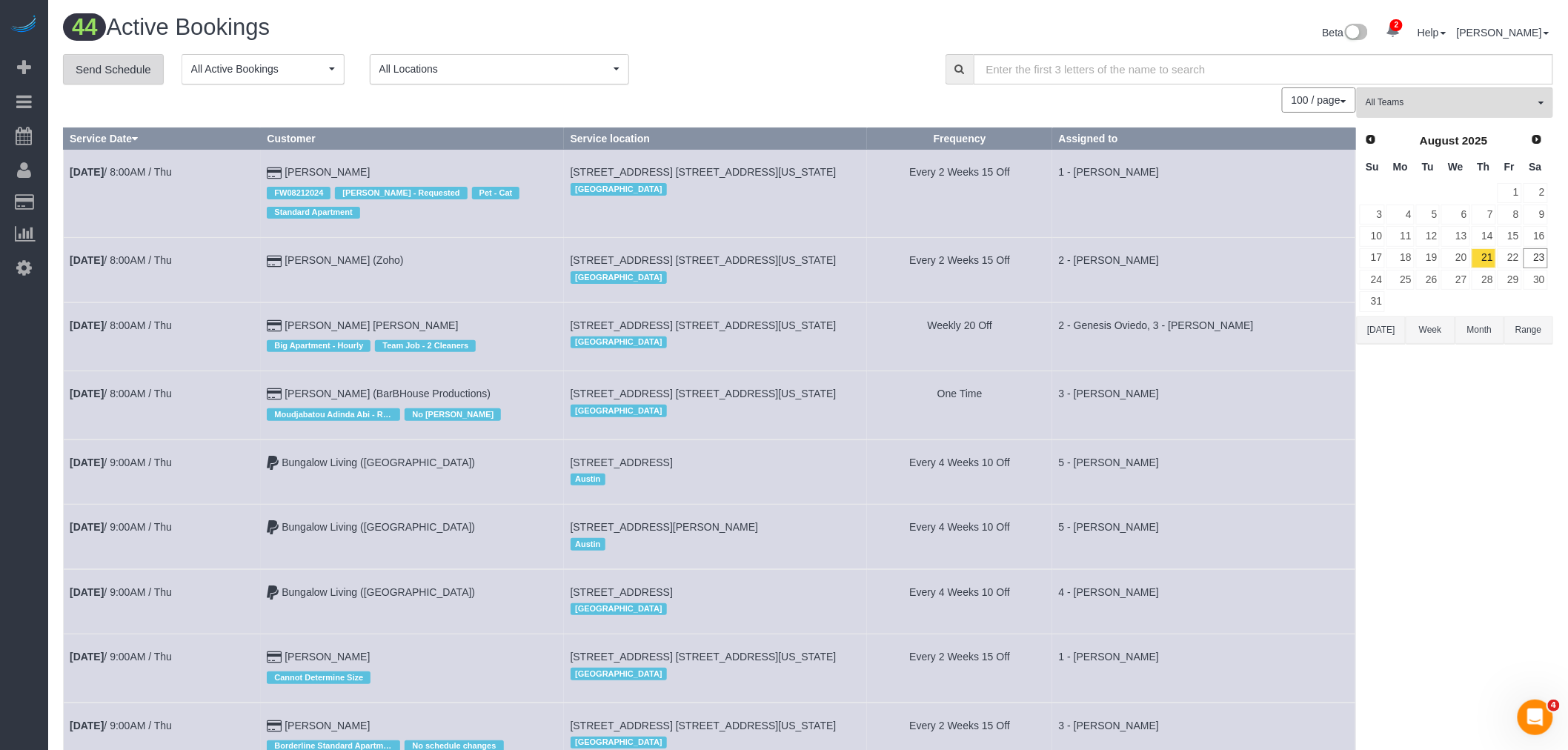
click at [123, 56] on link "Send Schedule" at bounding box center [113, 70] width 101 height 31
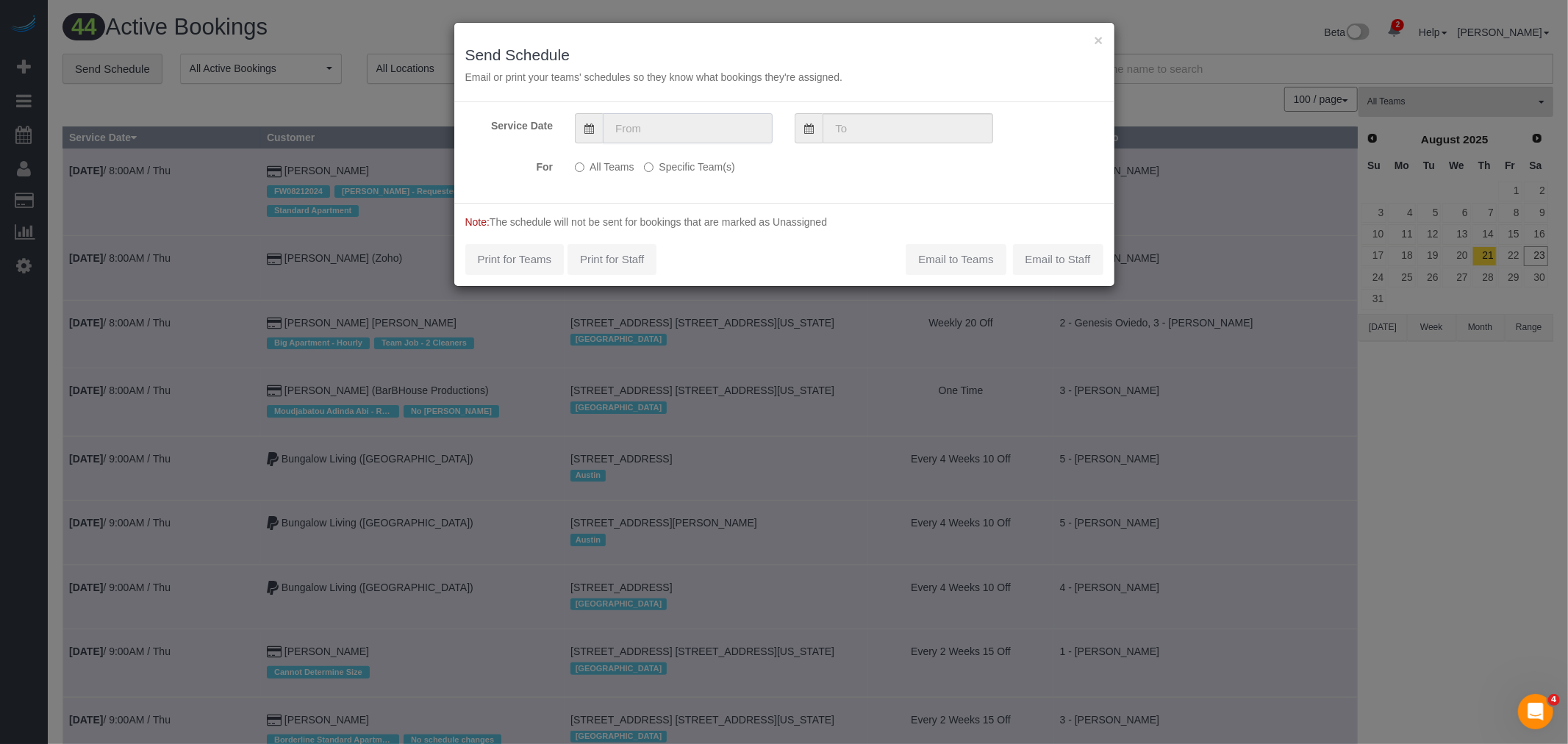
click at [675, 127] on input "text" at bounding box center [688, 128] width 170 height 30
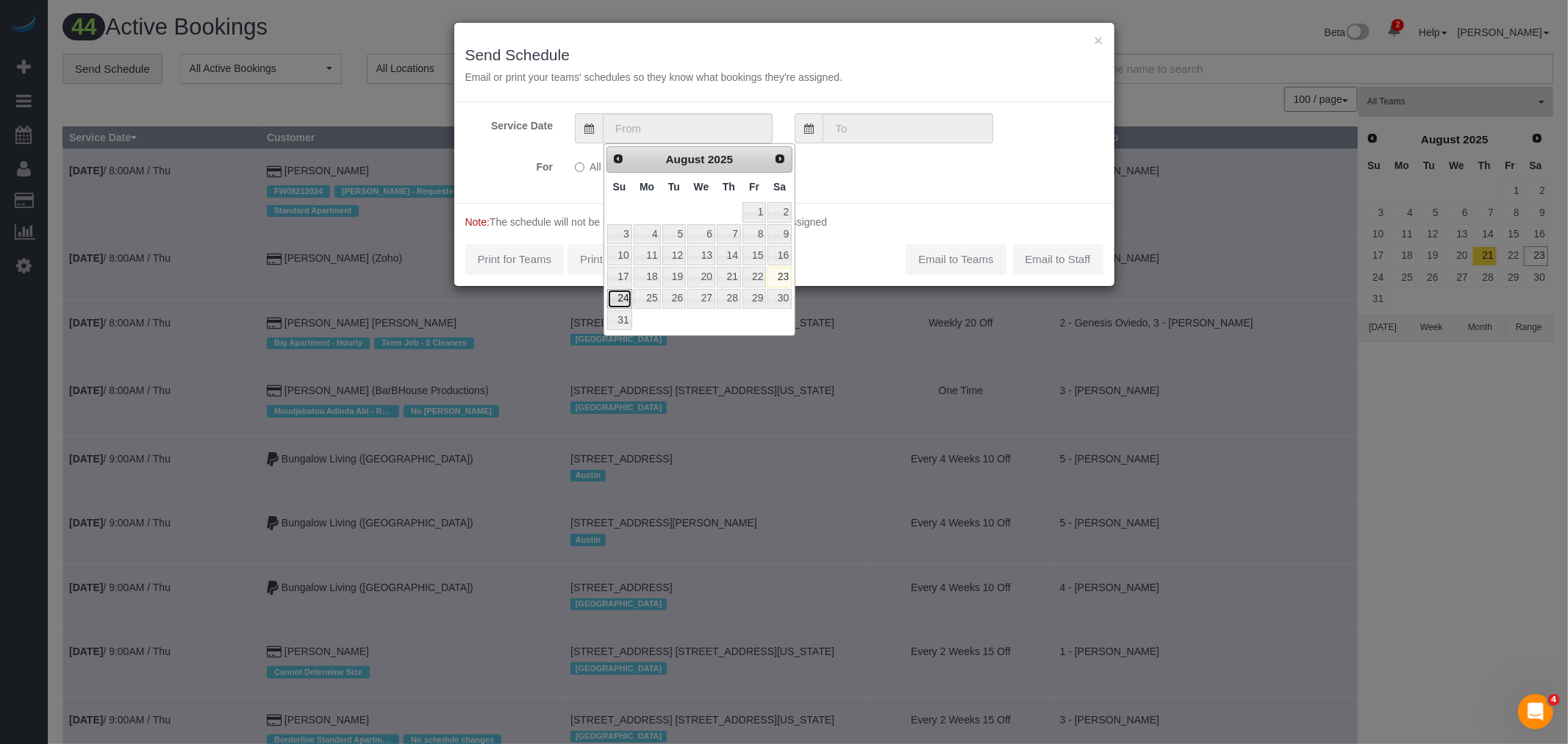
click at [625, 297] on link "24" at bounding box center [620, 298] width 25 height 20
type input "08/24/2025"
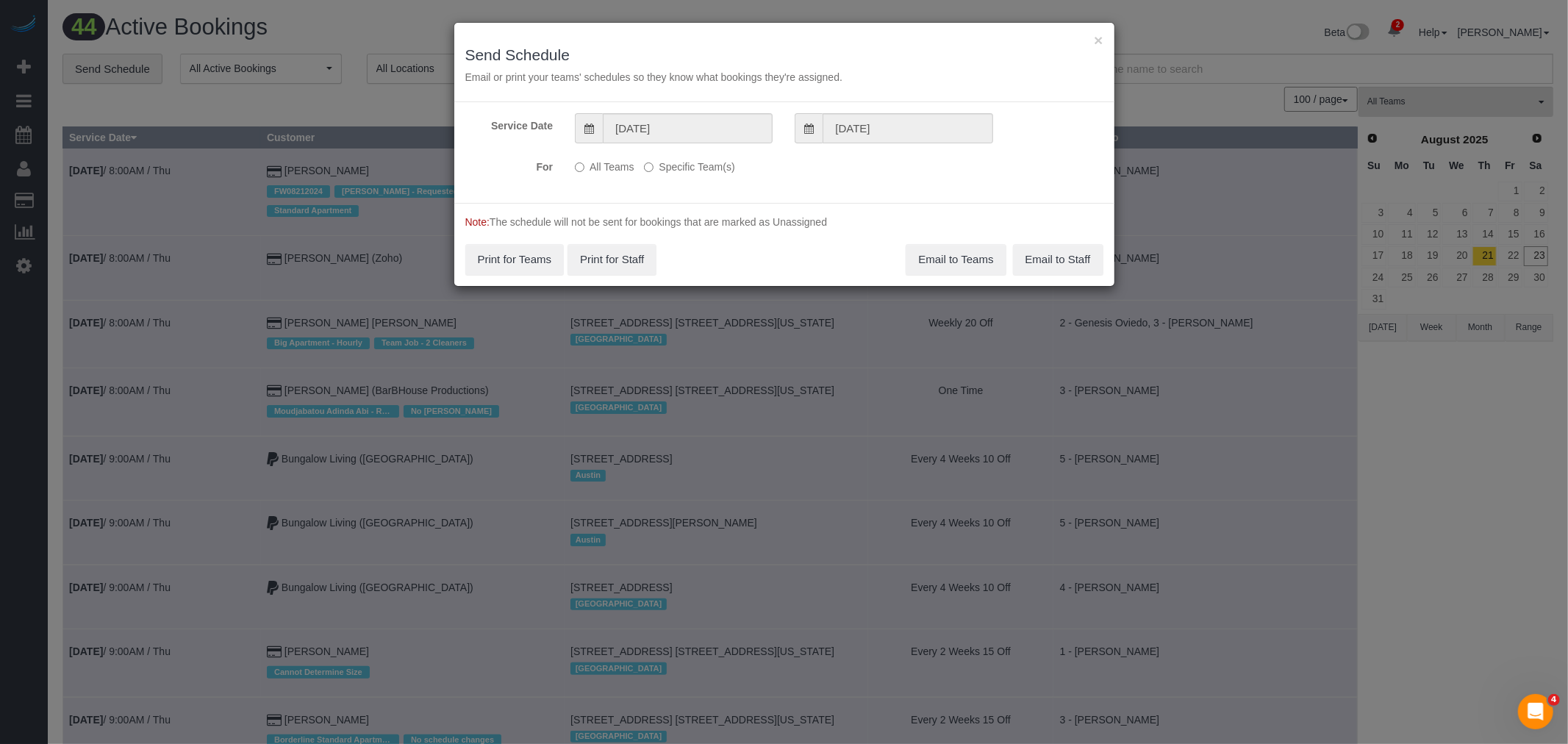
click at [674, 177] on div "All Teams Specific Team(s) Choose Team(s) * - K.J. *Irene Flores - Test 000 - P…" at bounding box center [729, 168] width 330 height 27
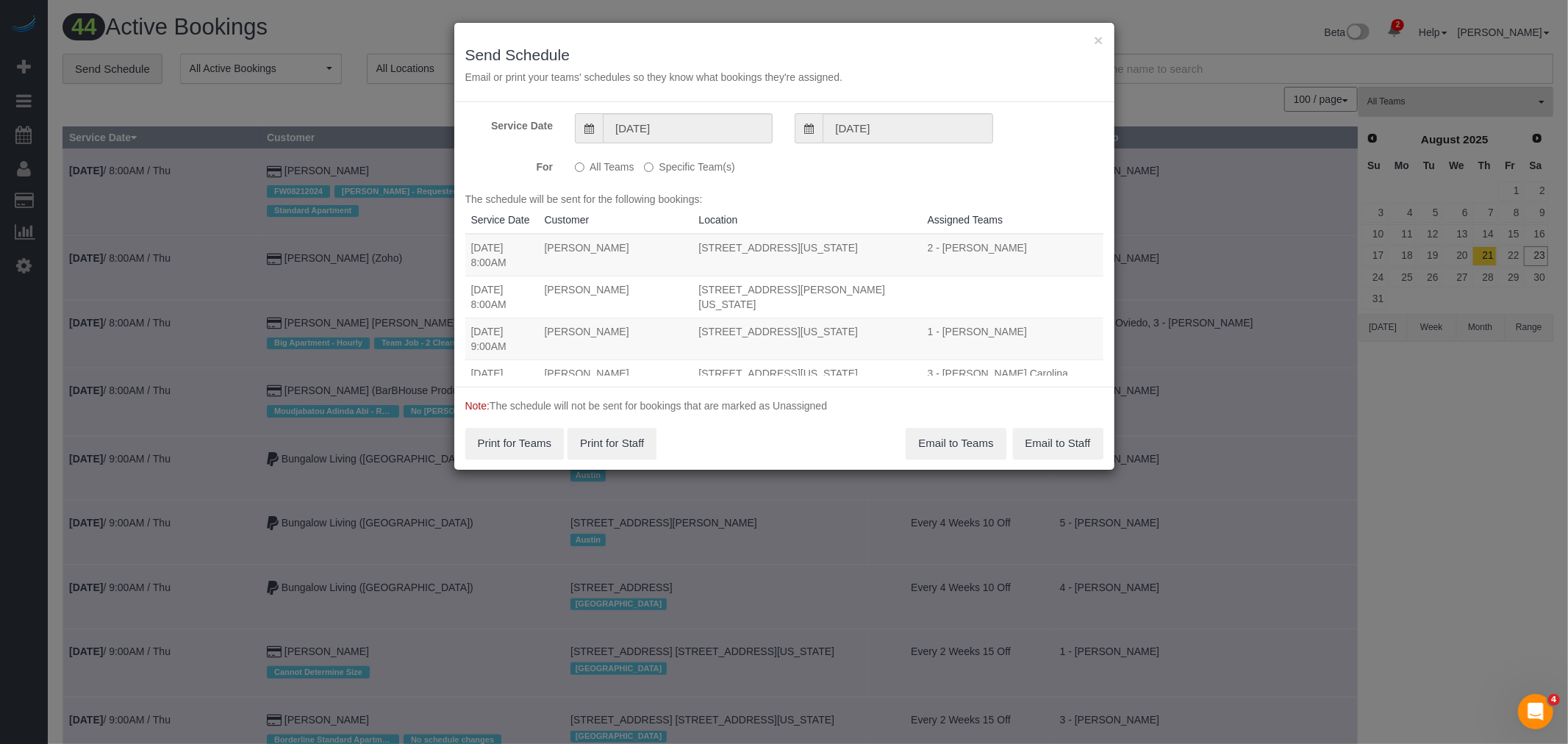
click at [695, 164] on label "Specific Team(s)" at bounding box center [689, 164] width 91 height 20
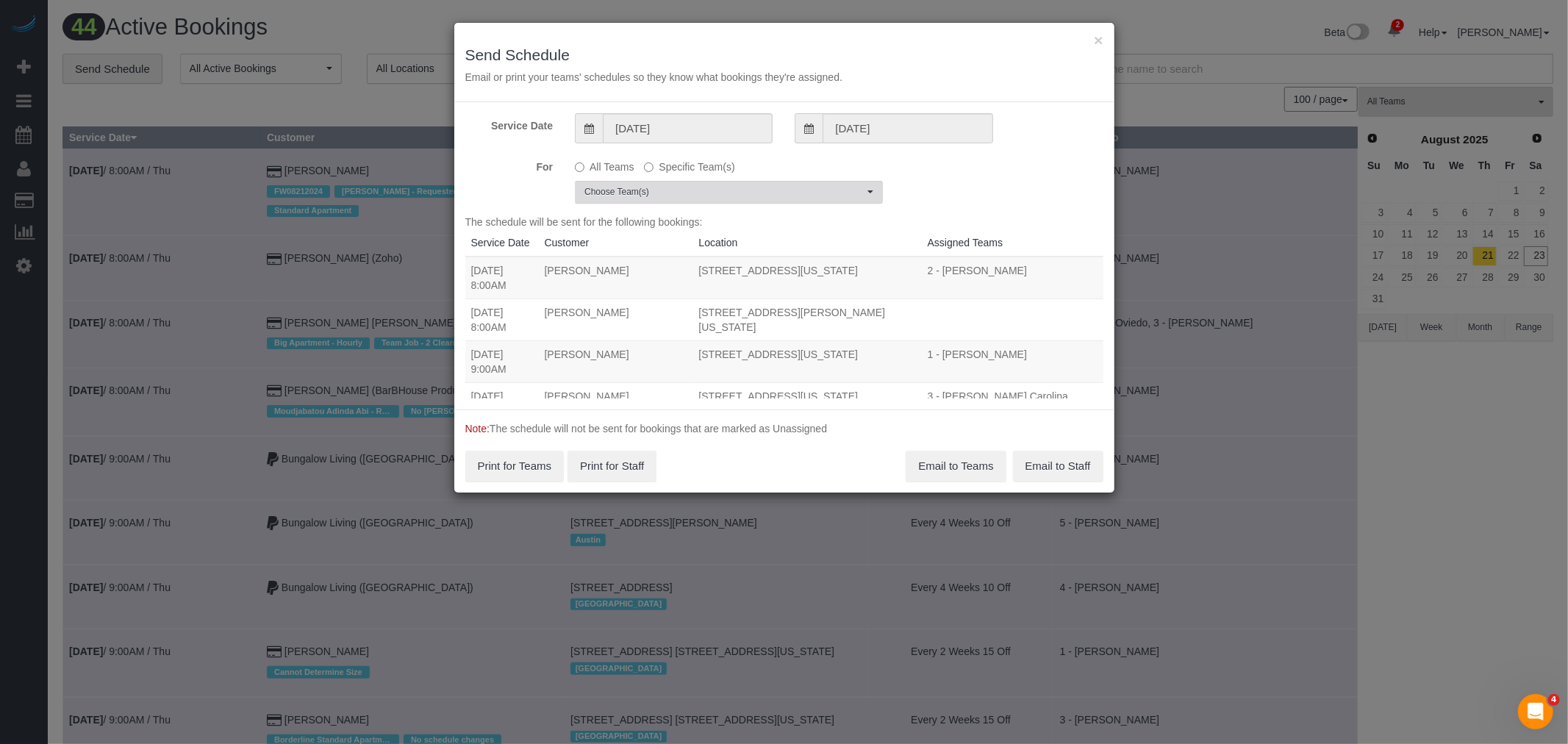
click at [725, 187] on span "Choose Team(s)" at bounding box center [724, 192] width 279 height 12
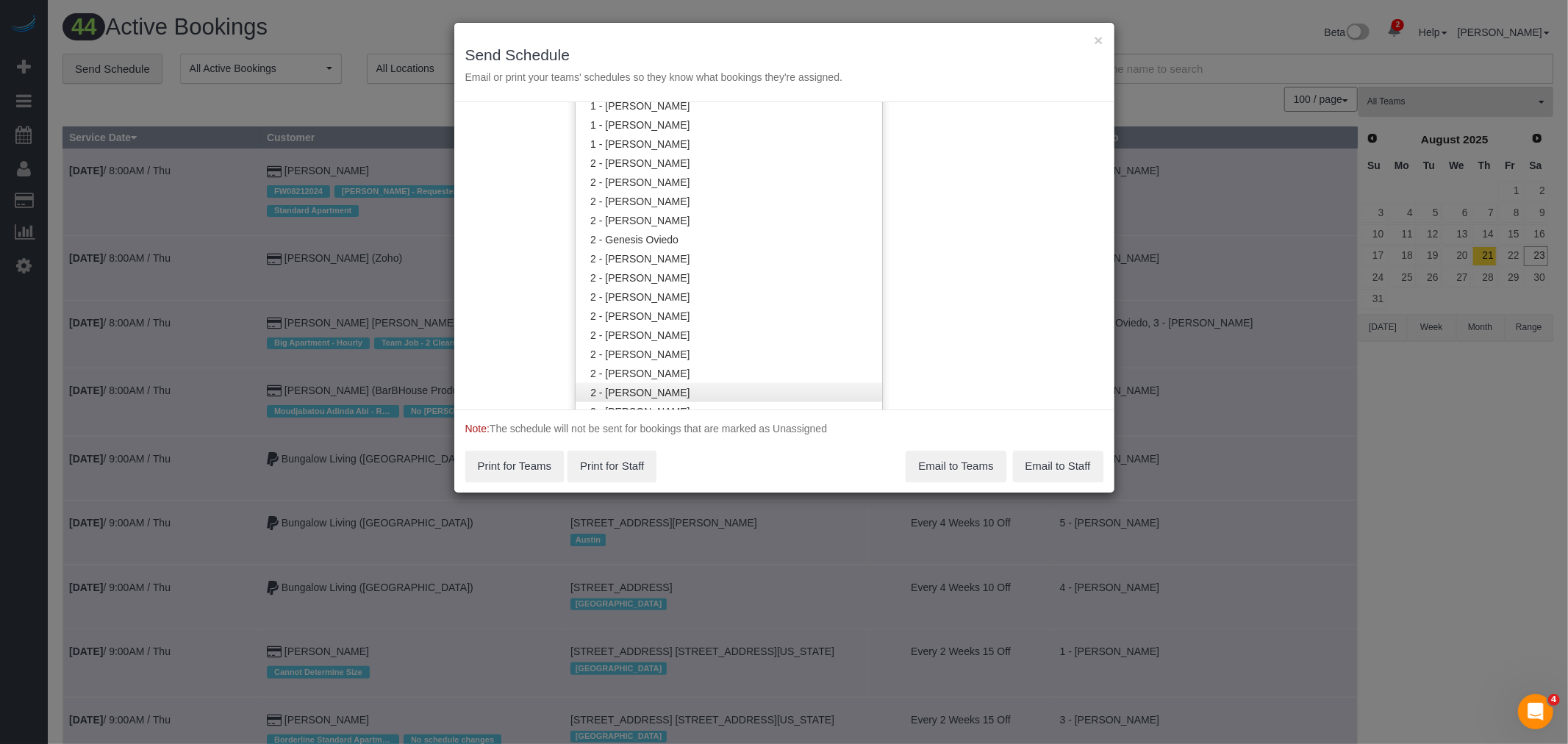
scroll to position [899, 0]
click at [745, 348] on link "2 - [PERSON_NAME]" at bounding box center [729, 353] width 307 height 19
click at [708, 349] on link "2 - [PERSON_NAME]" at bounding box center [729, 353] width 307 height 19
click at [719, 184] on link "3 - [PERSON_NAME]" at bounding box center [729, 194] width 307 height 19
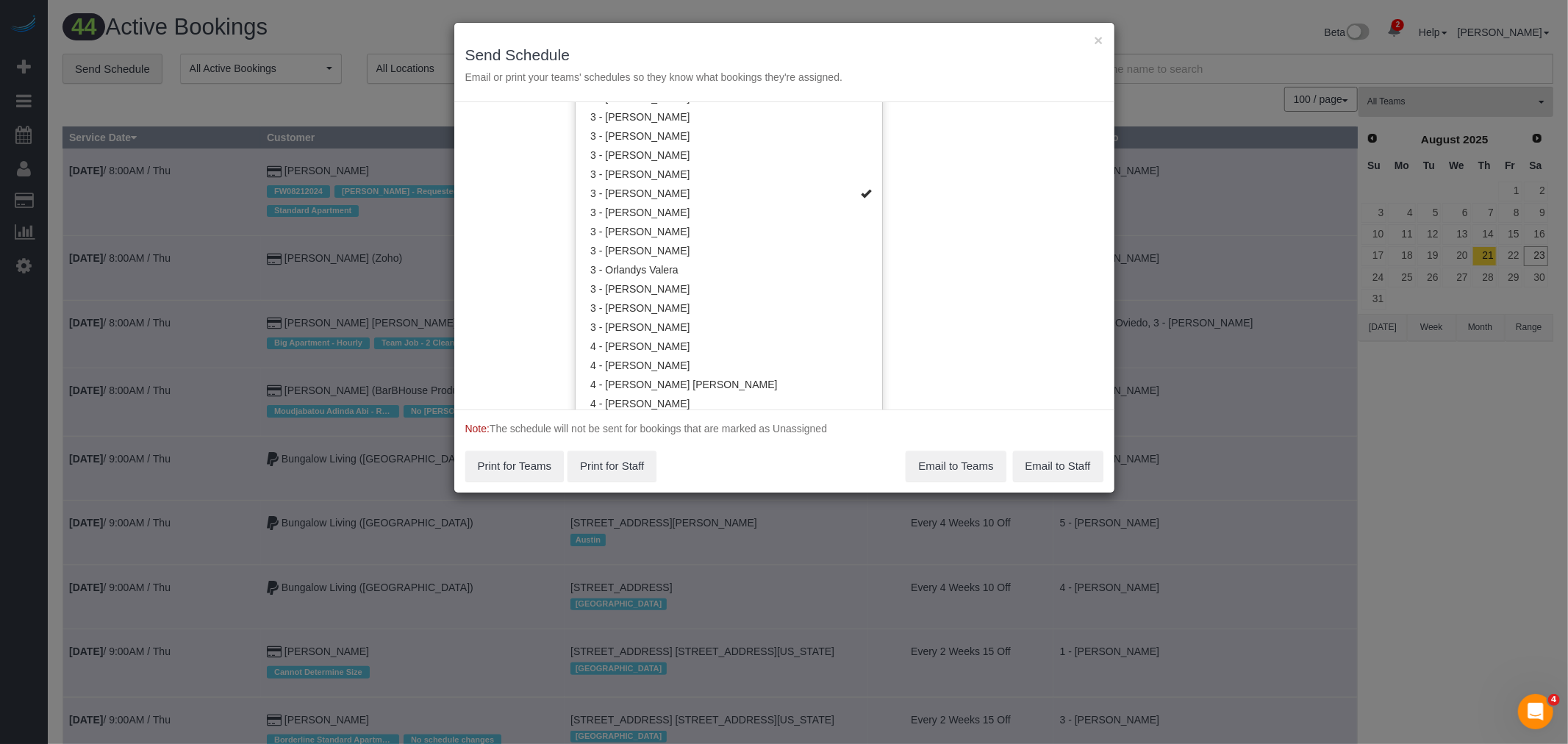
click at [1000, 197] on div "Service Date 08/24/2025 08/24/2025 For All Teams Specific Team(s) 3 - Maria Bon…" at bounding box center [784, 256] width 660 height 308
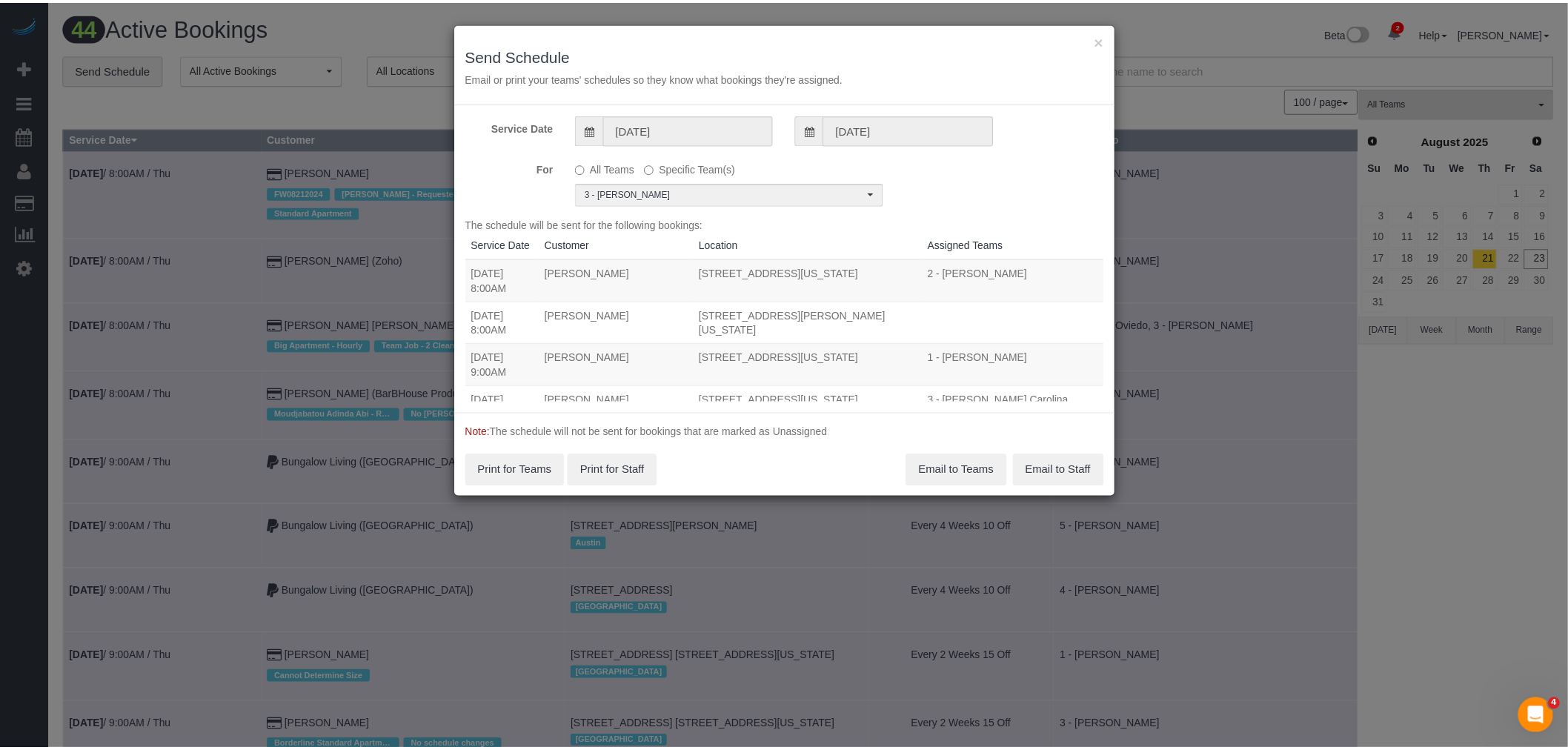
scroll to position [0, 0]
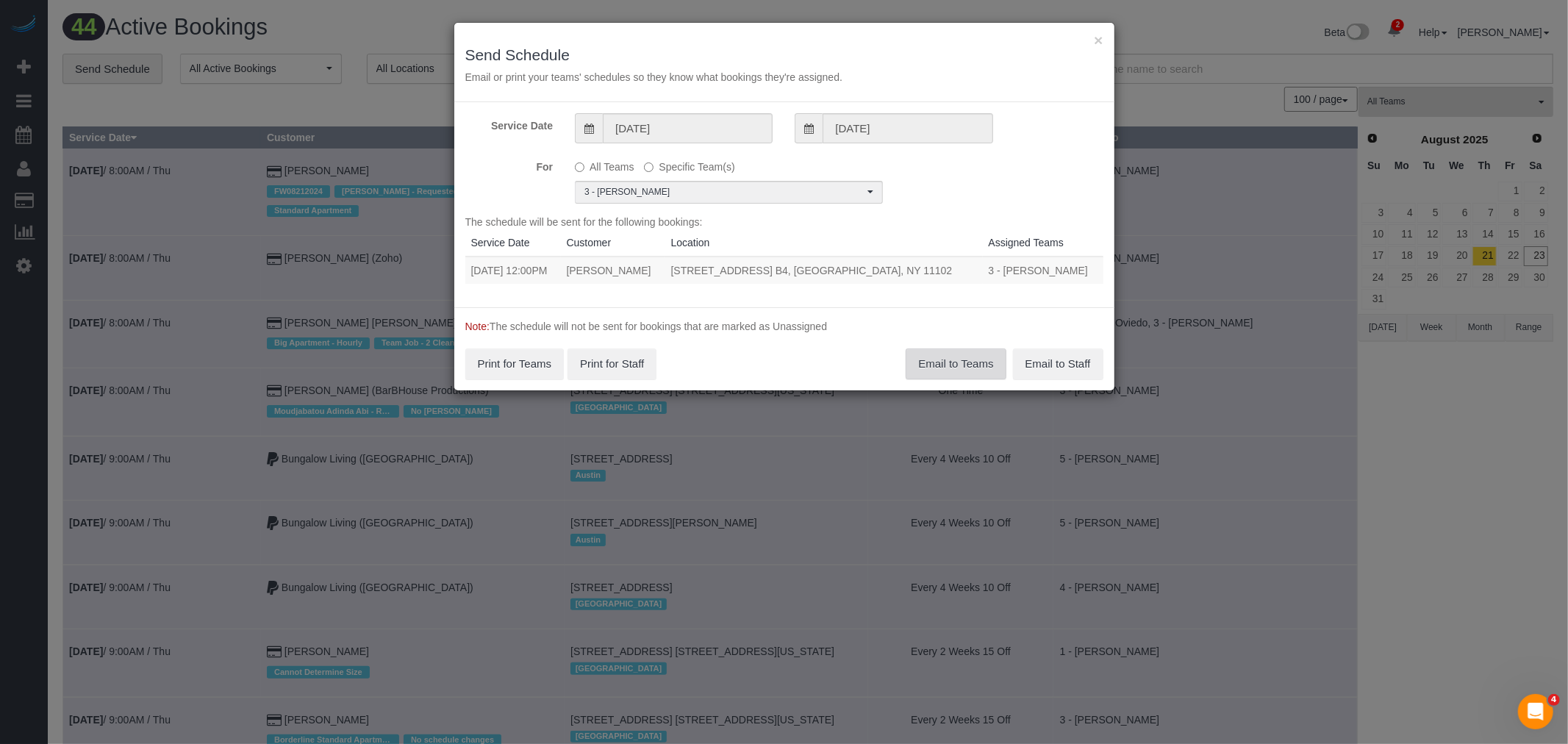
click at [938, 351] on button "Email to Teams" at bounding box center [956, 365] width 100 height 31
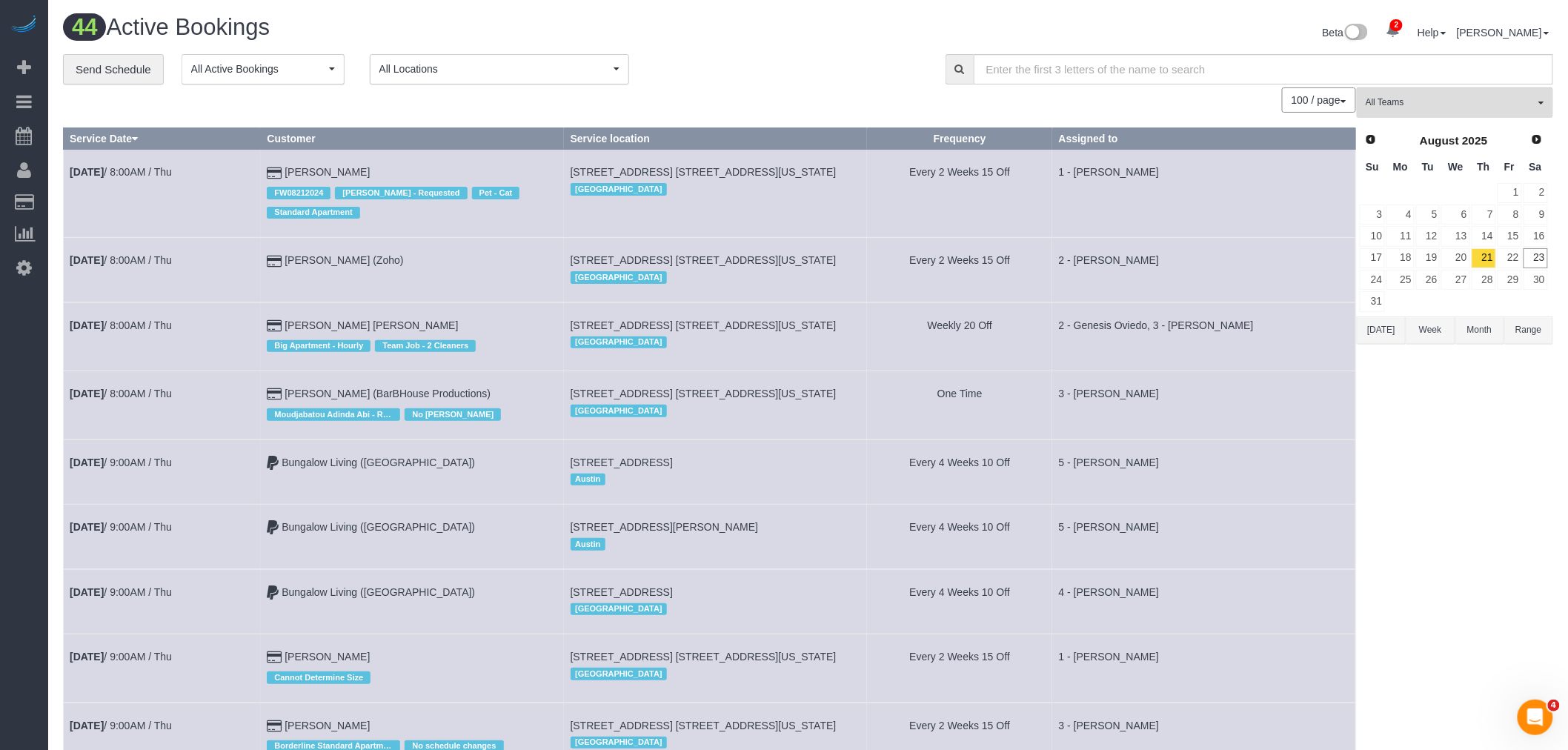
click at [976, 25] on button "×" at bounding box center [972, 29] width 9 height 16
click at [789, 57] on div "**********" at bounding box center [493, 70] width 861 height 31
click at [794, 83] on div "**********" at bounding box center [493, 70] width 861 height 31
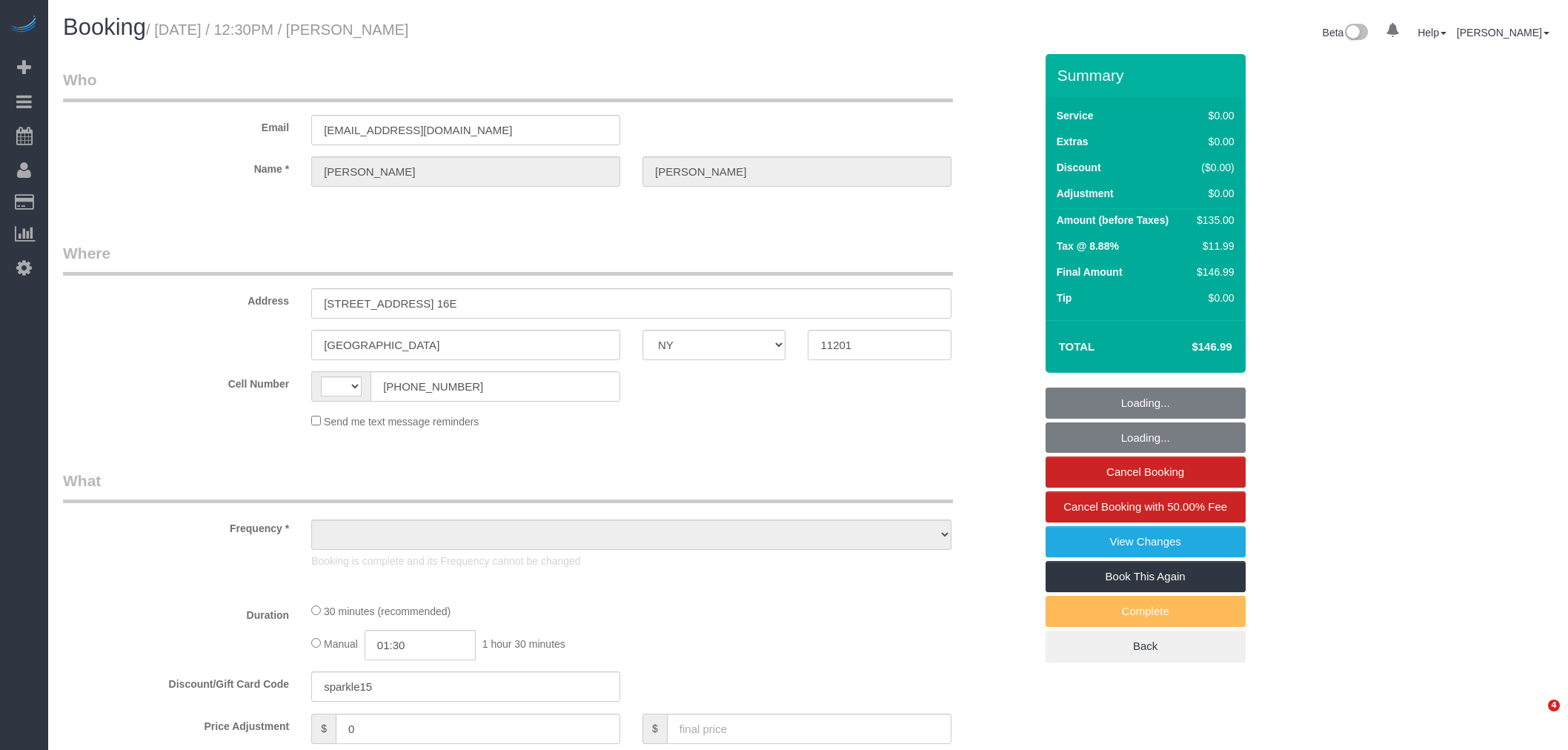
select select "NY"
select select "number:58"
select select "number:72"
select select "number:15"
select select "number:5"
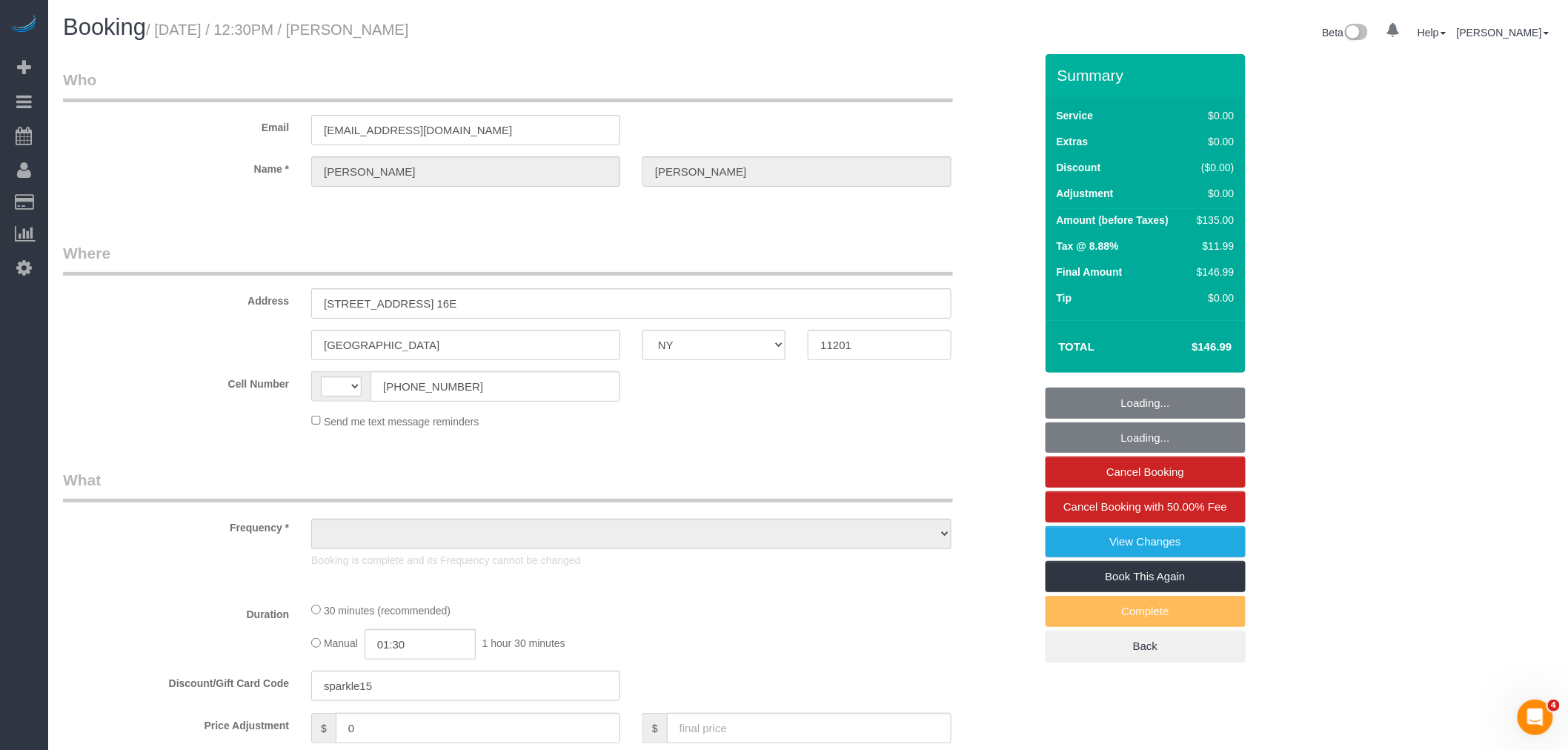
select select "string:[GEOGRAPHIC_DATA]"
select select "object:802"
select select "string:stripe-pm_1RyaQc4VGloSiKo7A9QHNwkJ"
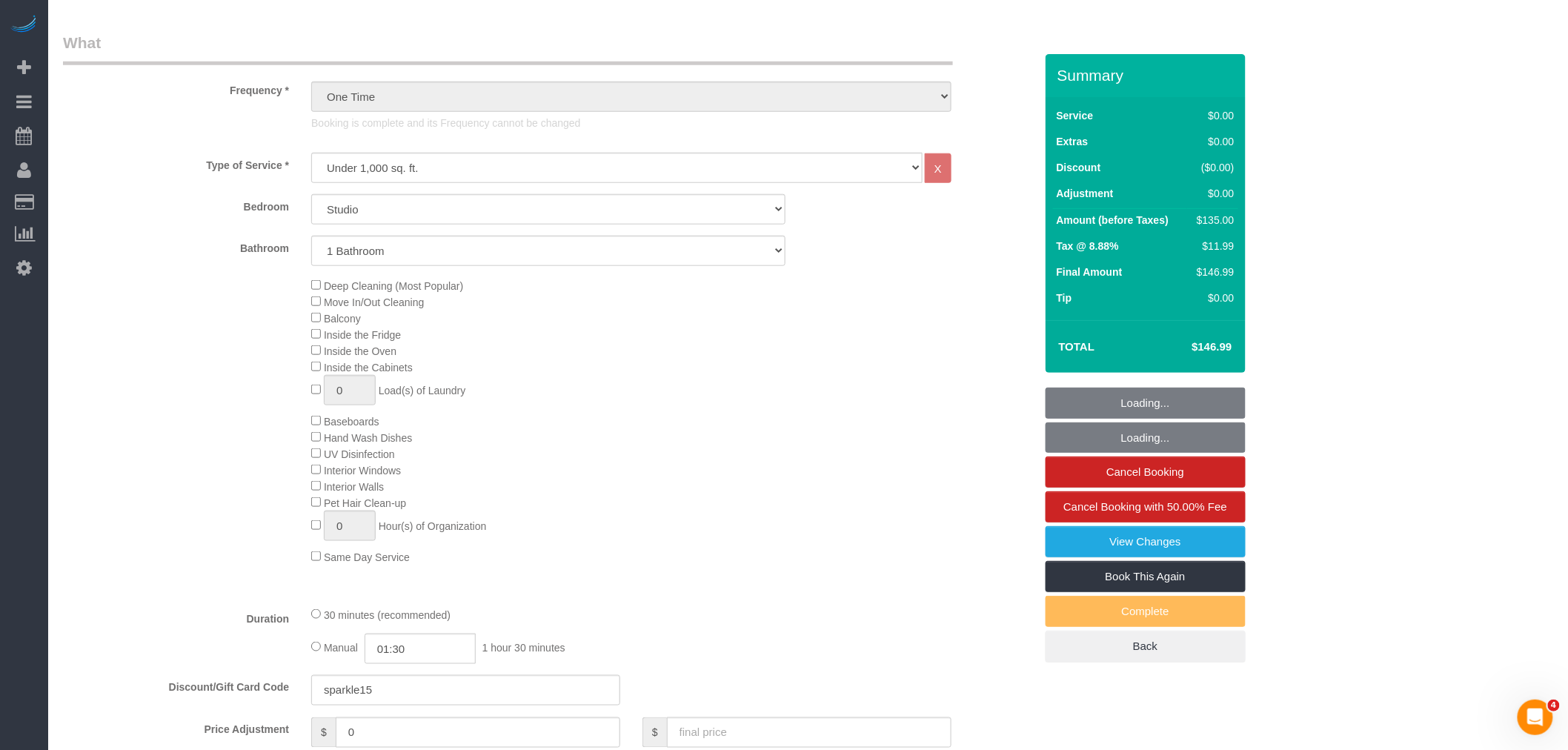
select select "object:1304"
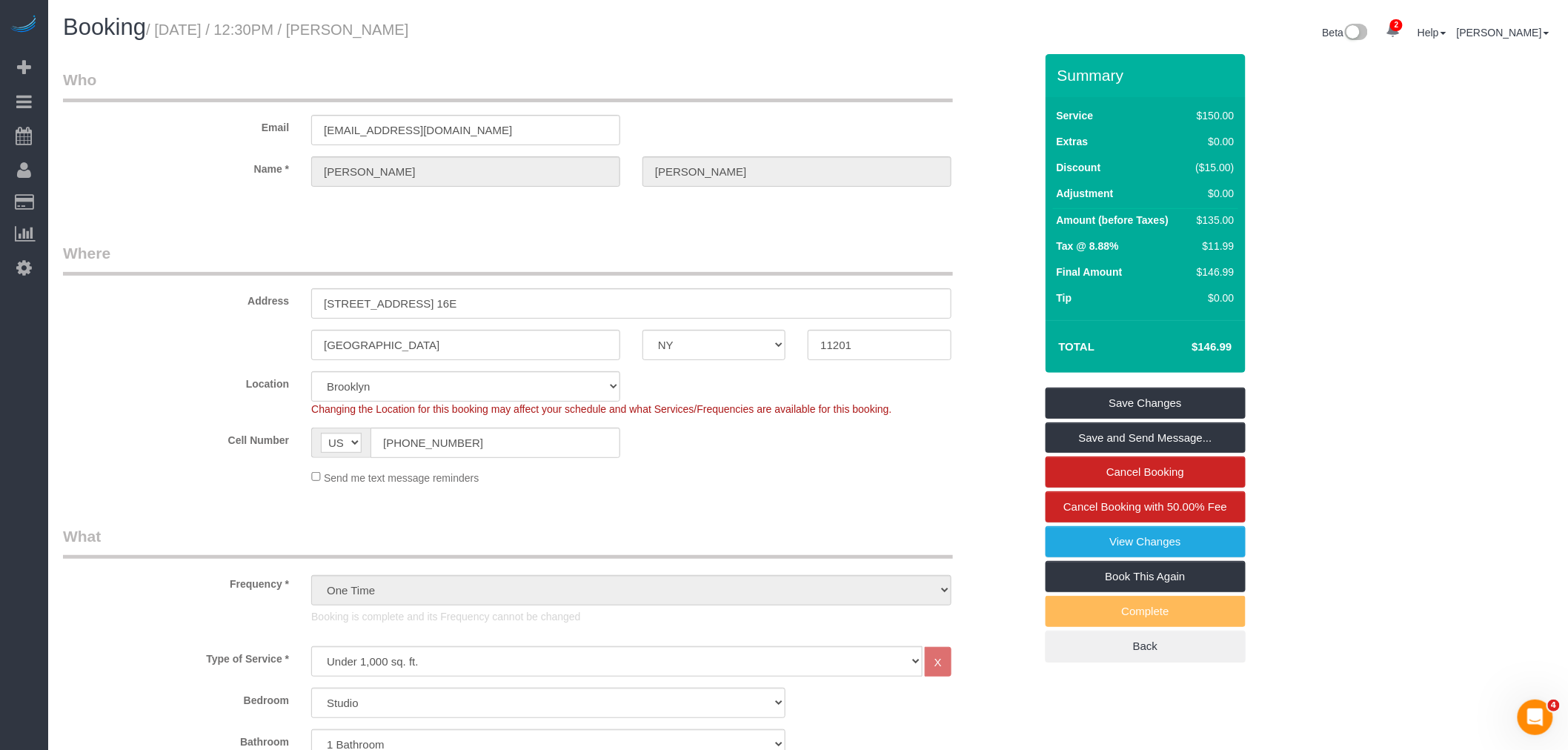
click at [639, 77] on legend "Who" at bounding box center [507, 86] width 890 height 33
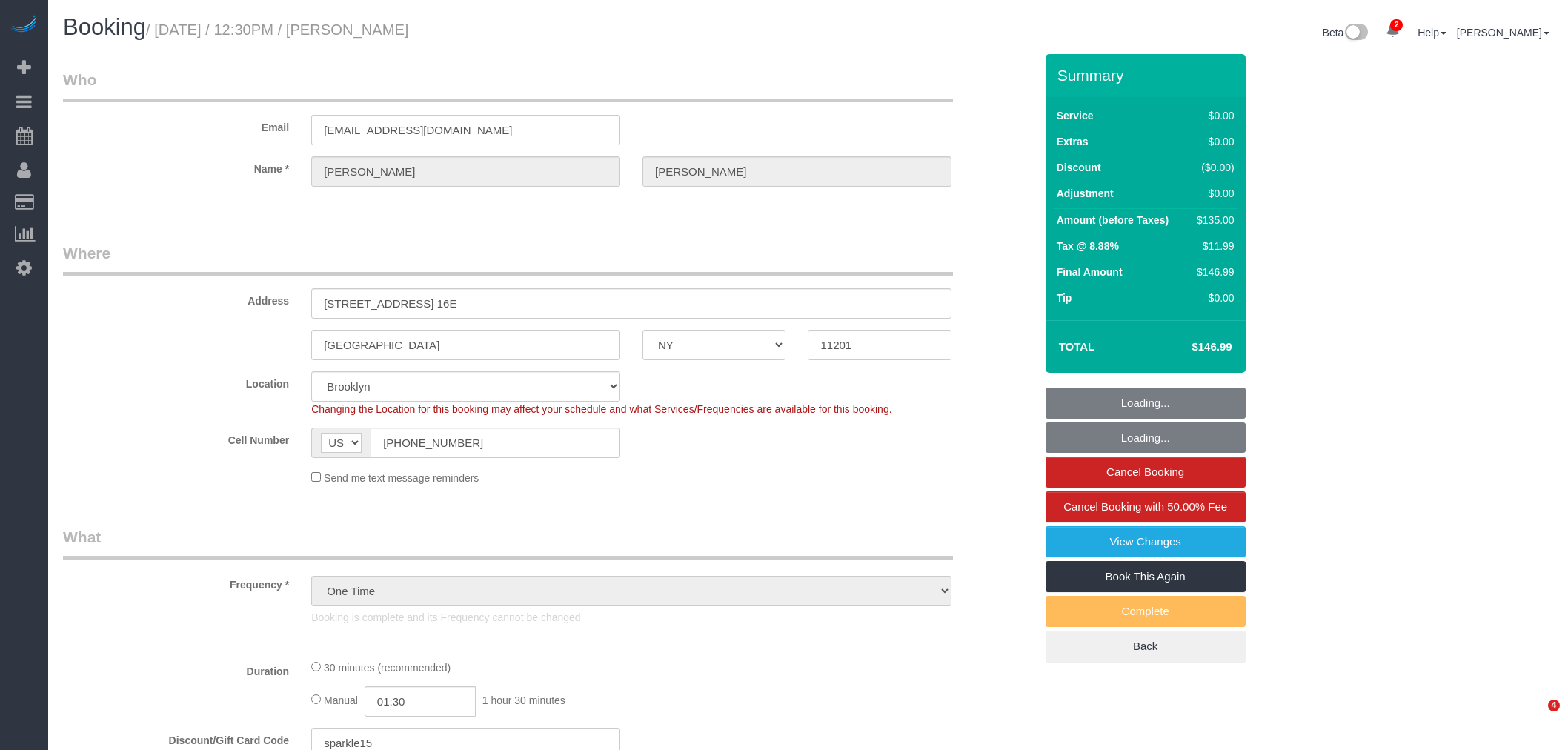
select select "NY"
select select "number:58"
select select "number:72"
select select "number:15"
select select "number:5"
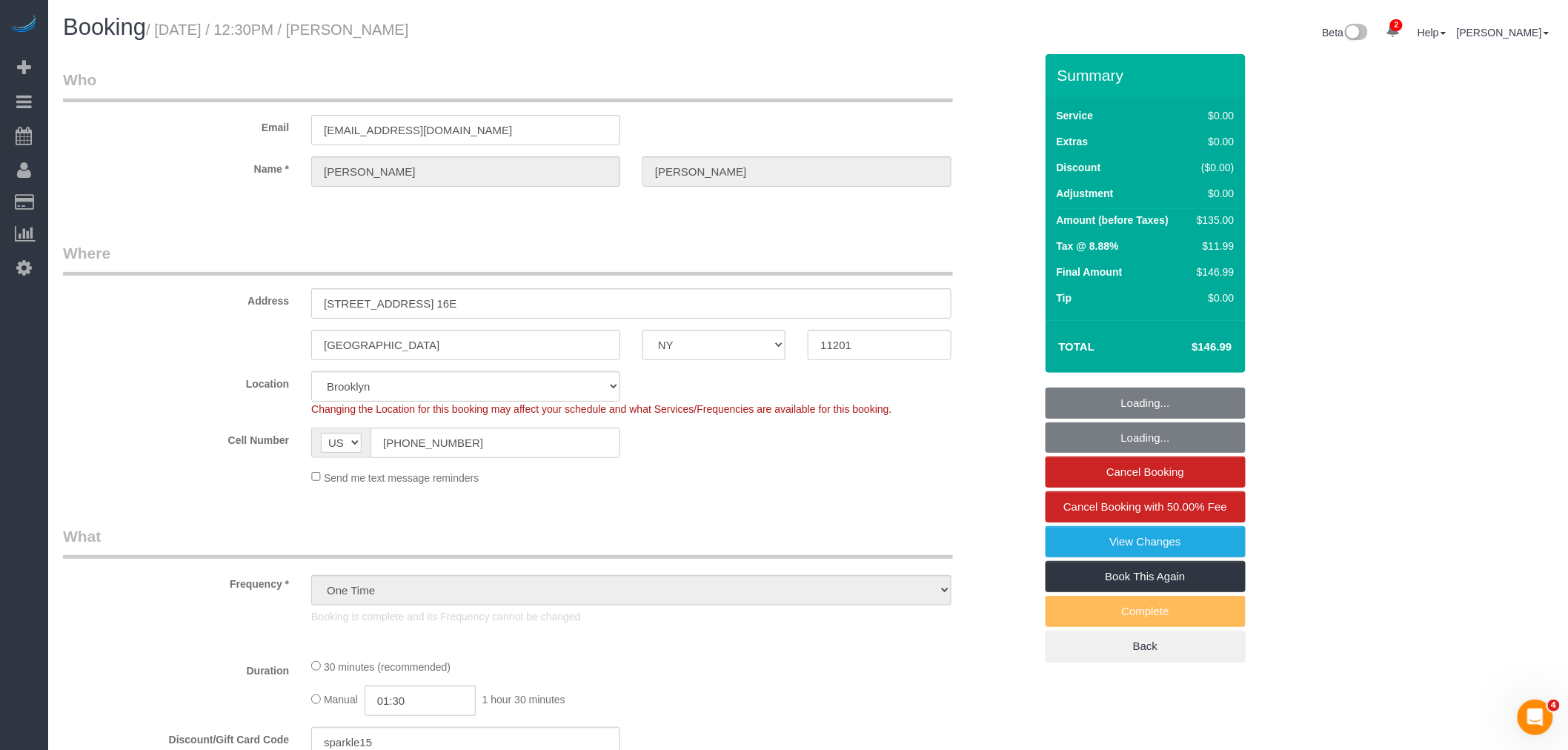
select select "object:789"
select select "string:stripe-pm_1RyaQc4VGloSiKo7A9QHNwkJ"
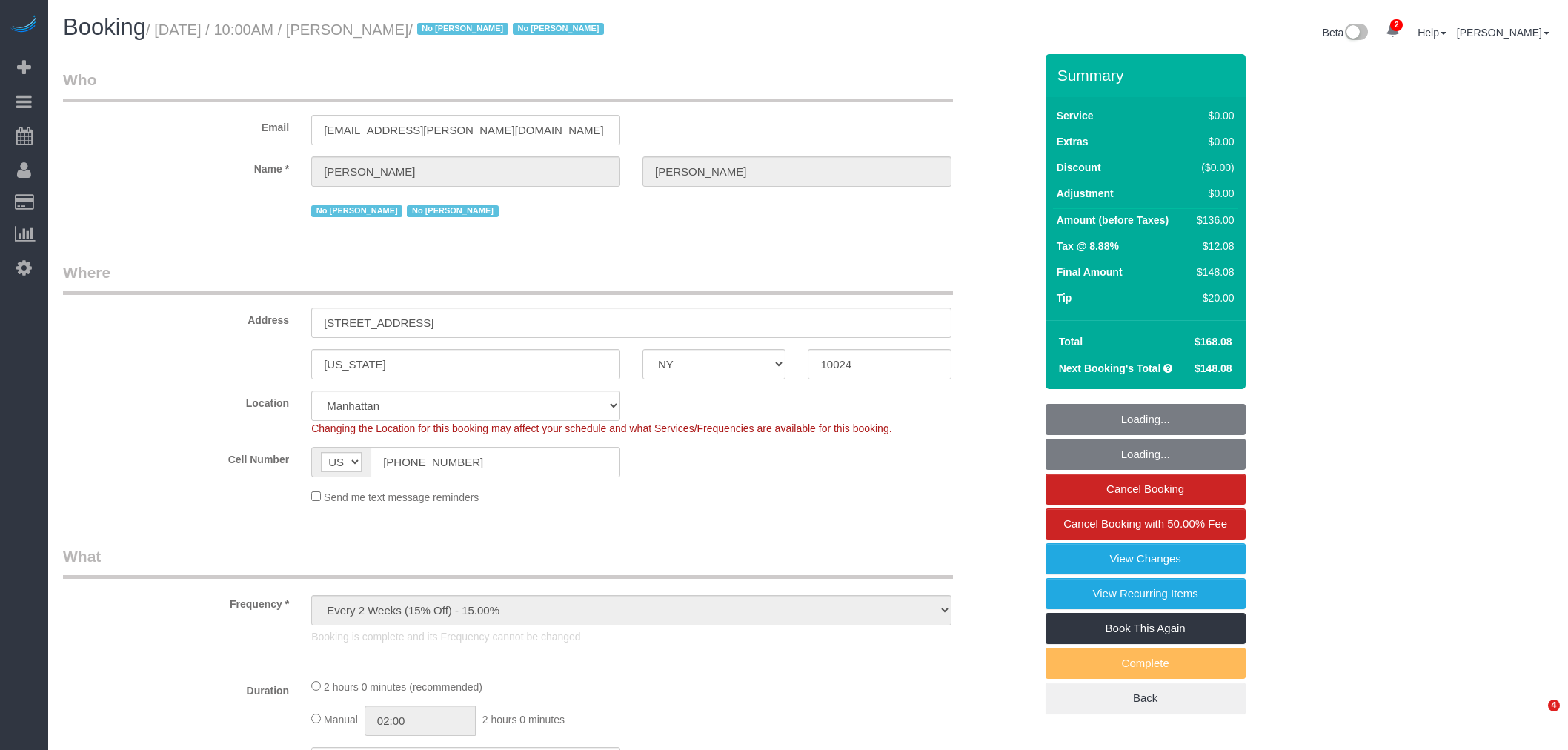
select select "NY"
select select "object:666"
select select "number:56"
select select "number:71"
select select "number:15"
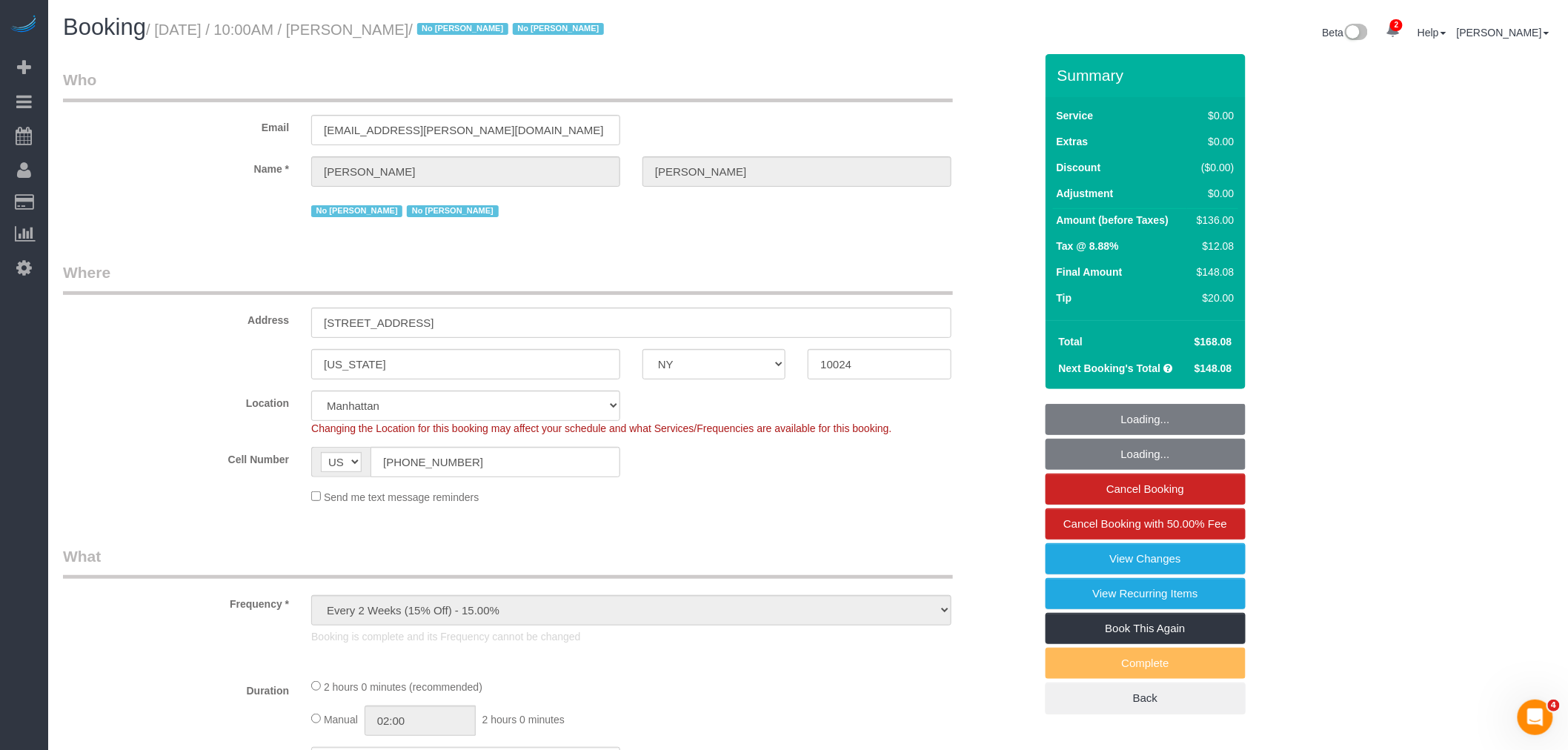
select select "number:6"
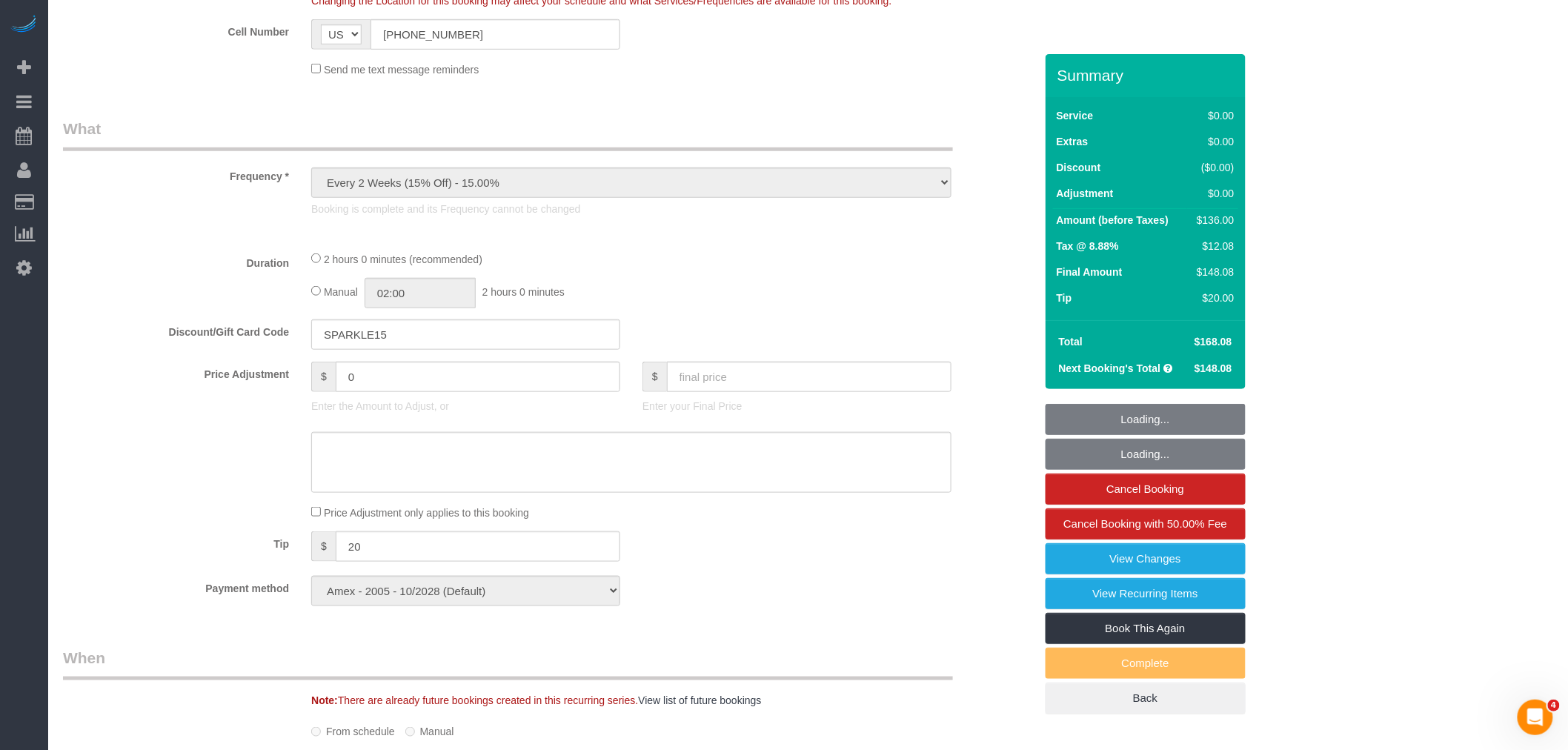
select select "1"
select select "spot1"
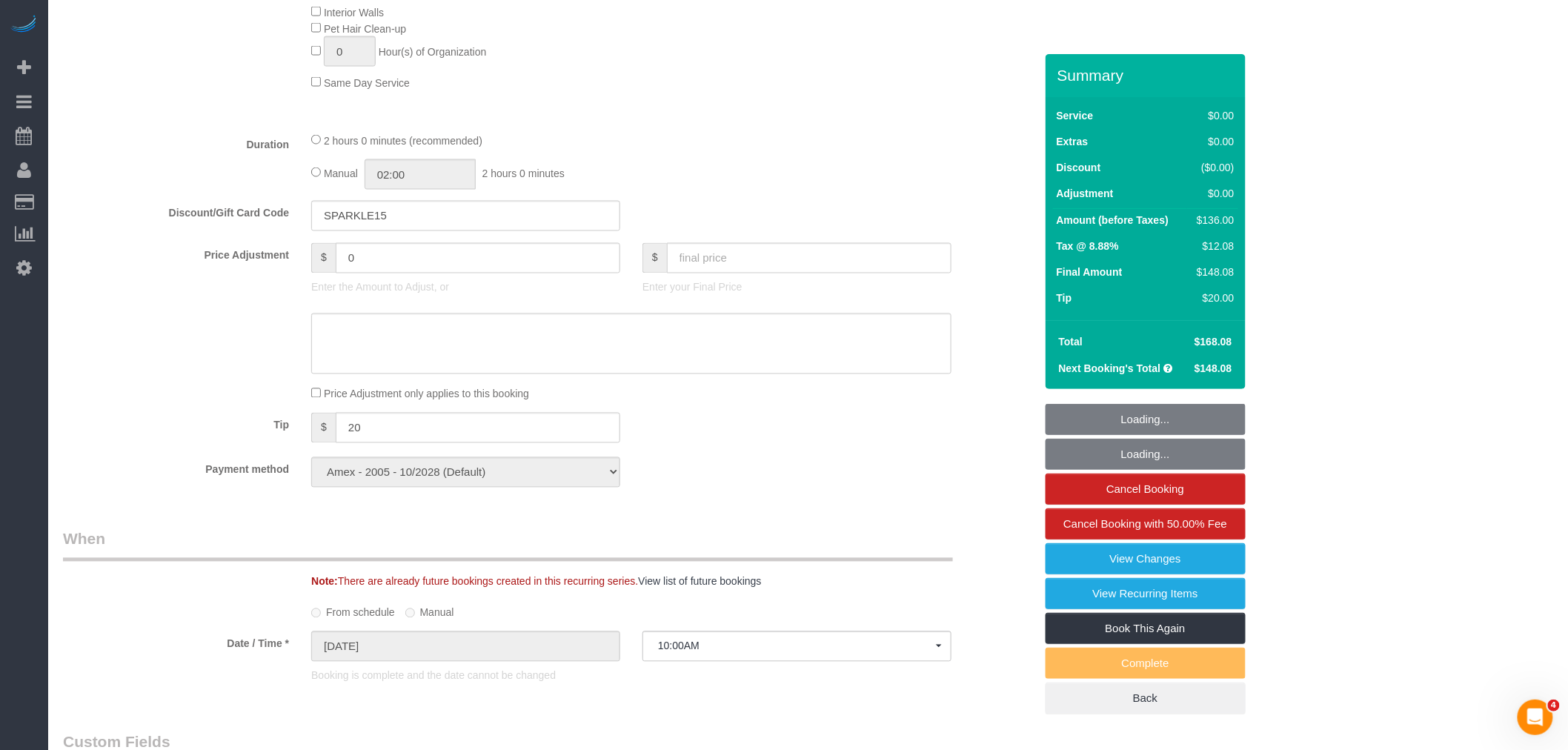
select select "1"
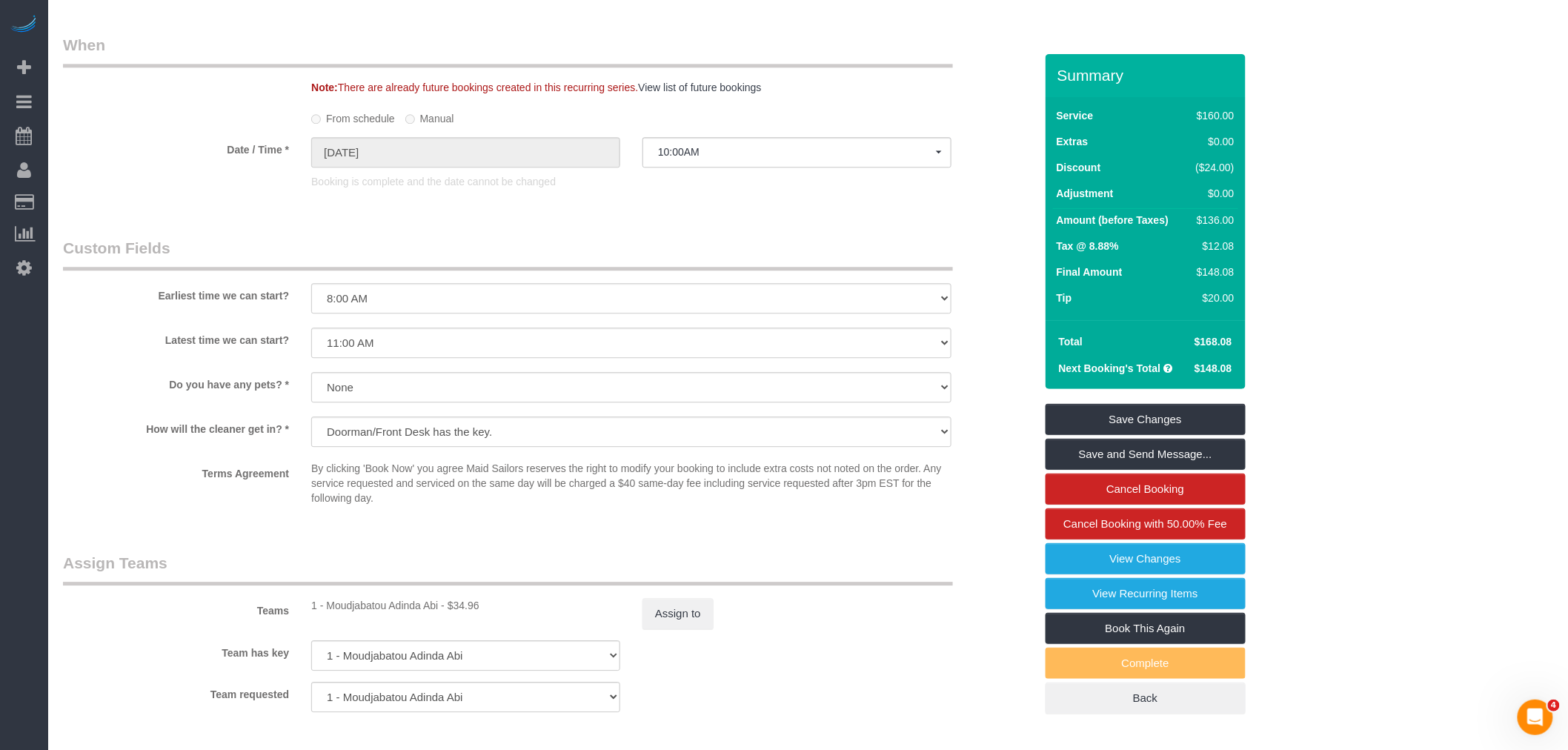
scroll to position [1894, 0]
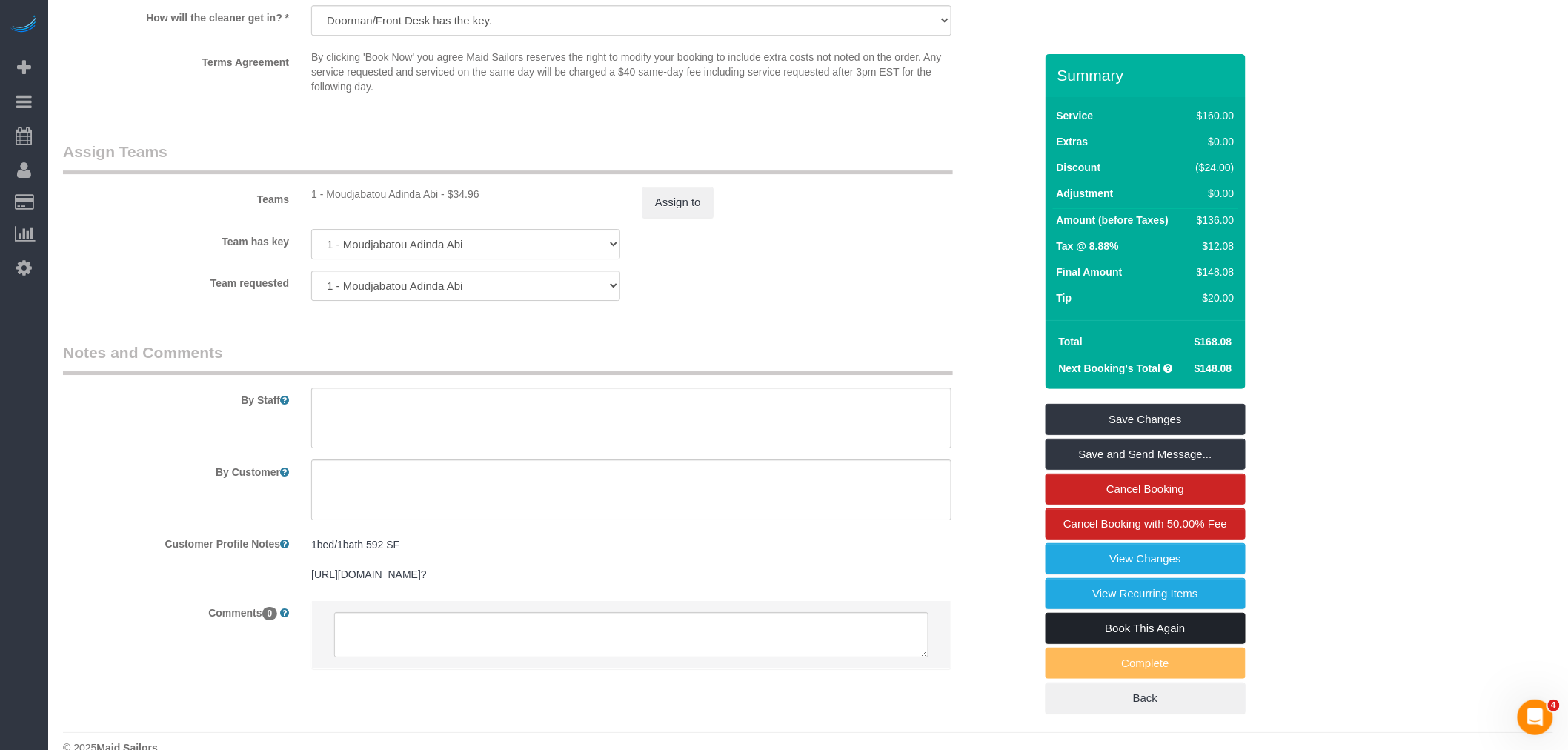
click at [1168, 627] on link "Book This Again" at bounding box center [1146, 629] width 200 height 31
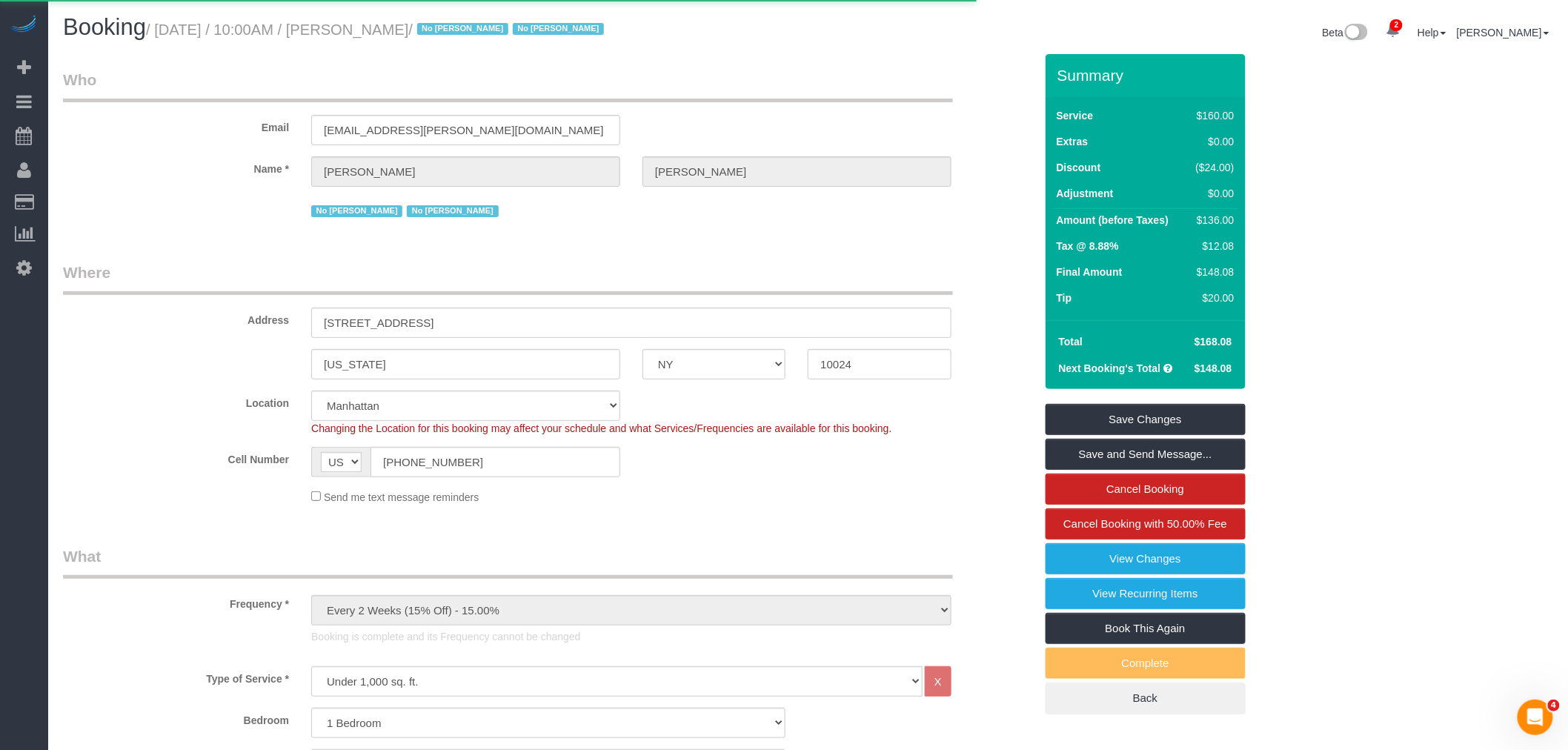
select select "NY"
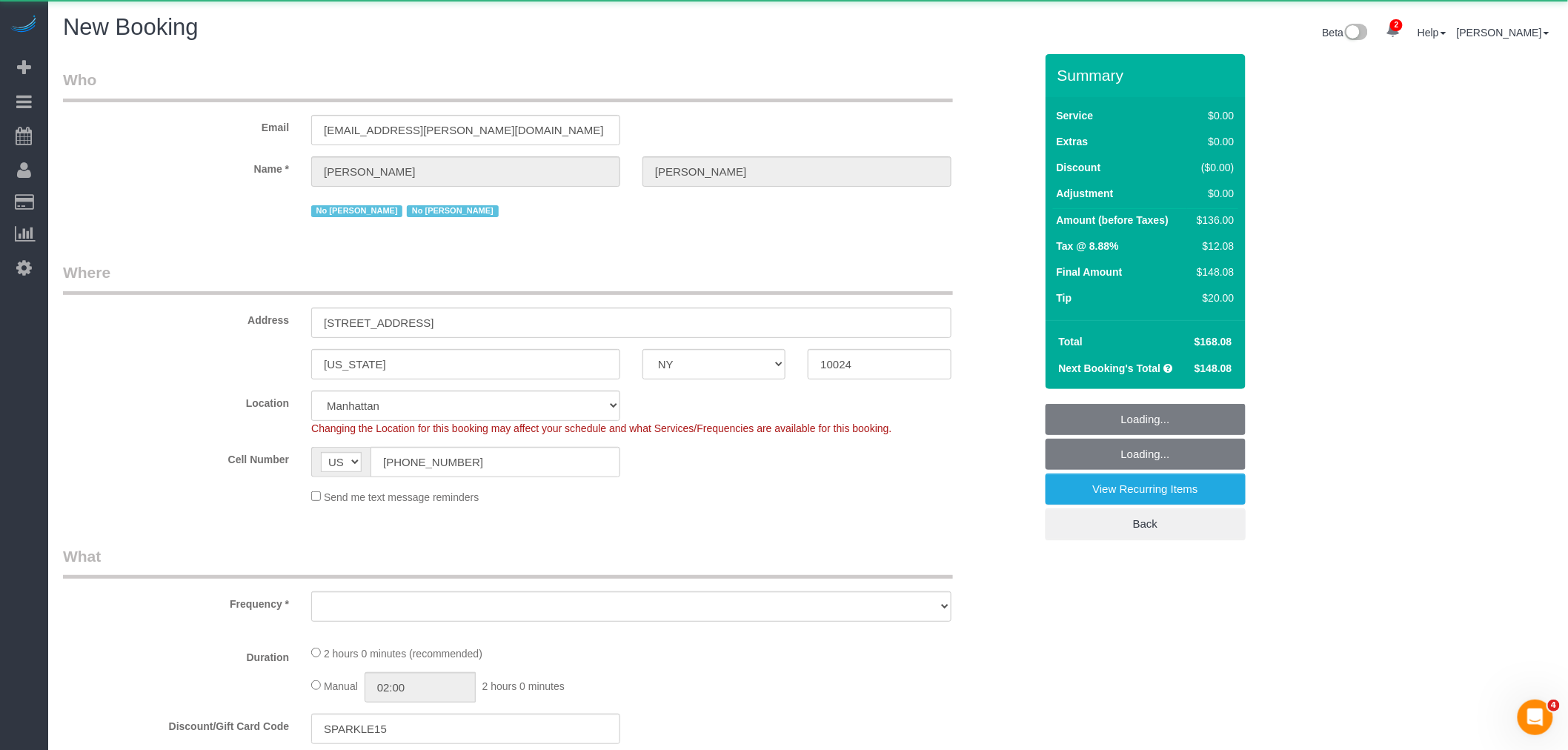
select select "number:56"
select select "number:71"
select select "number:15"
select select "number:6"
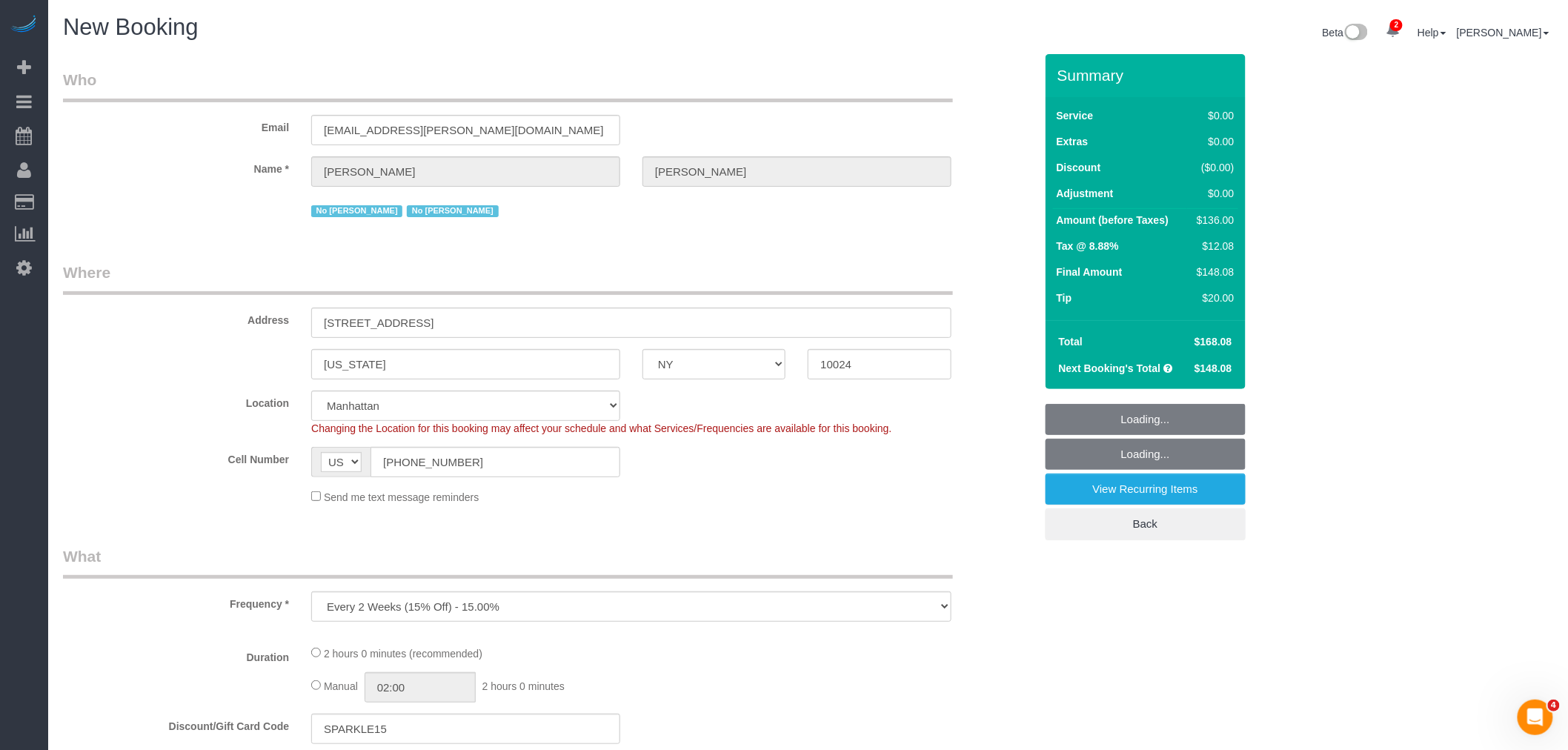
select select "object:2726"
select select "string:stripe-pm_1Rguhq4VGloSiKo7JLqEDpVT"
select select "1"
select select "object:2766"
select select "1"
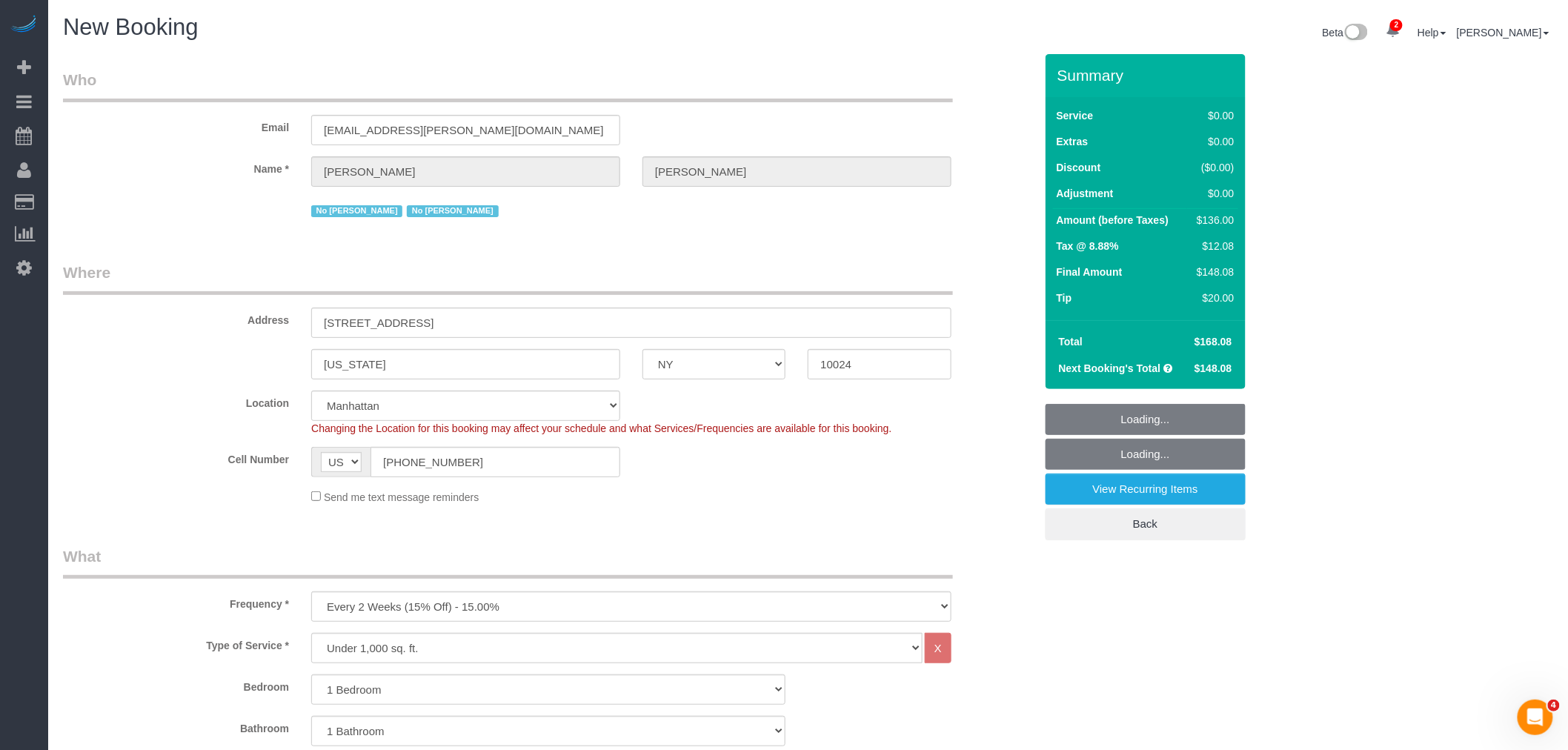
select select "1"
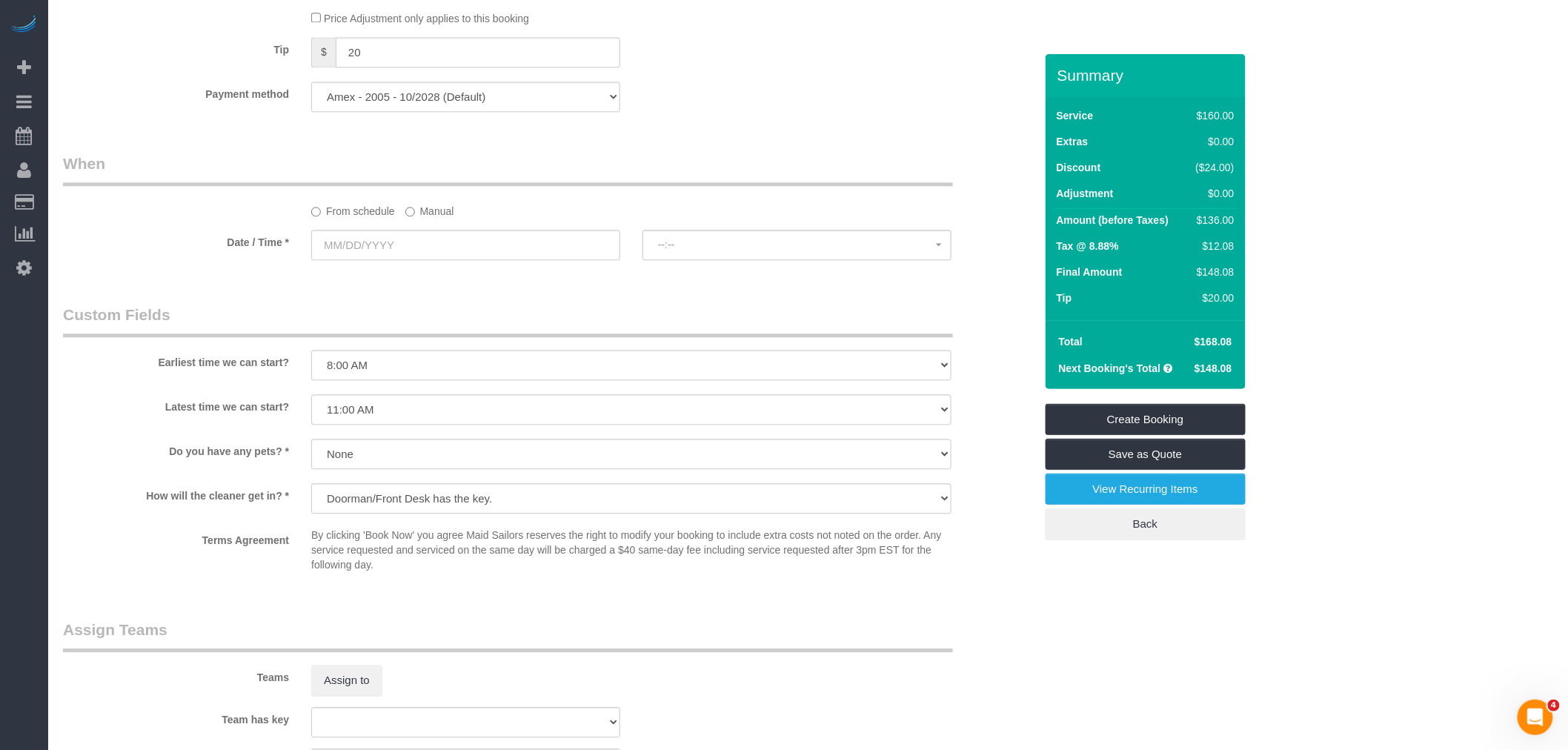
scroll to position [1153, 0]
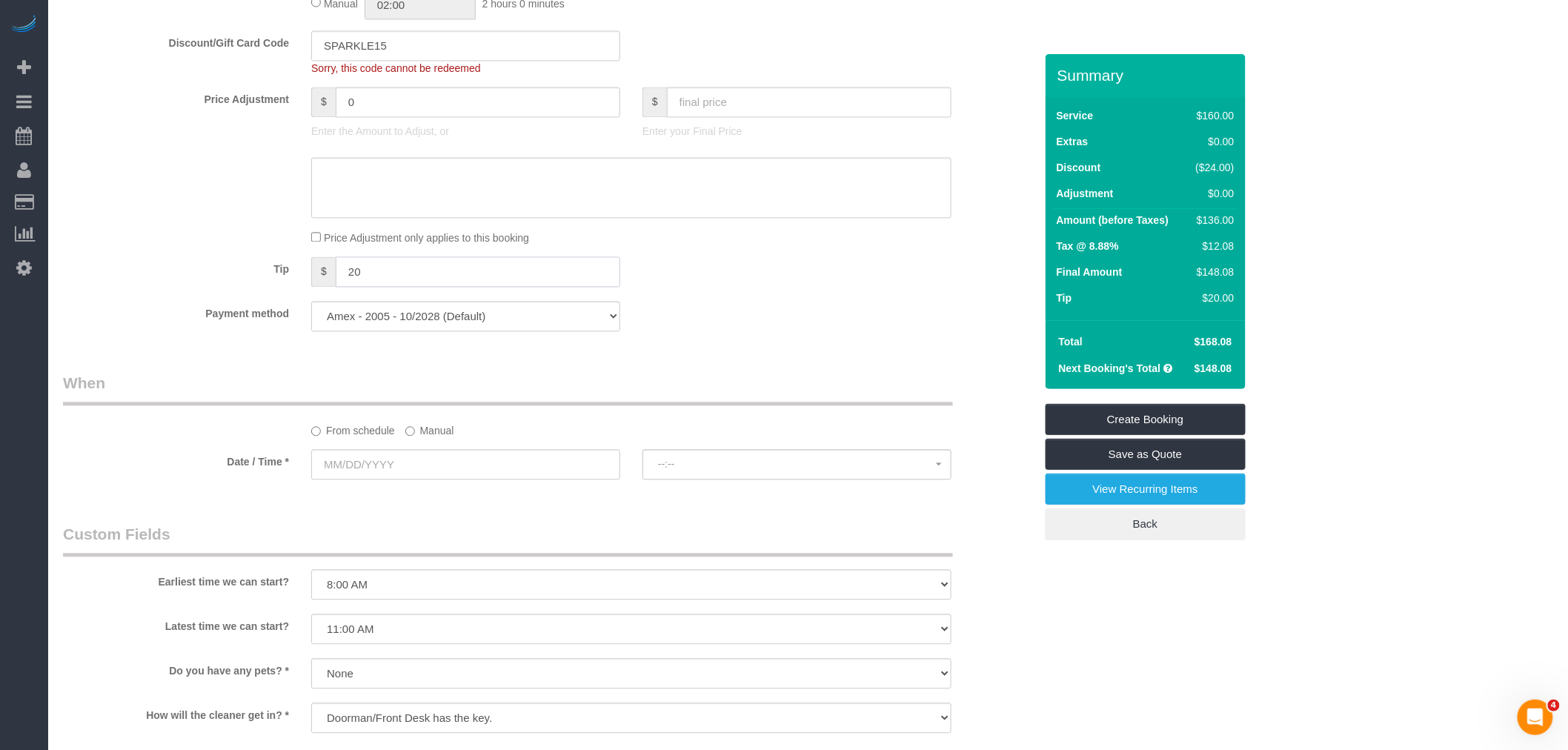
drag, startPoint x: 441, startPoint y: 292, endPoint x: 198, endPoint y: 297, distance: 243.1
click at [181, 290] on div "Tip $ 20" at bounding box center [548, 274] width 994 height 33
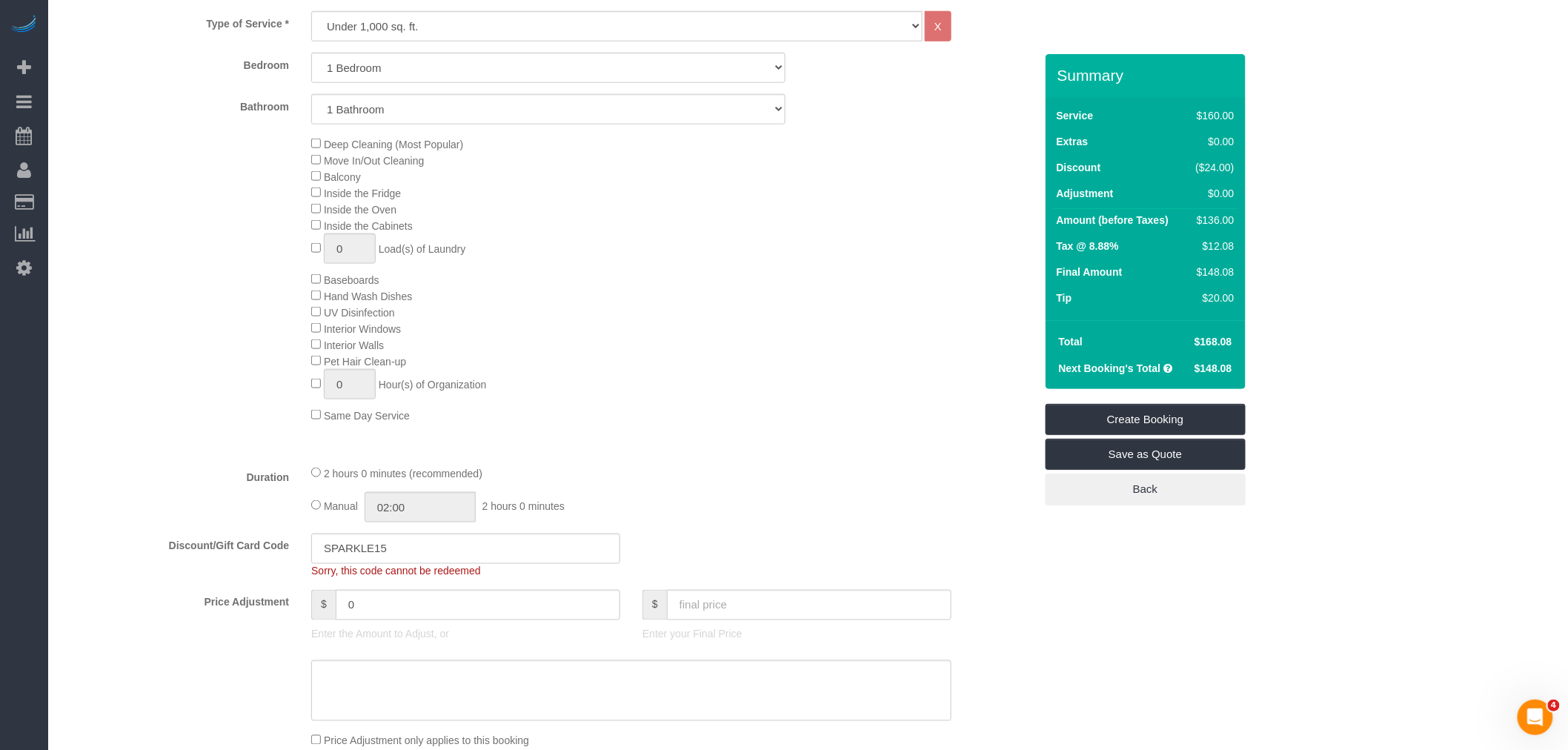
scroll to position [412, 0]
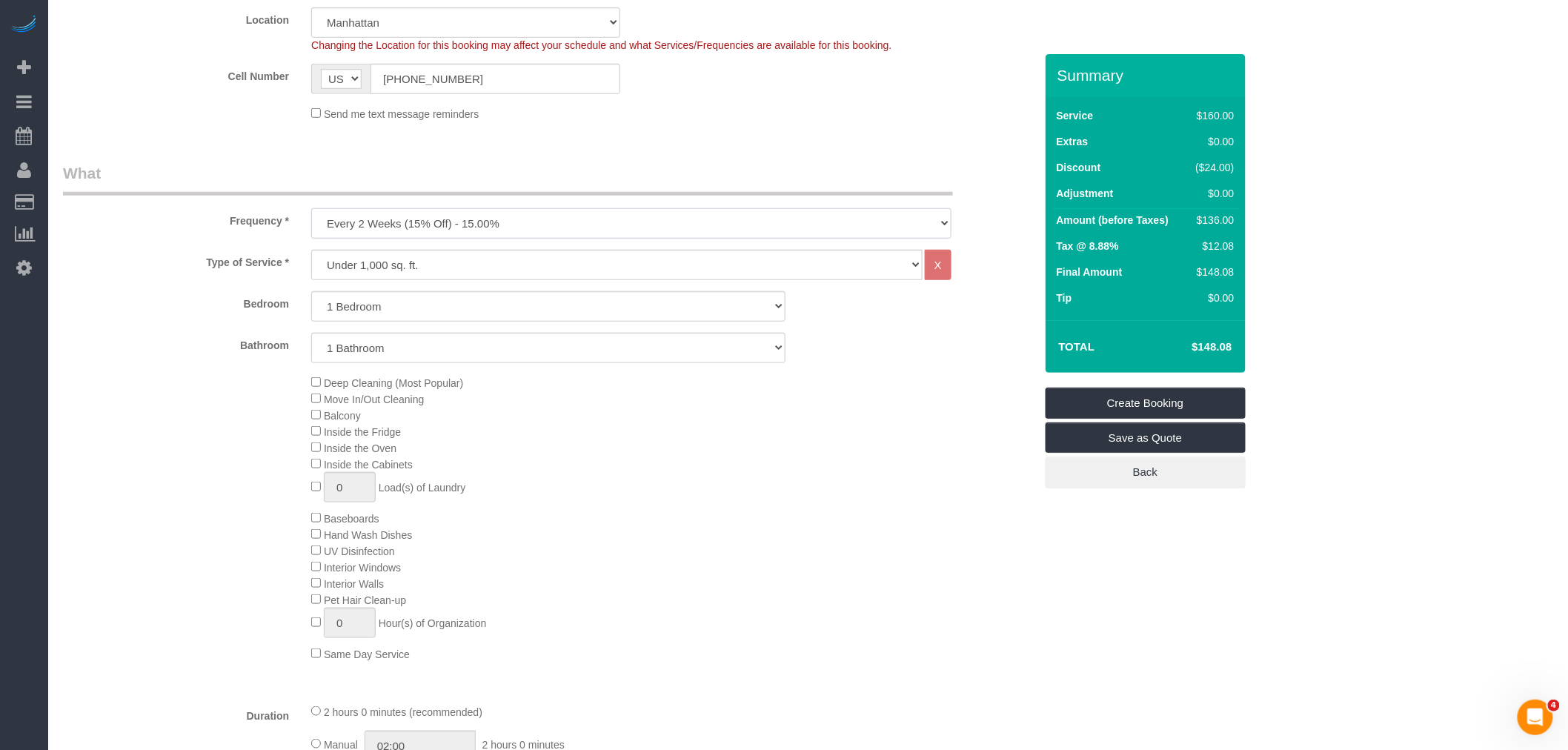
drag, startPoint x: 505, startPoint y: 216, endPoint x: 500, endPoint y: 234, distance: 18.7
click at [505, 216] on select "One Time Weekly (20% Off) - 20.00% Every 2 Weeks (15% Off) - 15.00% Every 4 Wee…" at bounding box center [632, 224] width 640 height 31
select select "object:2767"
click at [312, 211] on select "One Time Weekly (20% Off) - 20.00% Every 2 Weeks (15% Off) - 15.00% Every 4 Wee…" at bounding box center [632, 224] width 640 height 31
drag, startPoint x: 534, startPoint y: 255, endPoint x: 529, endPoint y: 262, distance: 8.6
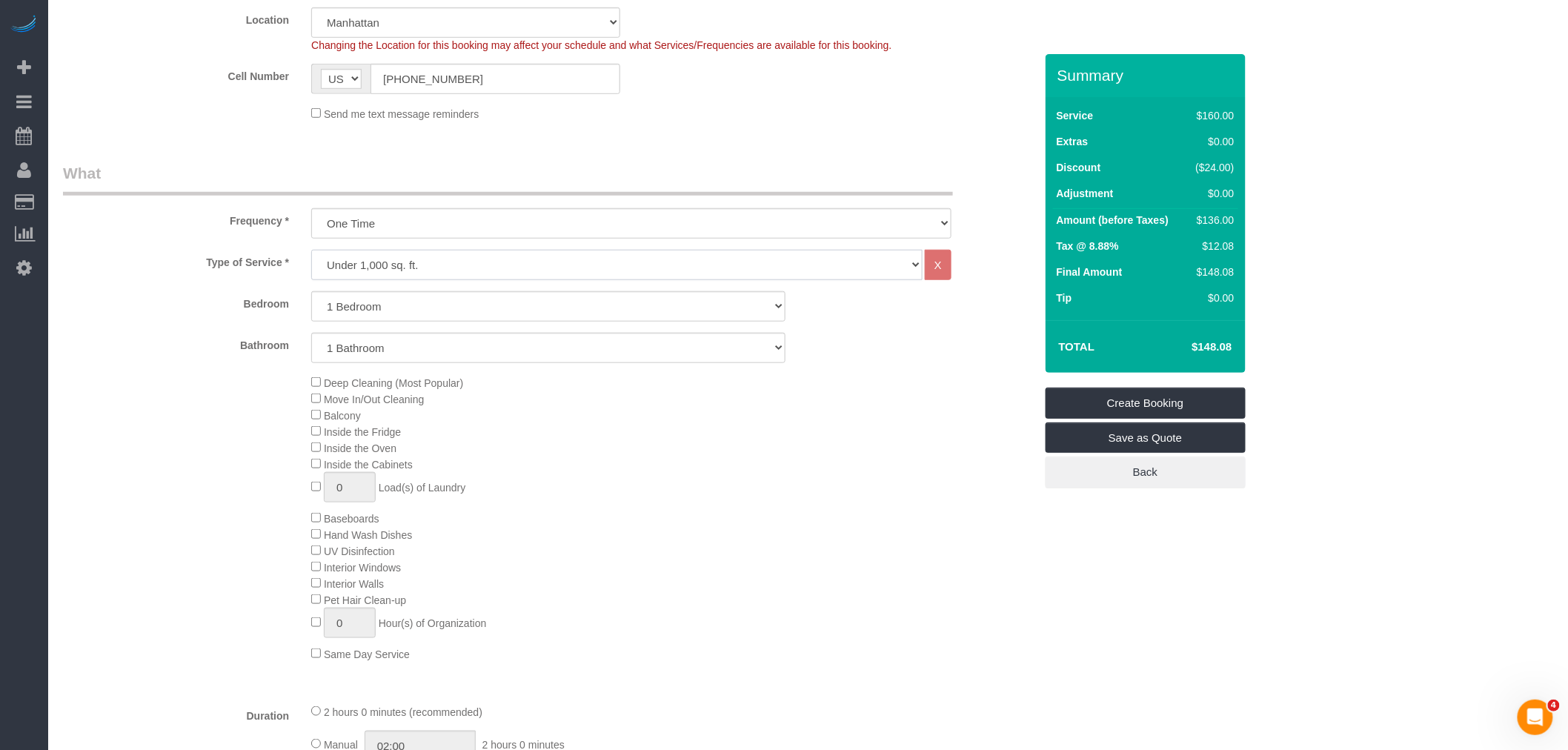
click at [534, 255] on select "Under 1,000 sq. ft. 1,001 - 1,500 sq. ft. 1,500+ sq. ft. Custom Cleaning Office…" at bounding box center [617, 264] width 611 height 31
select select "37"
click at [312, 252] on select "Under 1,000 sq. ft. 1,001 - 1,500 sq. ft. 1,500+ sq. ft. Custom Cleaning Office…" at bounding box center [617, 264] width 611 height 31
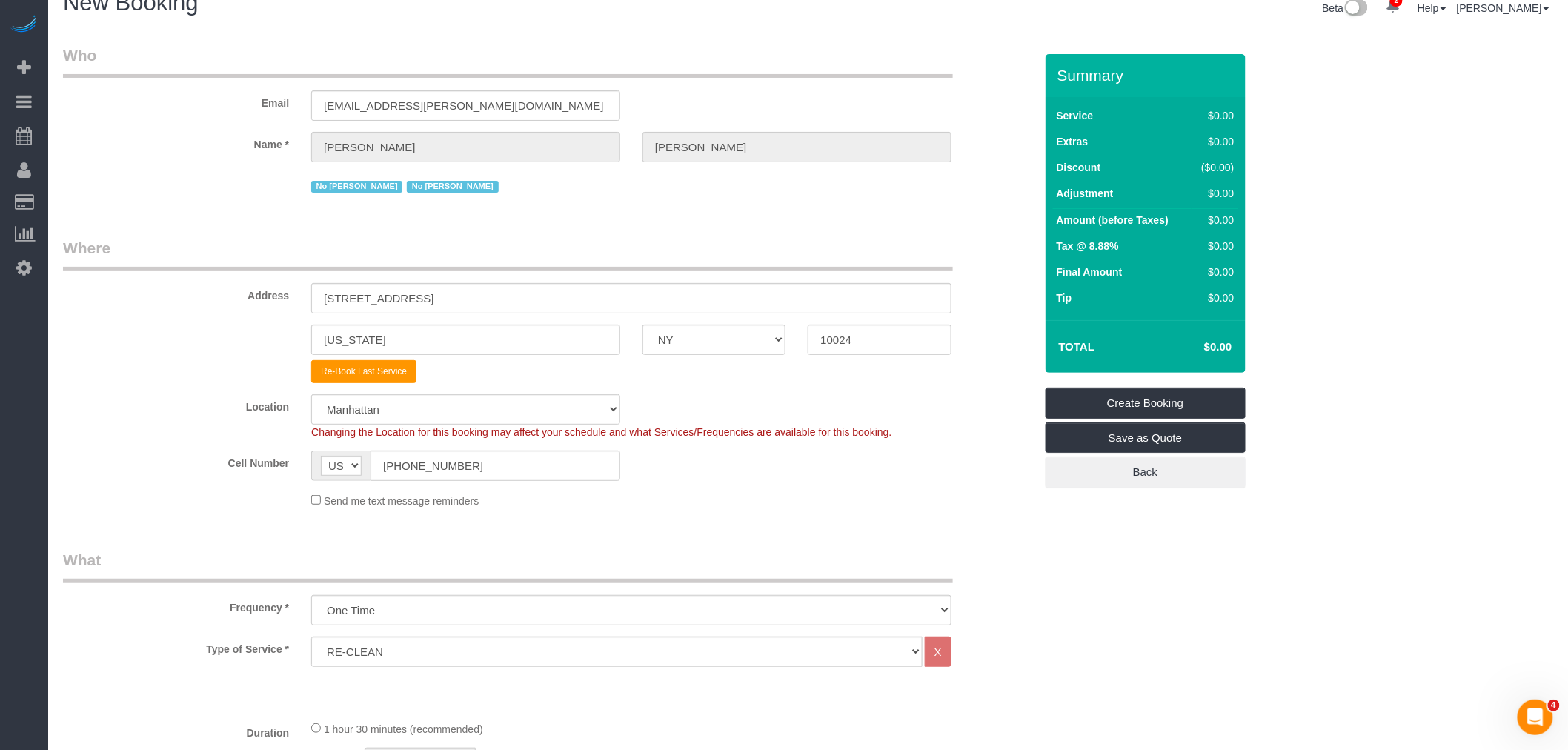
scroll to position [0, 0]
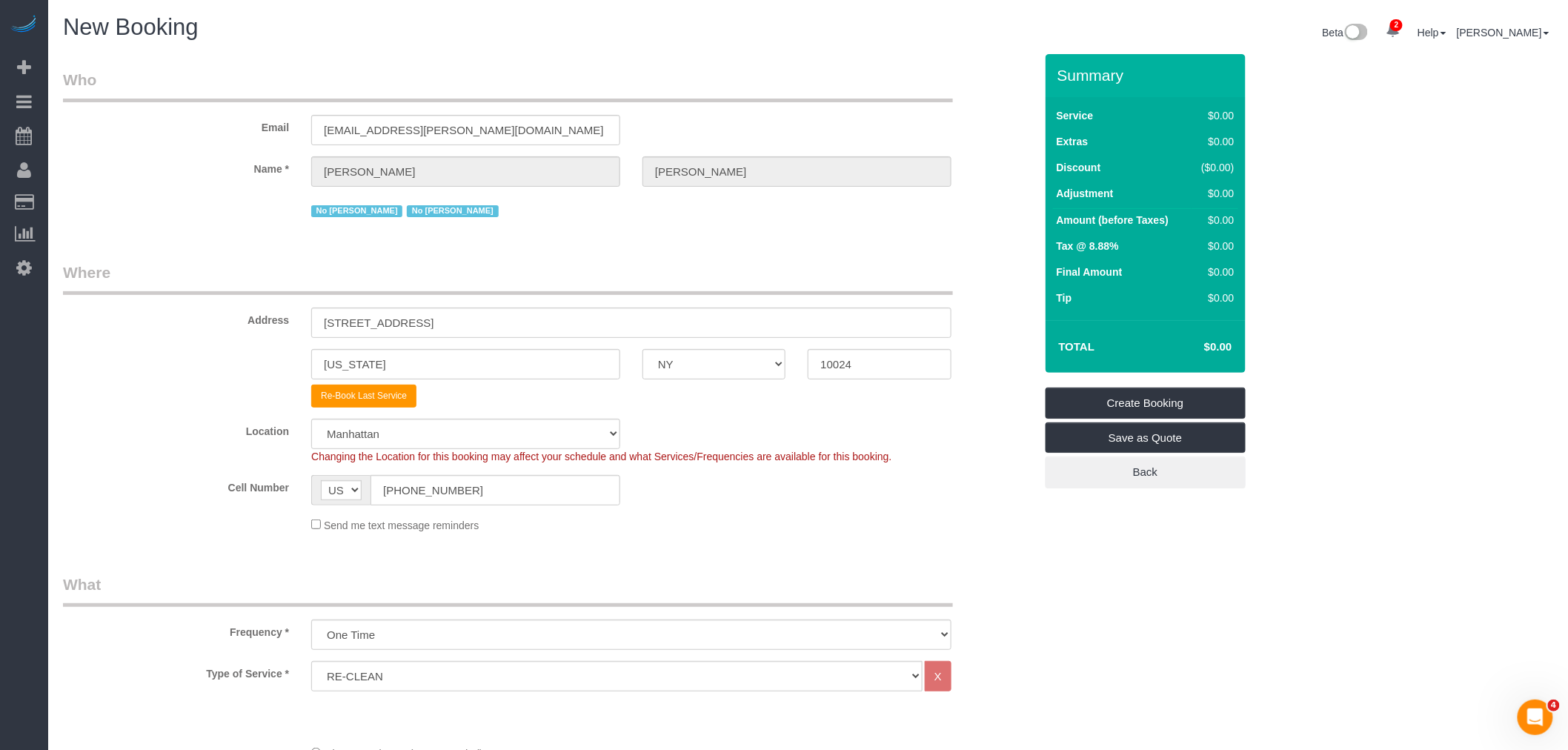
click at [572, 264] on legend "Where" at bounding box center [507, 279] width 890 height 33
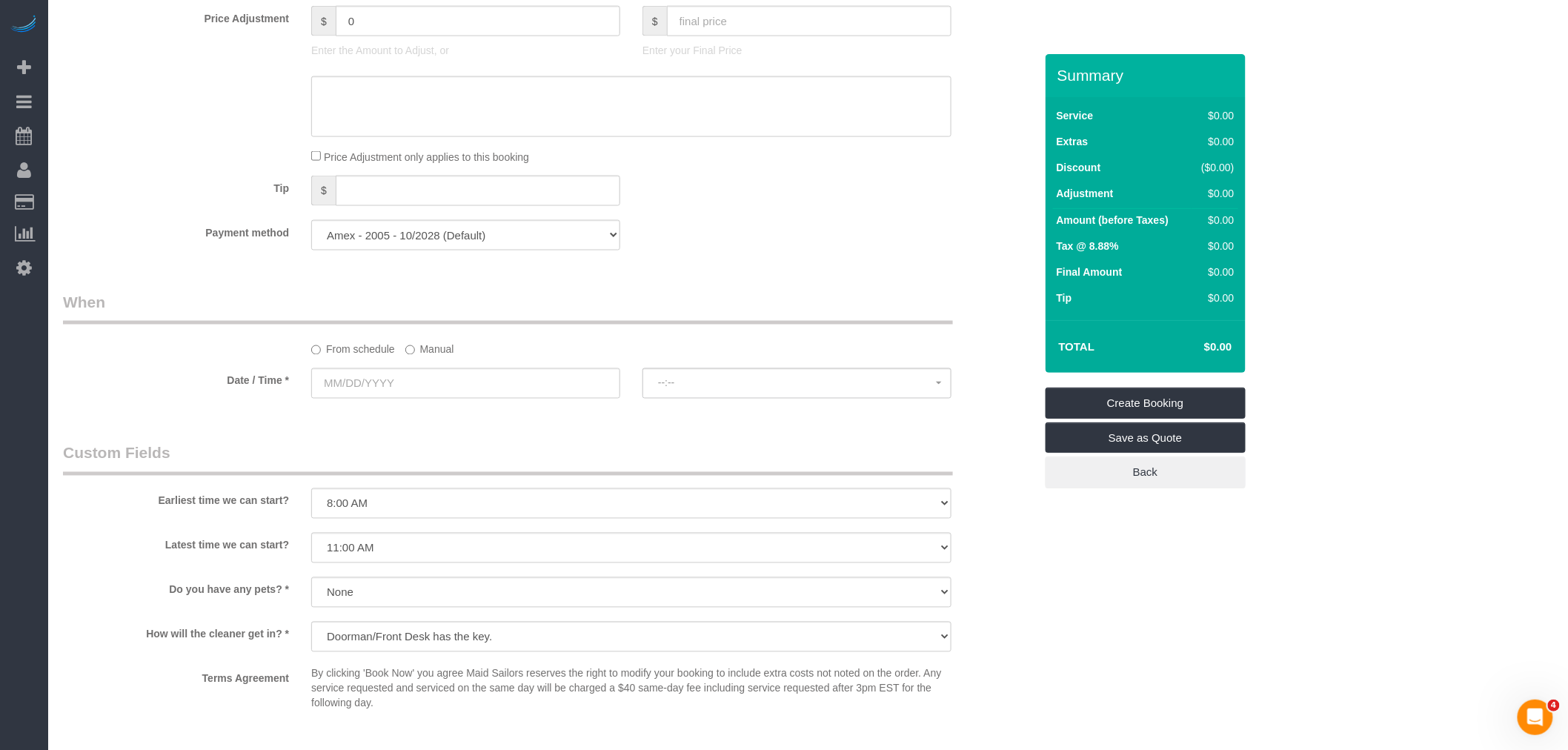
scroll to position [1070, 0]
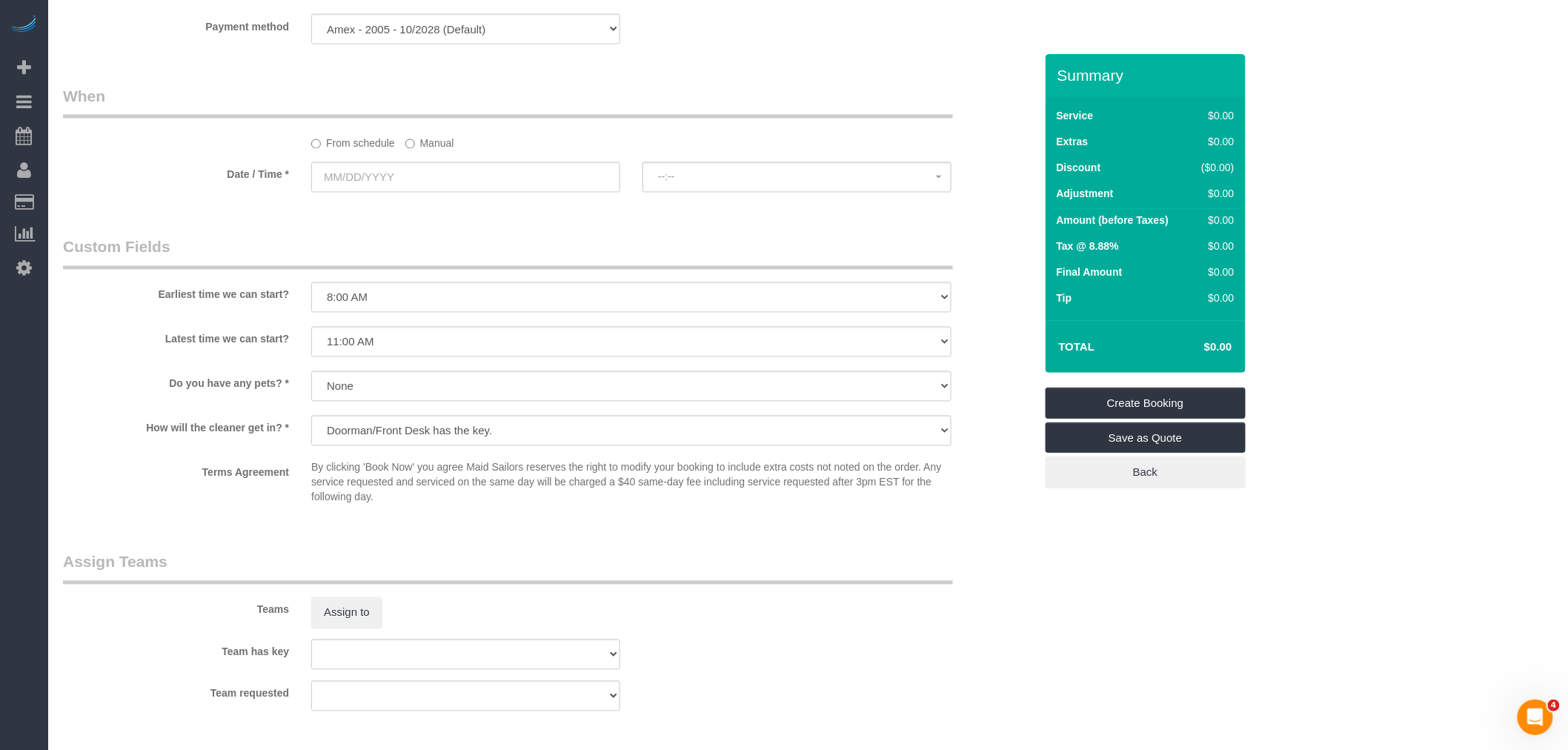
click at [435, 151] on label "Manual" at bounding box center [430, 141] width 49 height 20
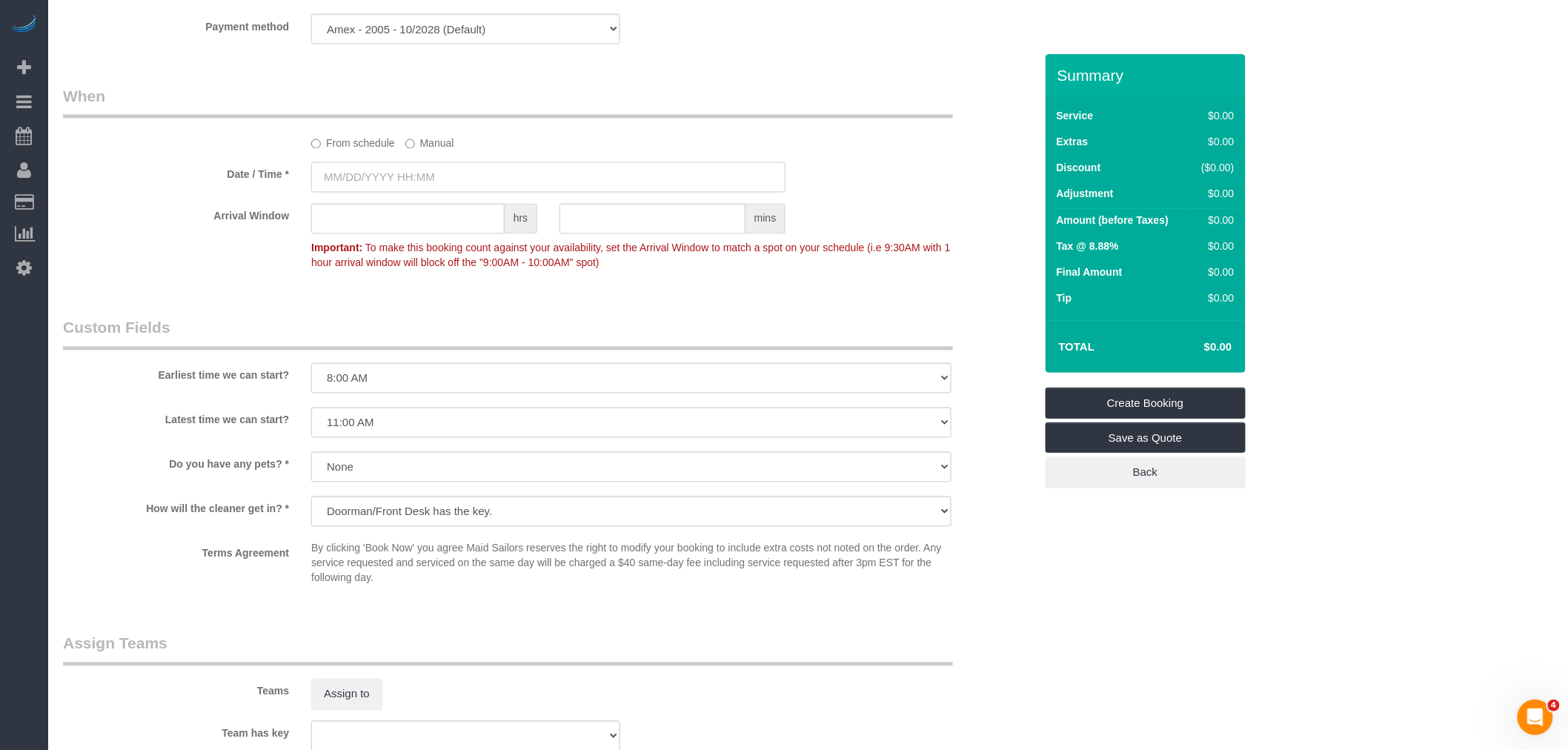
click at [432, 181] on input "text" at bounding box center [548, 177] width 474 height 31
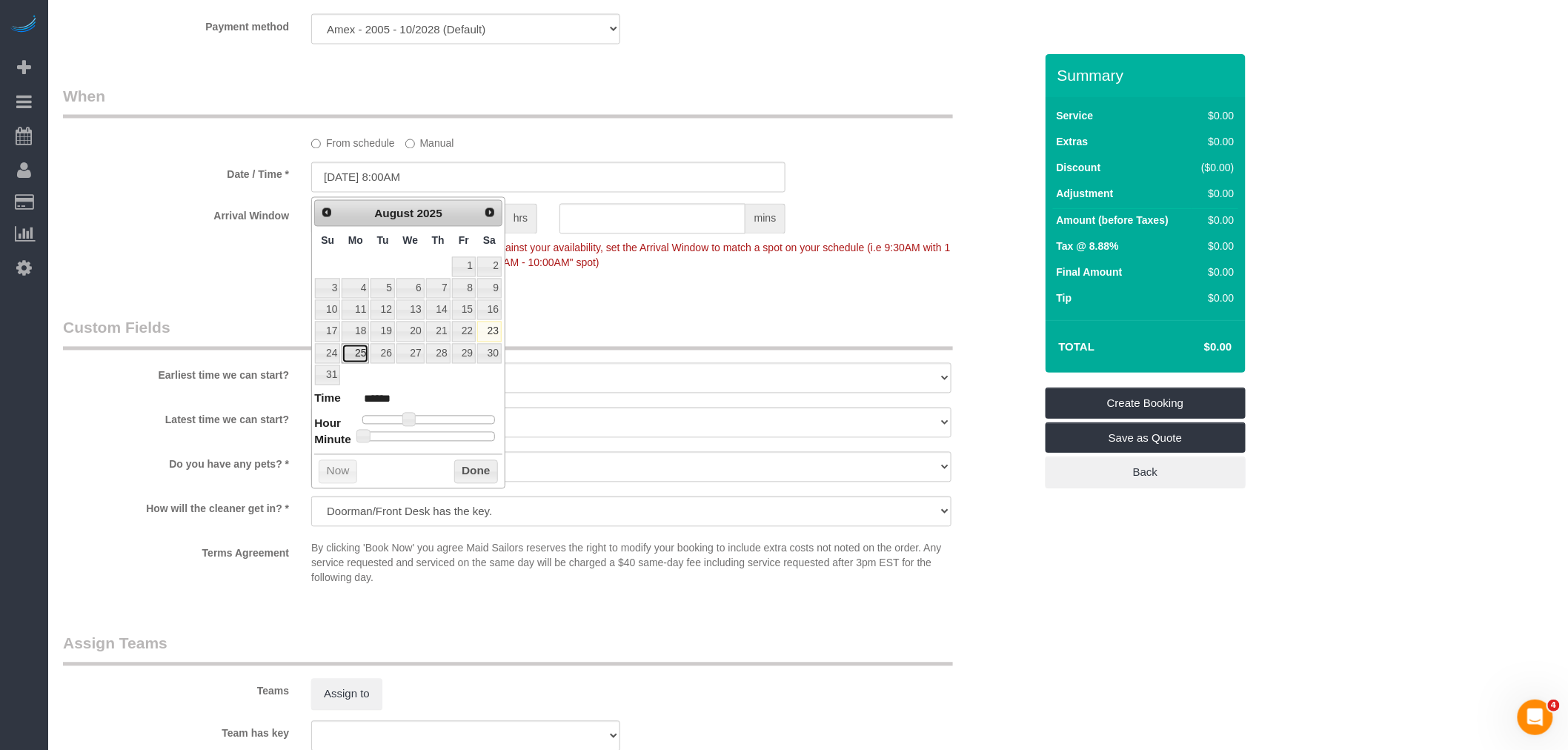
click at [354, 353] on link "25" at bounding box center [355, 353] width 28 height 20
click at [409, 418] on span at bounding box center [409, 419] width 13 height 13
type input "[DATE] 9:00AM"
type input "******"
click at [463, 468] on button "Done" at bounding box center [476, 472] width 44 height 24
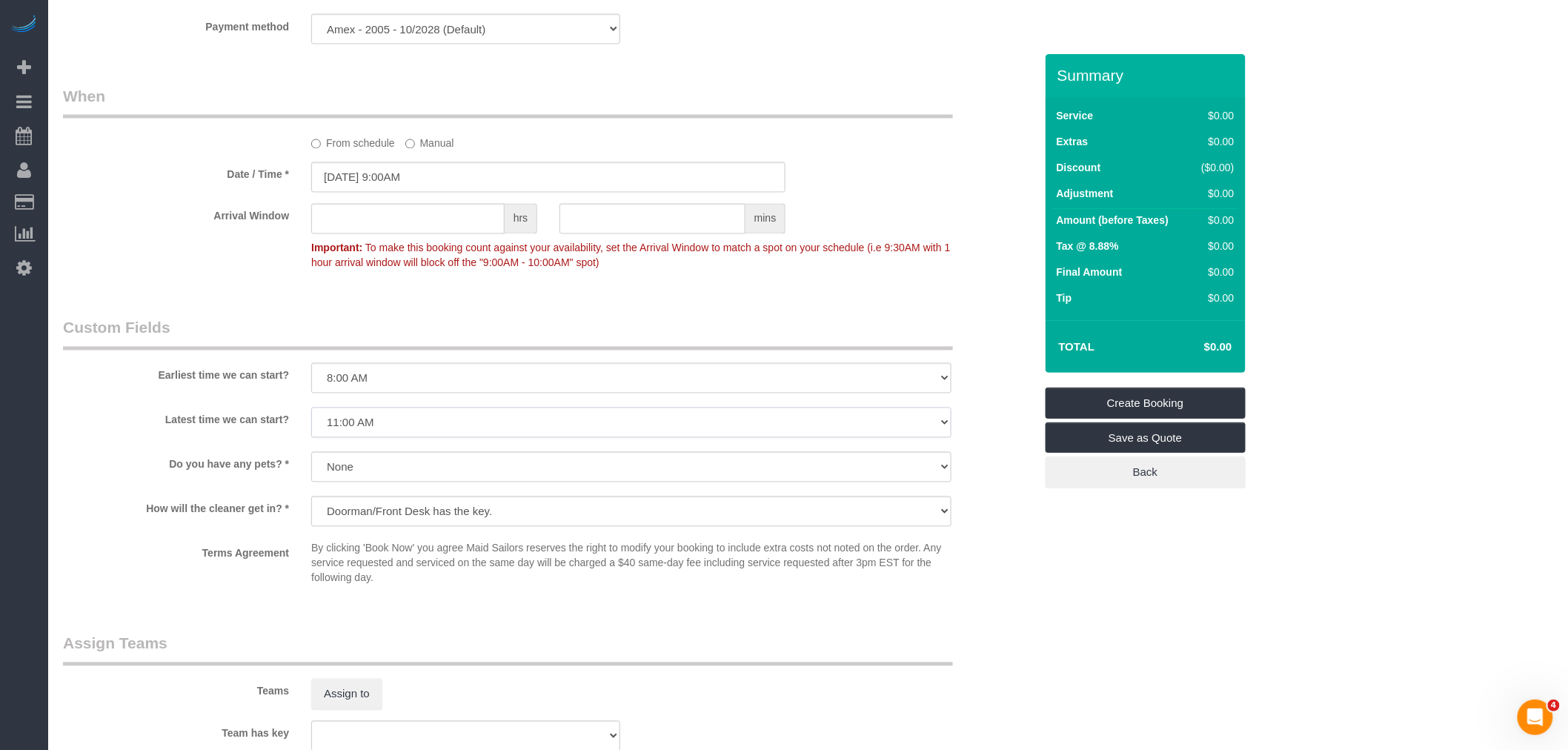
click at [522, 420] on select "I am not flexible, keep my selected time 8:00 AM 9:00 AM 10:00 AM 11:00 AM 12:0…" at bounding box center [632, 423] width 640 height 31
click at [483, 387] on select "I am not flexible, keep my selected time 8:00 AM 9:00 AM 10:00 AM 11:00 AM 12:0…" at bounding box center [632, 379] width 640 height 31
click at [474, 376] on select "I am not flexible, keep my selected time 8:00 AM 9:00 AM 10:00 AM 11:00 AM 12:0…" at bounding box center [632, 379] width 640 height 31
select select "number:57"
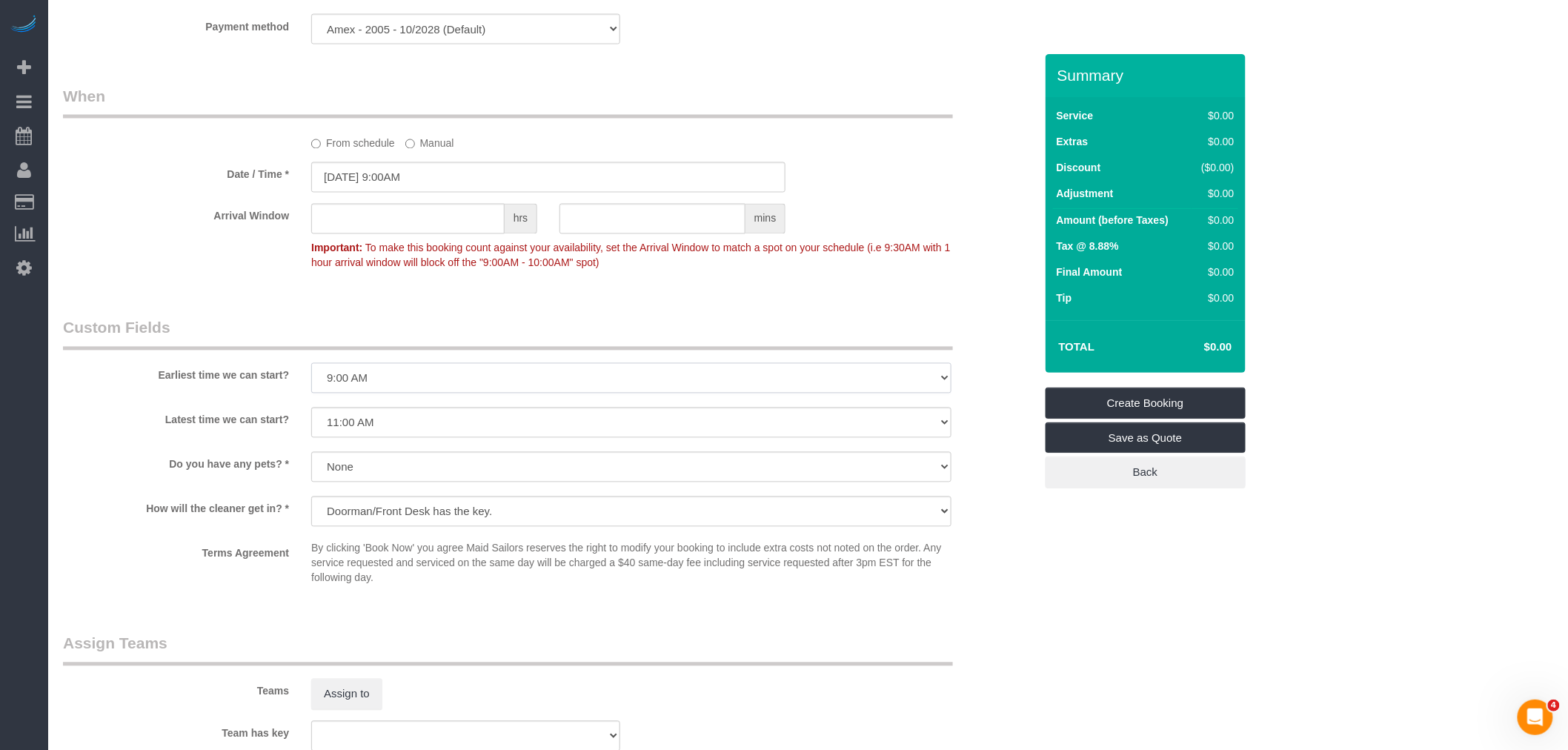
click at [312, 367] on select "I am not flexible, keep my selected time 8:00 AM 9:00 AM 10:00 AM 11:00 AM 12:0…" at bounding box center [632, 379] width 640 height 31
click at [490, 417] on select "I am not flexible, keep my selected time 8:00 AM 9:00 AM 10:00 AM 11:00 AM 12:0…" at bounding box center [632, 423] width 640 height 31
select select "number:77"
click at [312, 412] on select "I am not flexible, keep my selected time 8:00 AM 9:00 AM 10:00 AM 11:00 AM 12:0…" at bounding box center [632, 423] width 640 height 31
click at [204, 288] on fieldset "When From schedule Manual Date / Time * [DATE] 9:00AM Arrival Window hrs mins I…" at bounding box center [548, 187] width 972 height 203
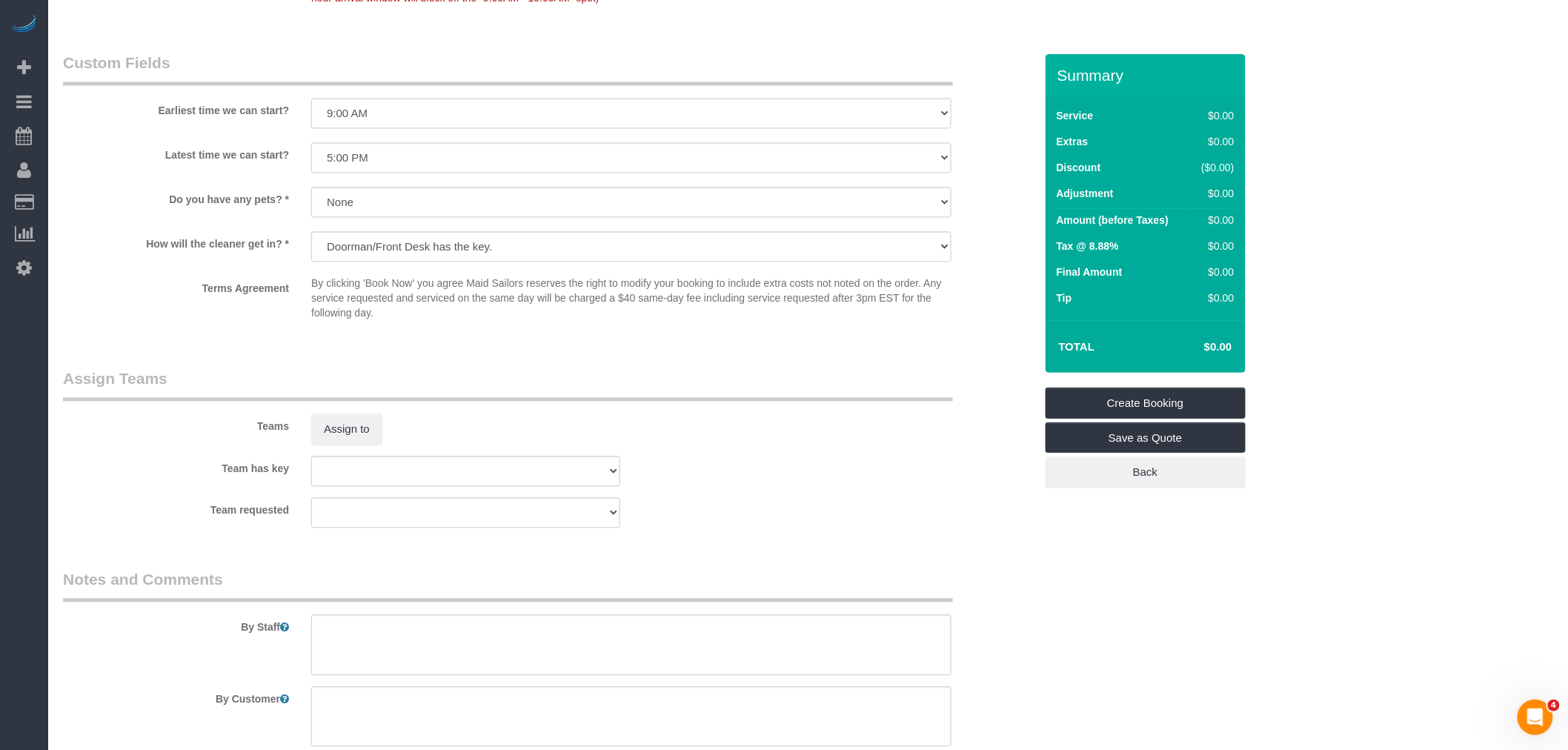
scroll to position [1483, 0]
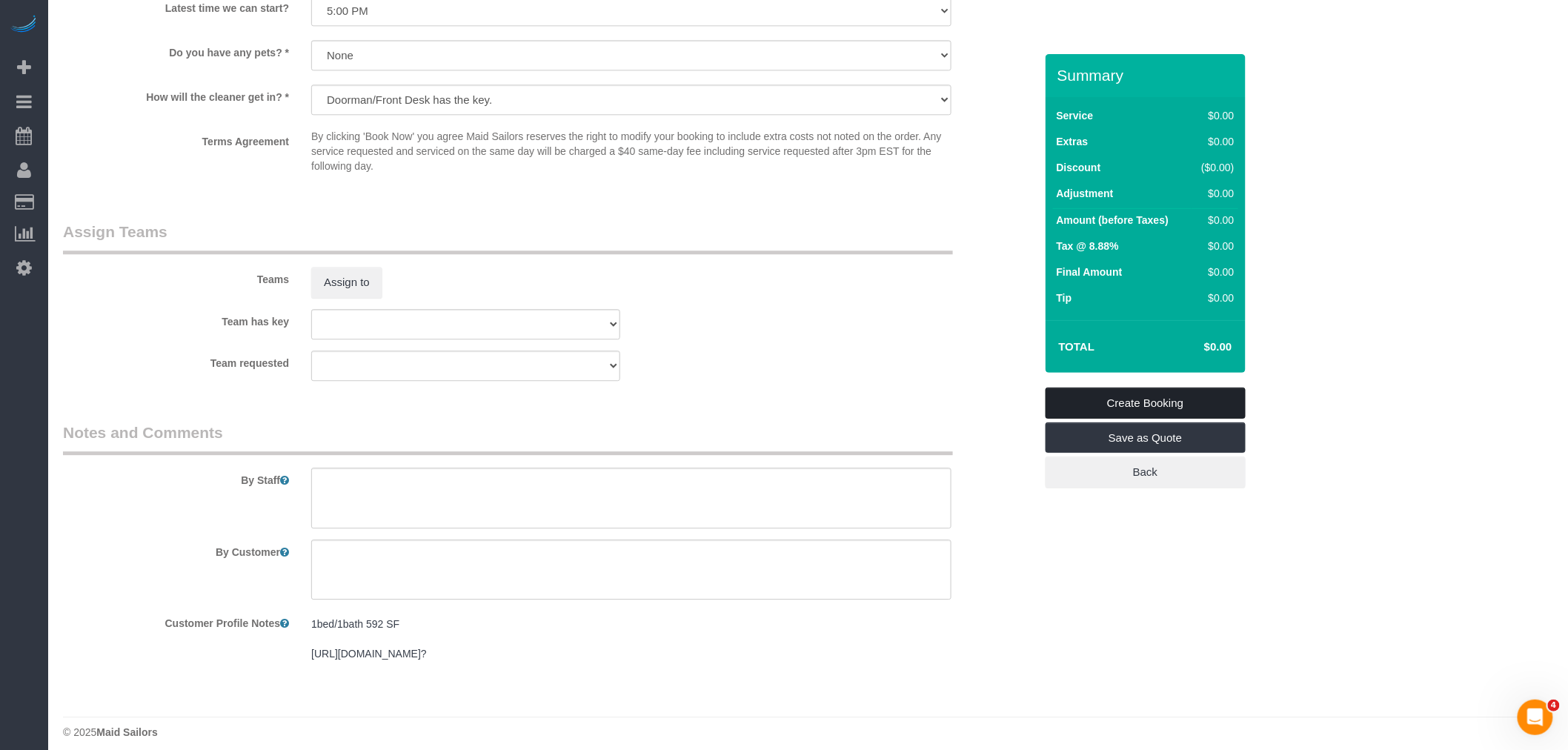
click at [1137, 404] on link "Create Booking" at bounding box center [1146, 404] width 200 height 31
